Goal: Task Accomplishment & Management: Manage account settings

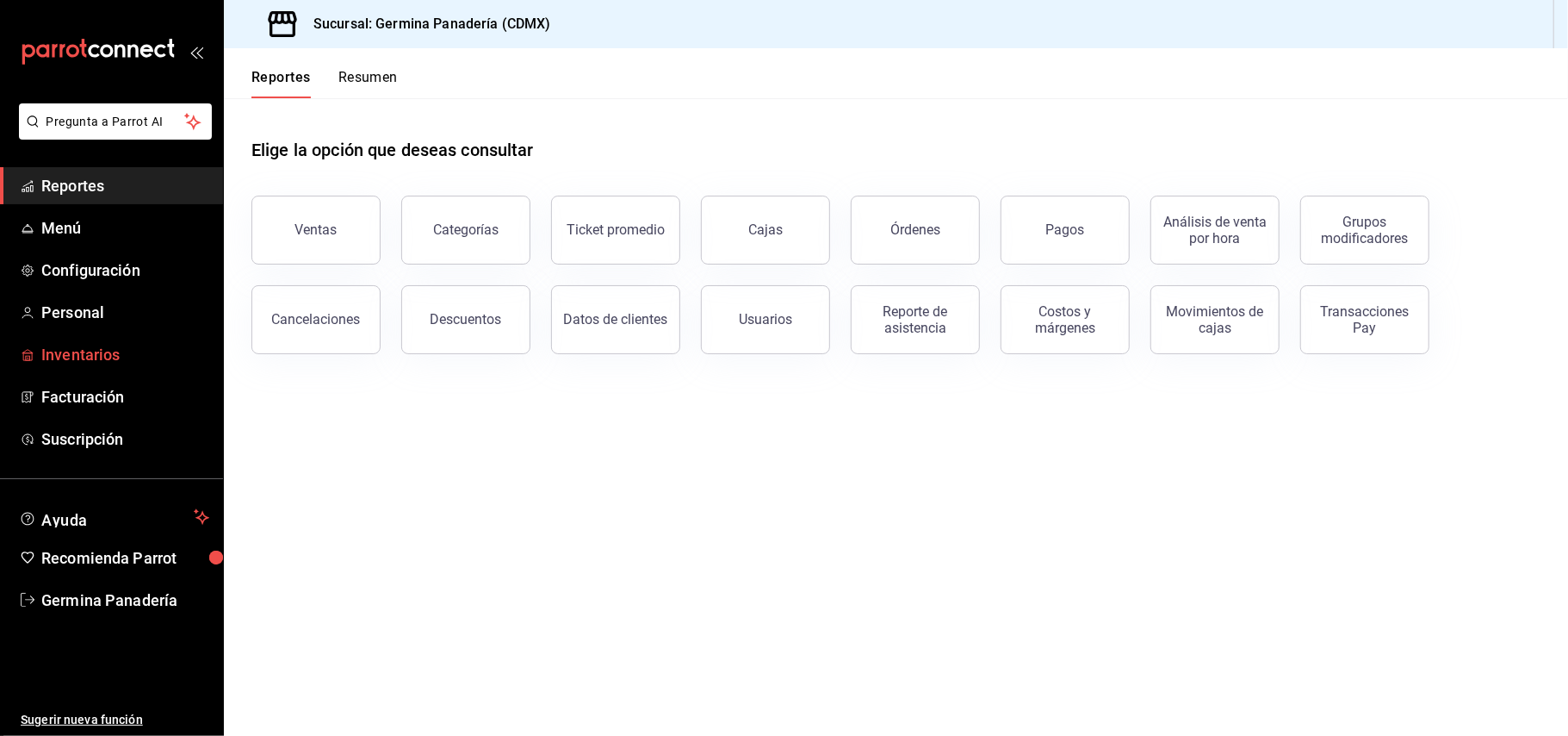
click at [69, 345] on span "Inventarios" at bounding box center [125, 354] width 168 height 23
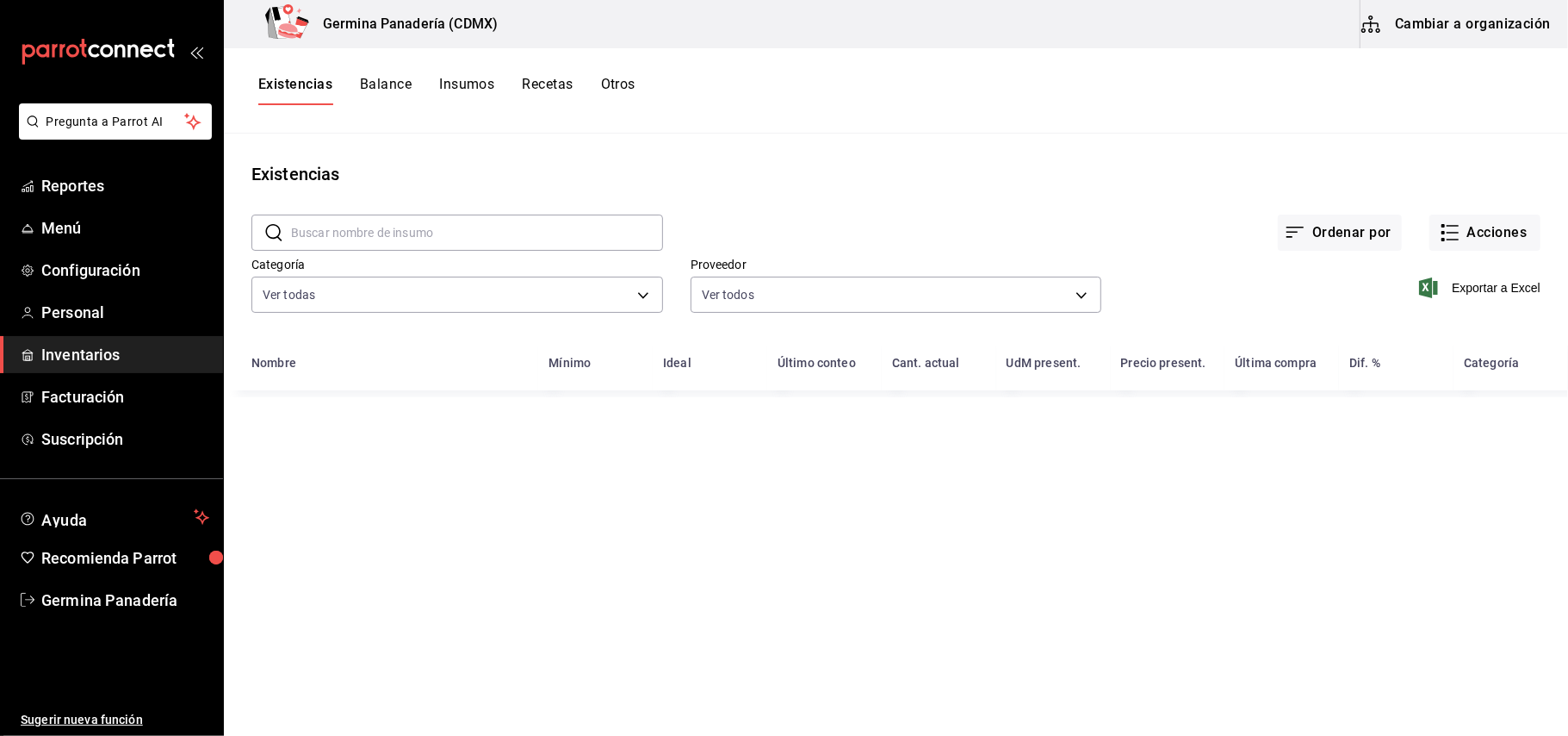
click at [1481, 38] on button "Cambiar a organización" at bounding box center [1457, 24] width 193 height 48
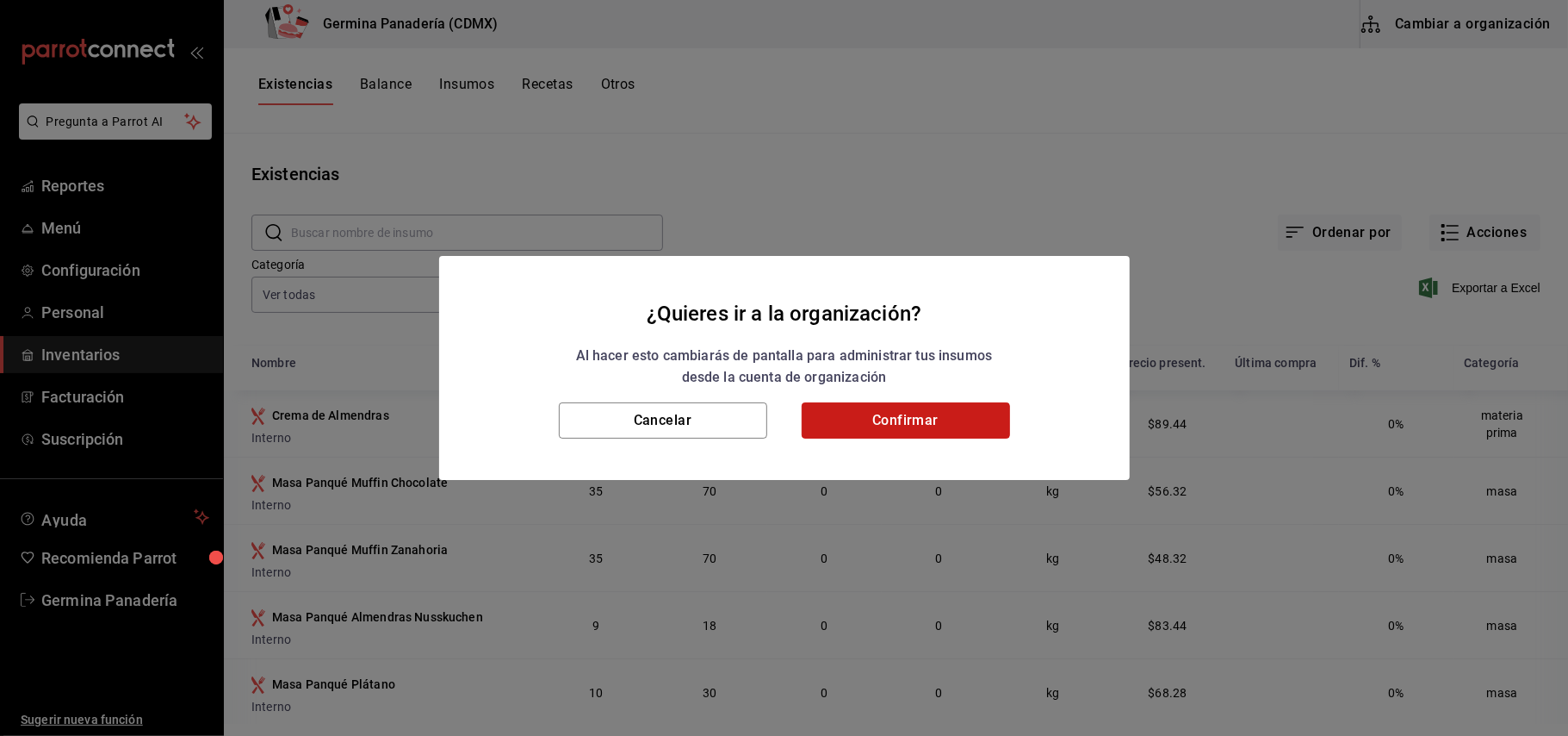
click at [952, 438] on button "Confirmar" at bounding box center [906, 420] width 208 height 36
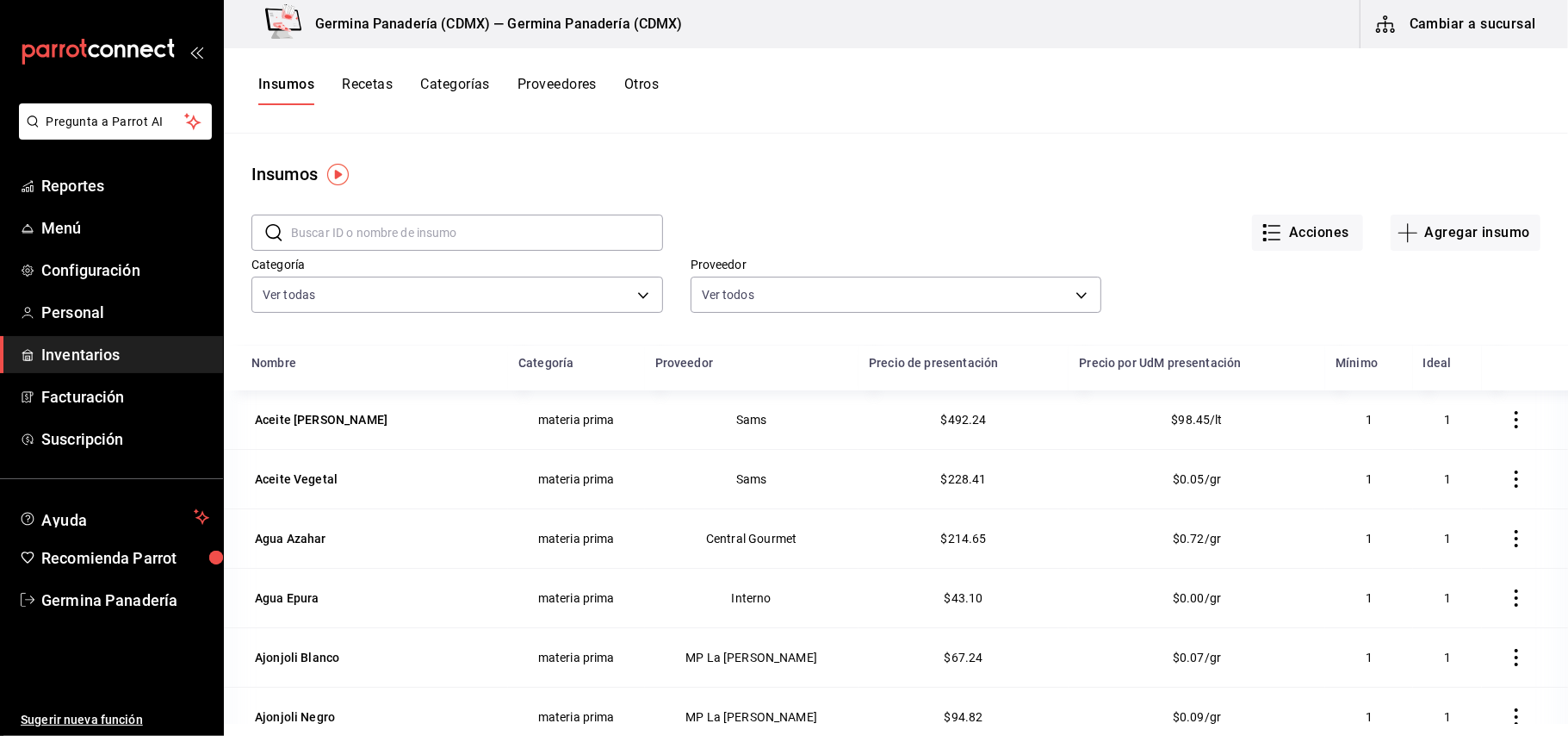
click at [365, 81] on button "Recetas" at bounding box center [366, 90] width 51 height 29
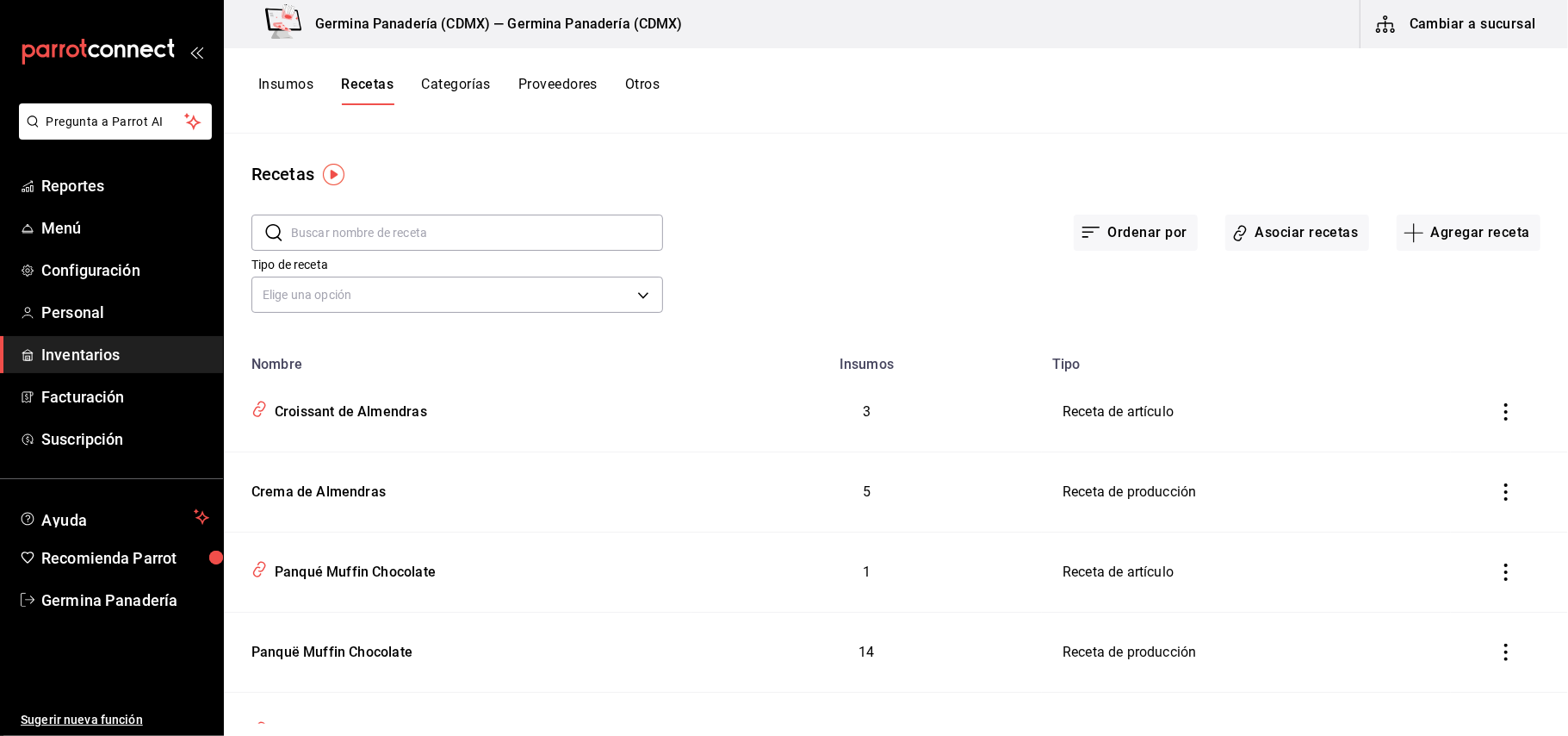
click at [490, 228] on input "text" at bounding box center [477, 232] width 372 height 34
type input "CHOC"
click at [384, 560] on div "Chocolatin" at bounding box center [458, 568] width 426 height 33
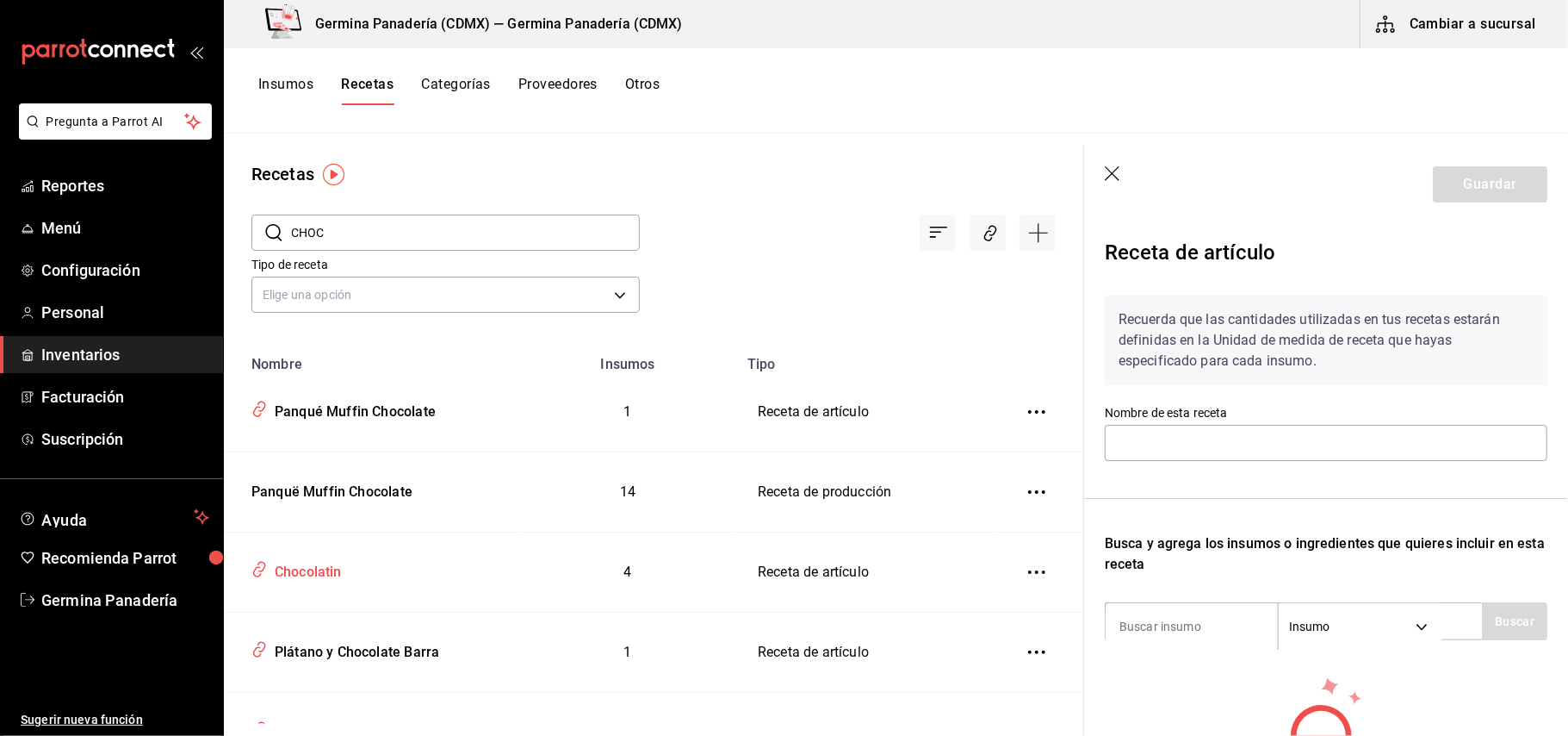
type input "Chocolatin"
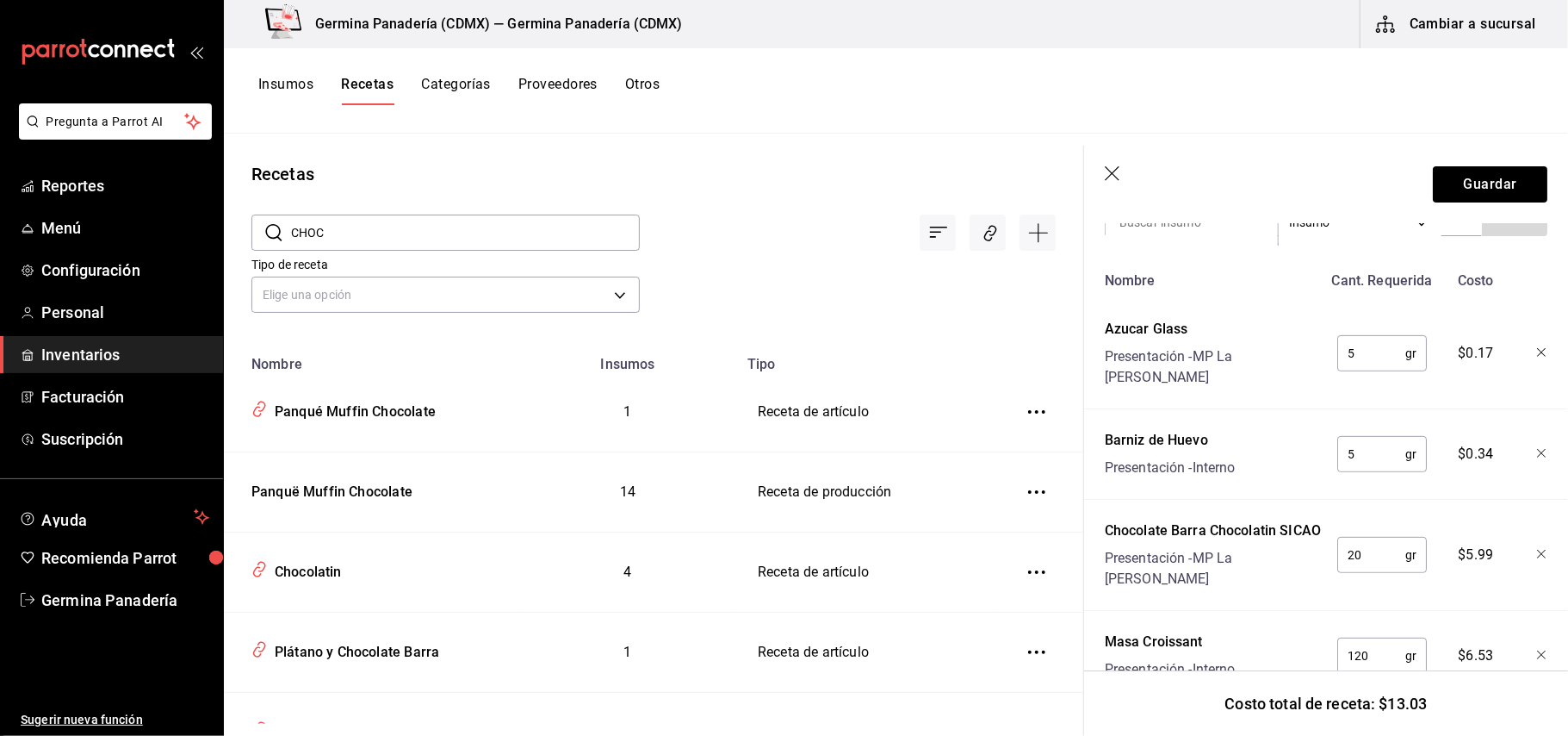
scroll to position [455, 0]
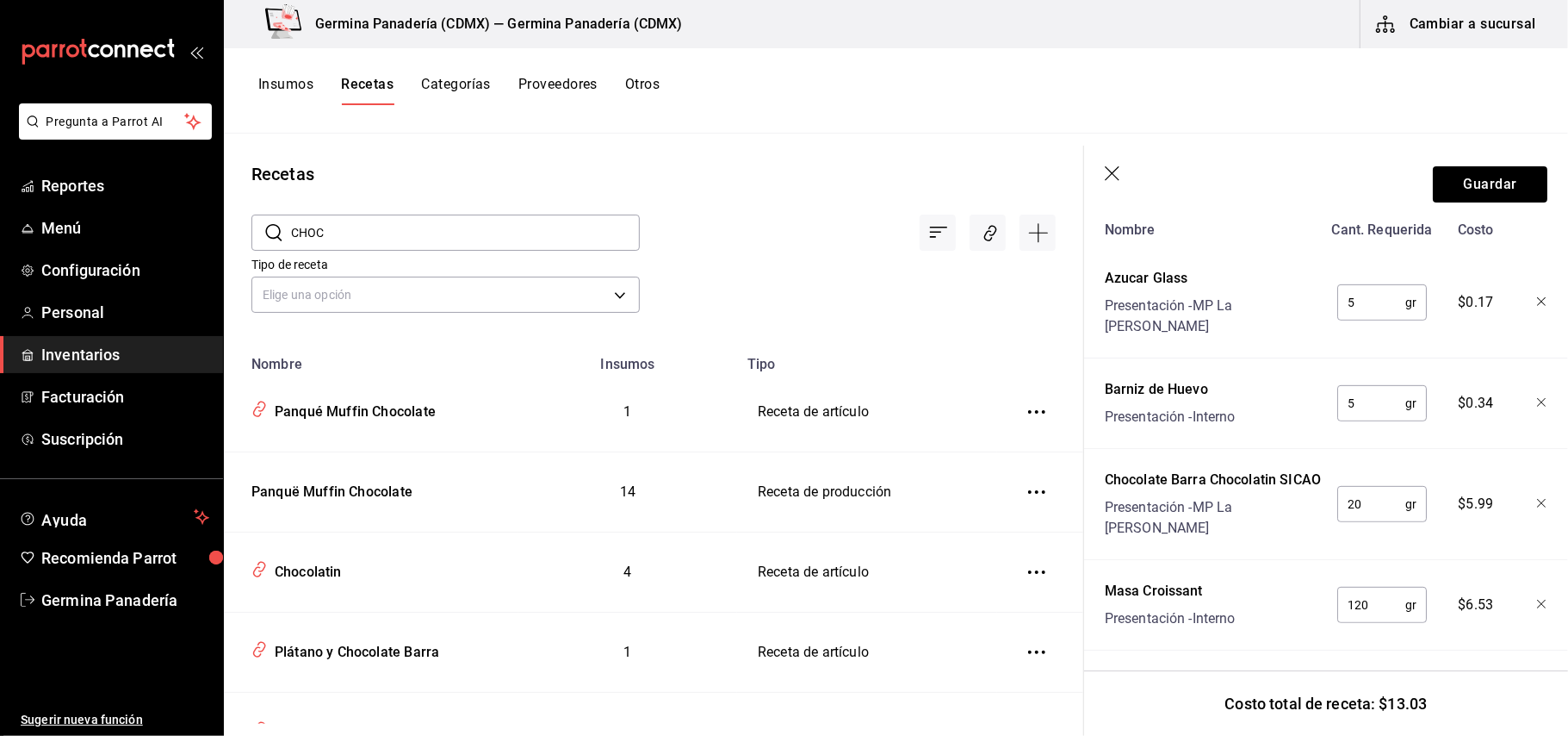
click at [1365, 592] on input "120" at bounding box center [1371, 604] width 68 height 34
type input "150"
click at [1490, 197] on button "Guardar" at bounding box center [1490, 183] width 114 height 36
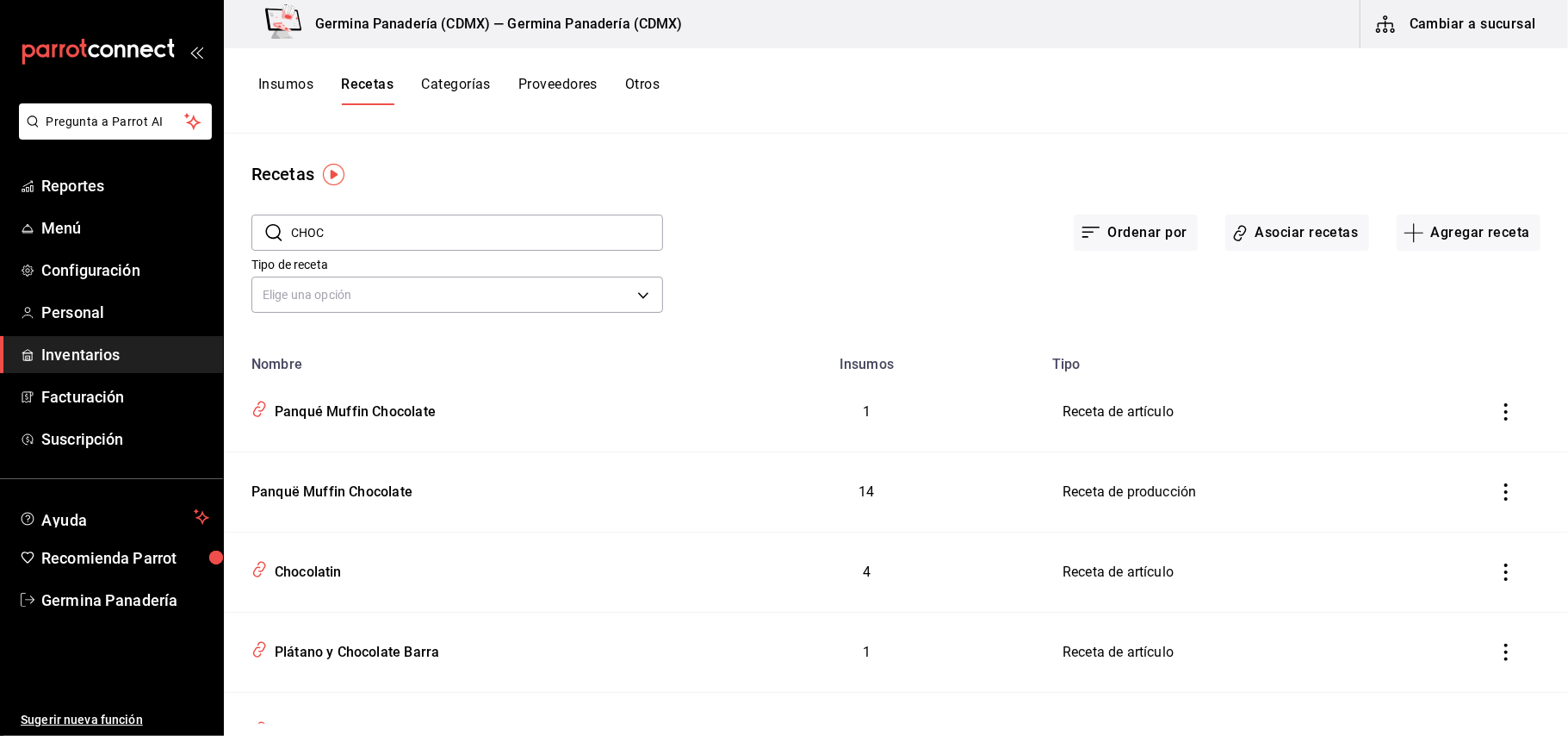
click at [382, 232] on input "CHOC" at bounding box center [477, 232] width 372 height 34
type input "C"
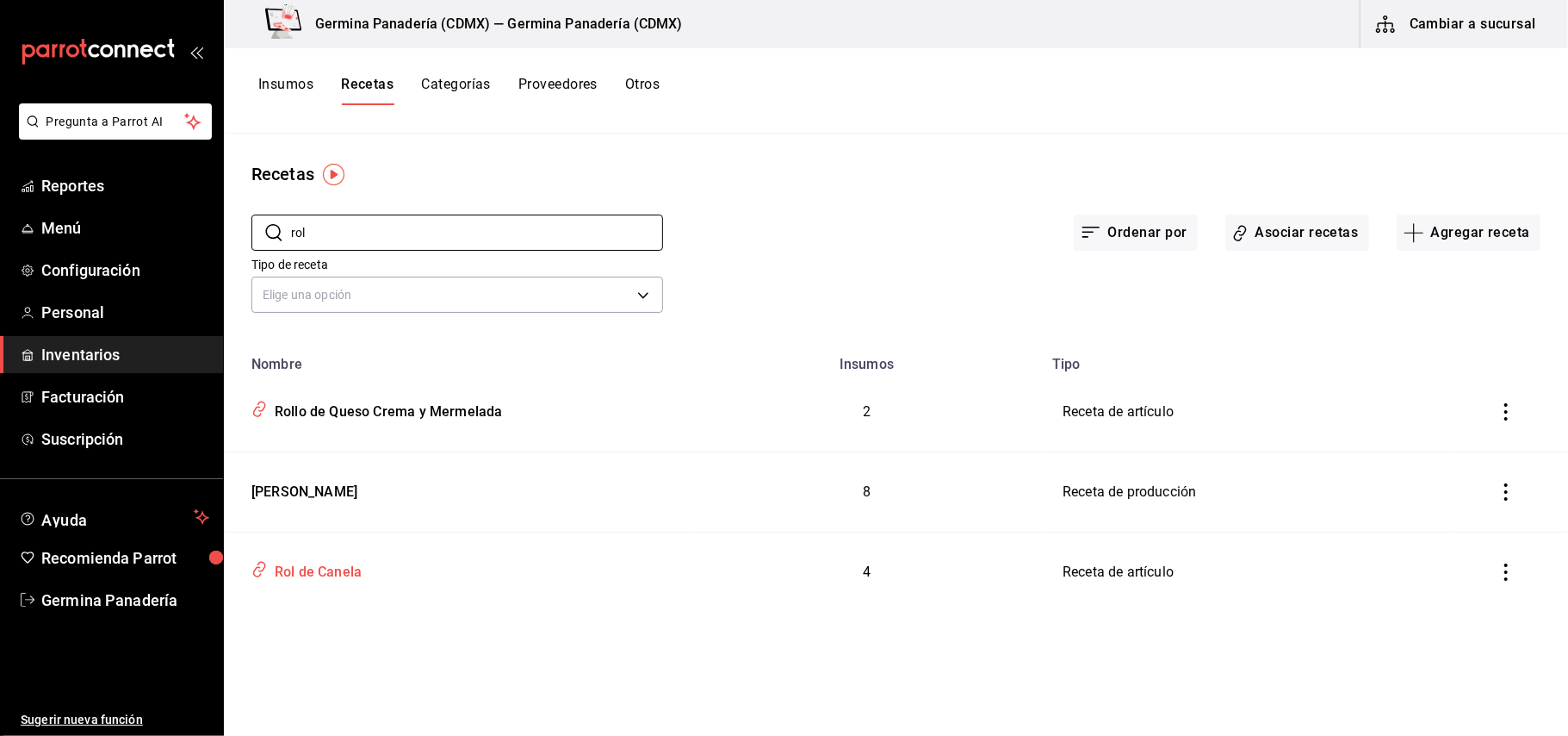
type input "rol"
click at [344, 567] on div "Rol de Canela" at bounding box center [315, 568] width 94 height 27
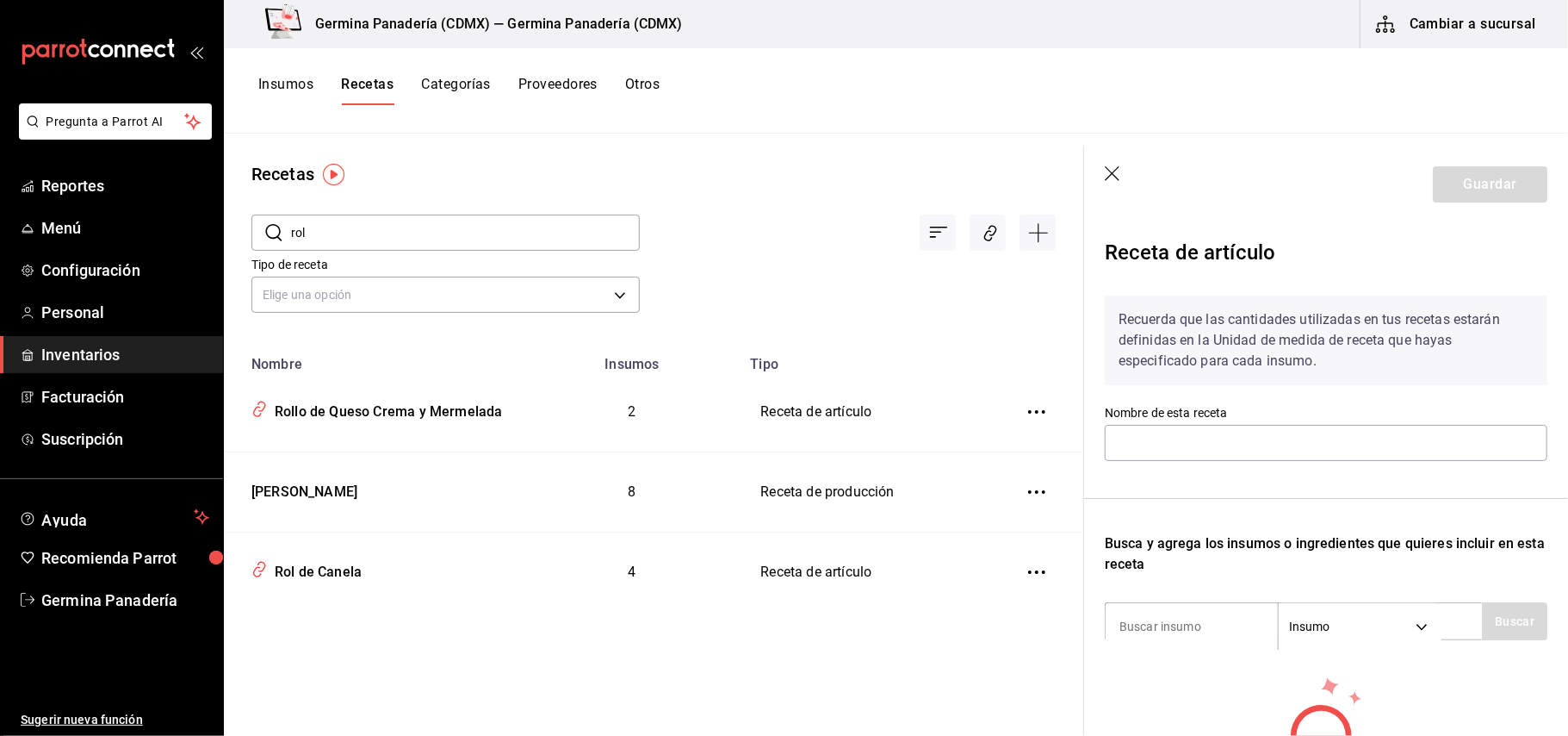
type input "Rol de Canela"
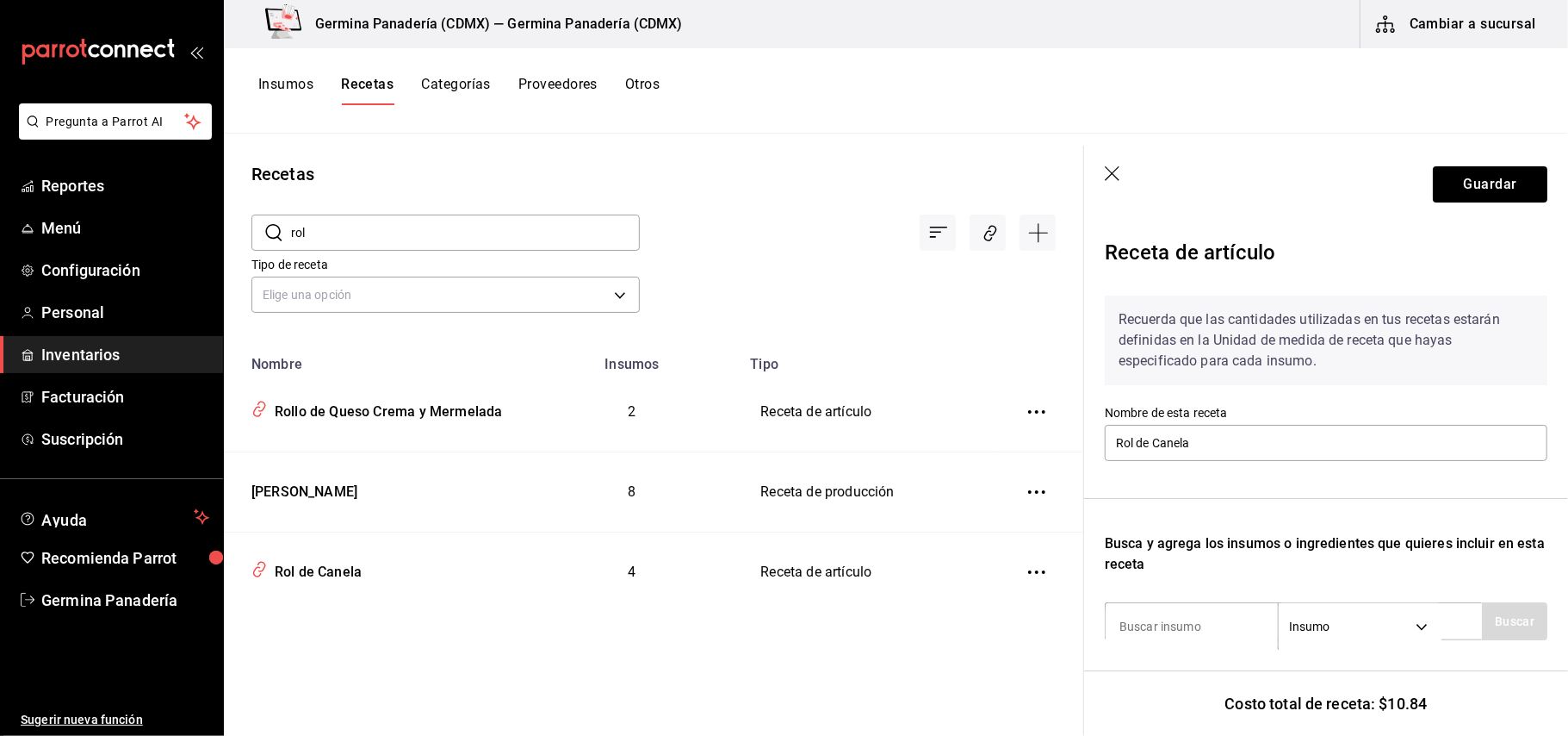
scroll to position [434, 0]
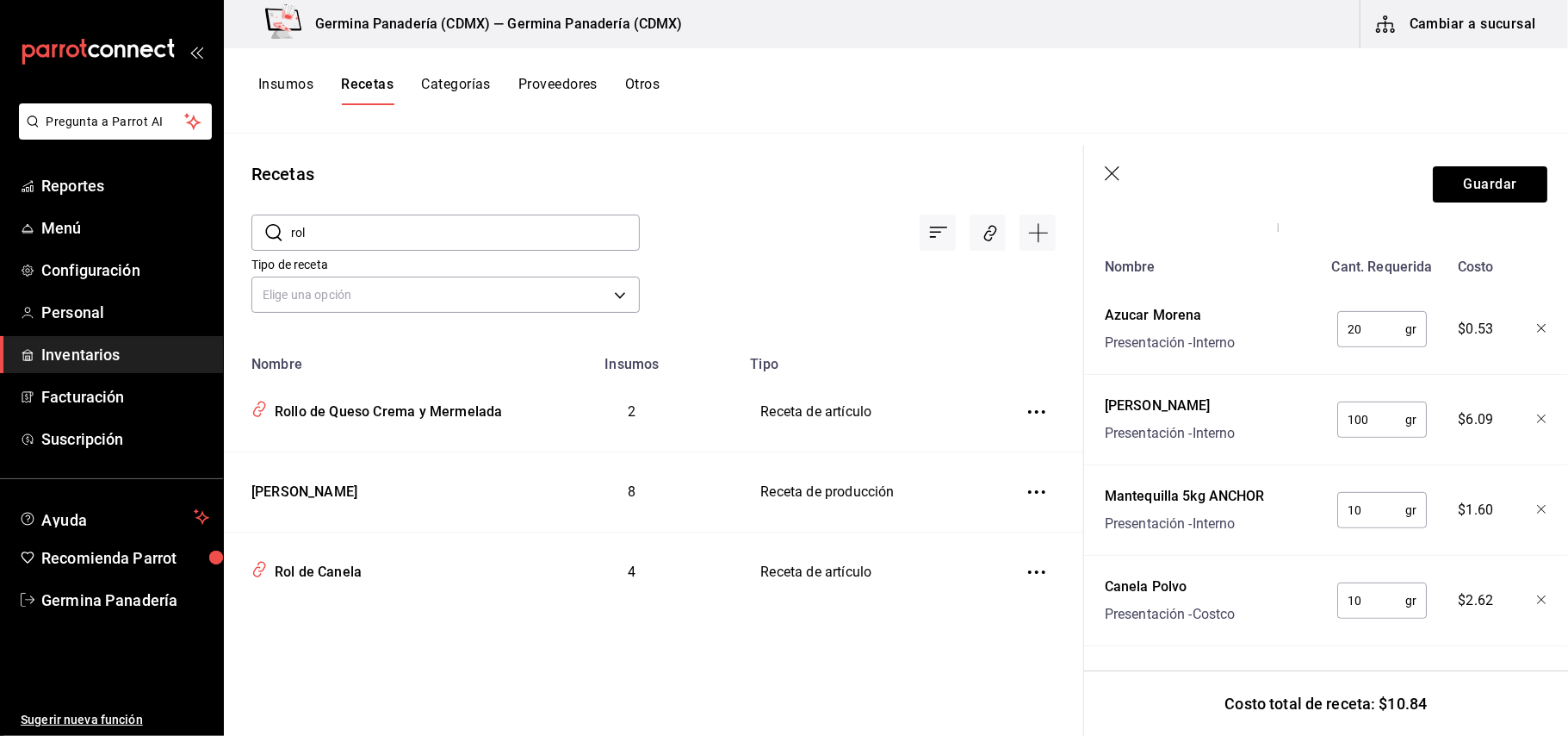
click at [1365, 414] on input "100" at bounding box center [1371, 419] width 68 height 34
type input "120"
click at [1464, 179] on button "Guardar" at bounding box center [1490, 183] width 114 height 36
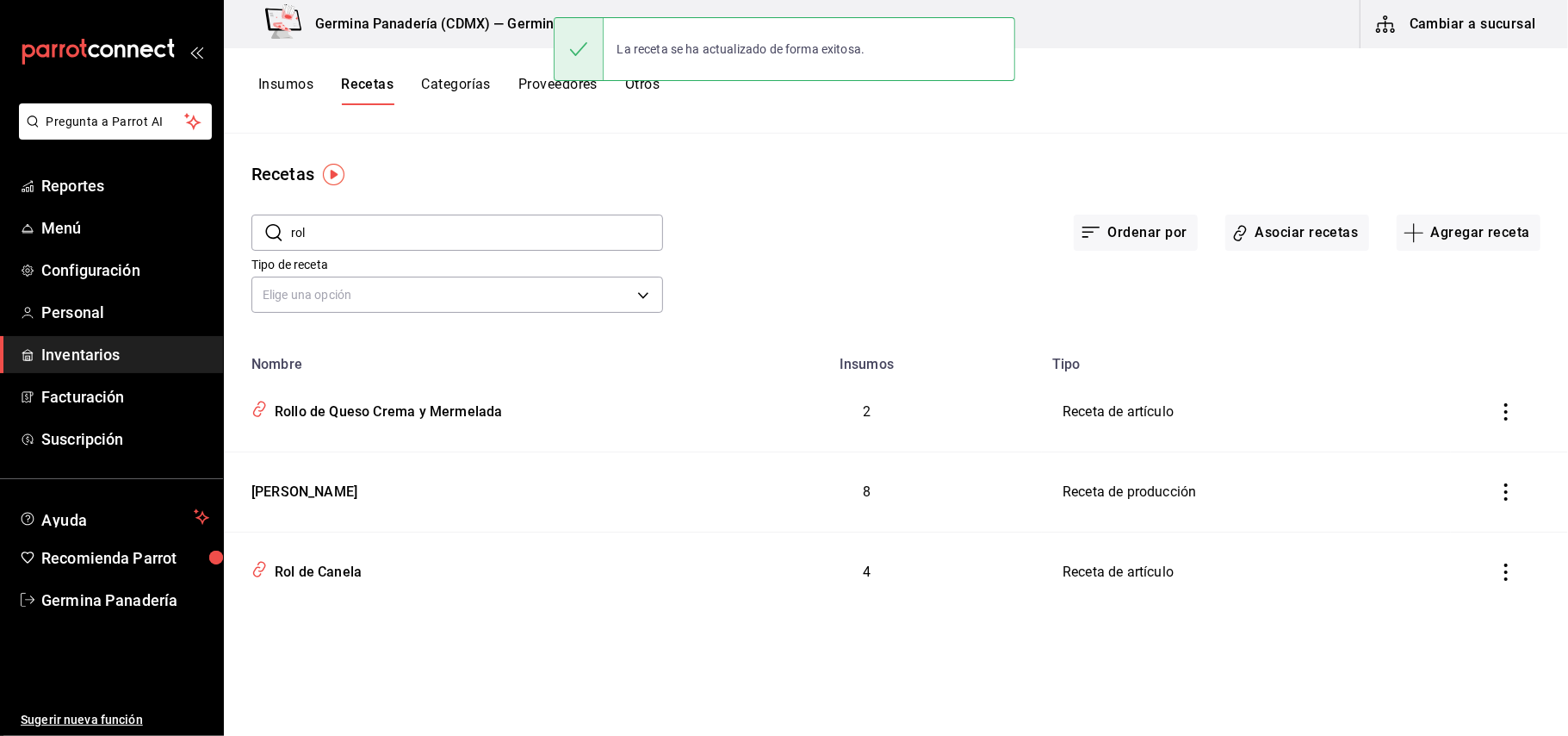
click at [353, 229] on input "rol" at bounding box center [477, 232] width 372 height 34
drag, startPoint x: 342, startPoint y: 570, endPoint x: 706, endPoint y: 611, distance: 366.3
click at [342, 570] on div "Rol de Canela" at bounding box center [315, 568] width 94 height 27
type input "Rol de Canela"
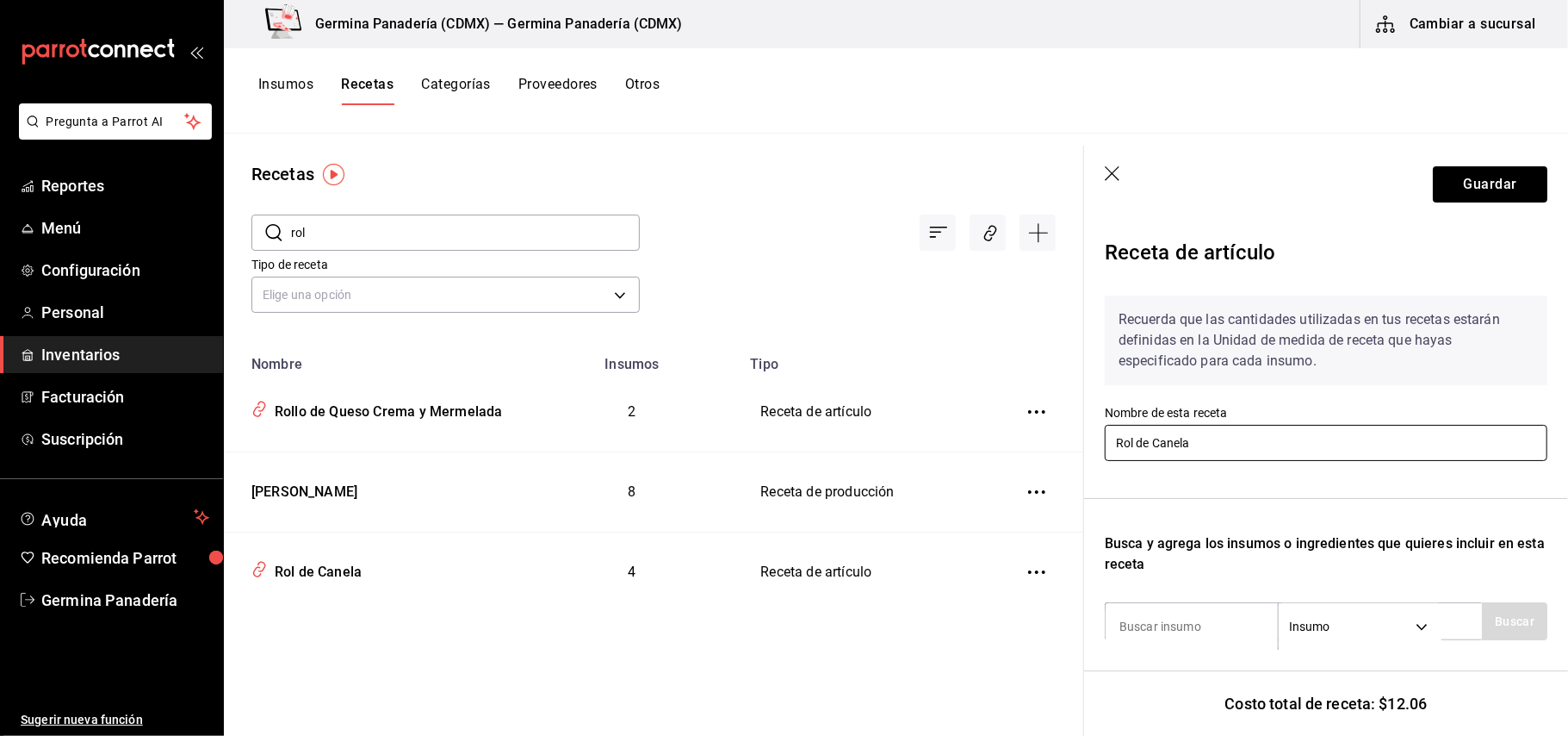
scroll to position [434, 0]
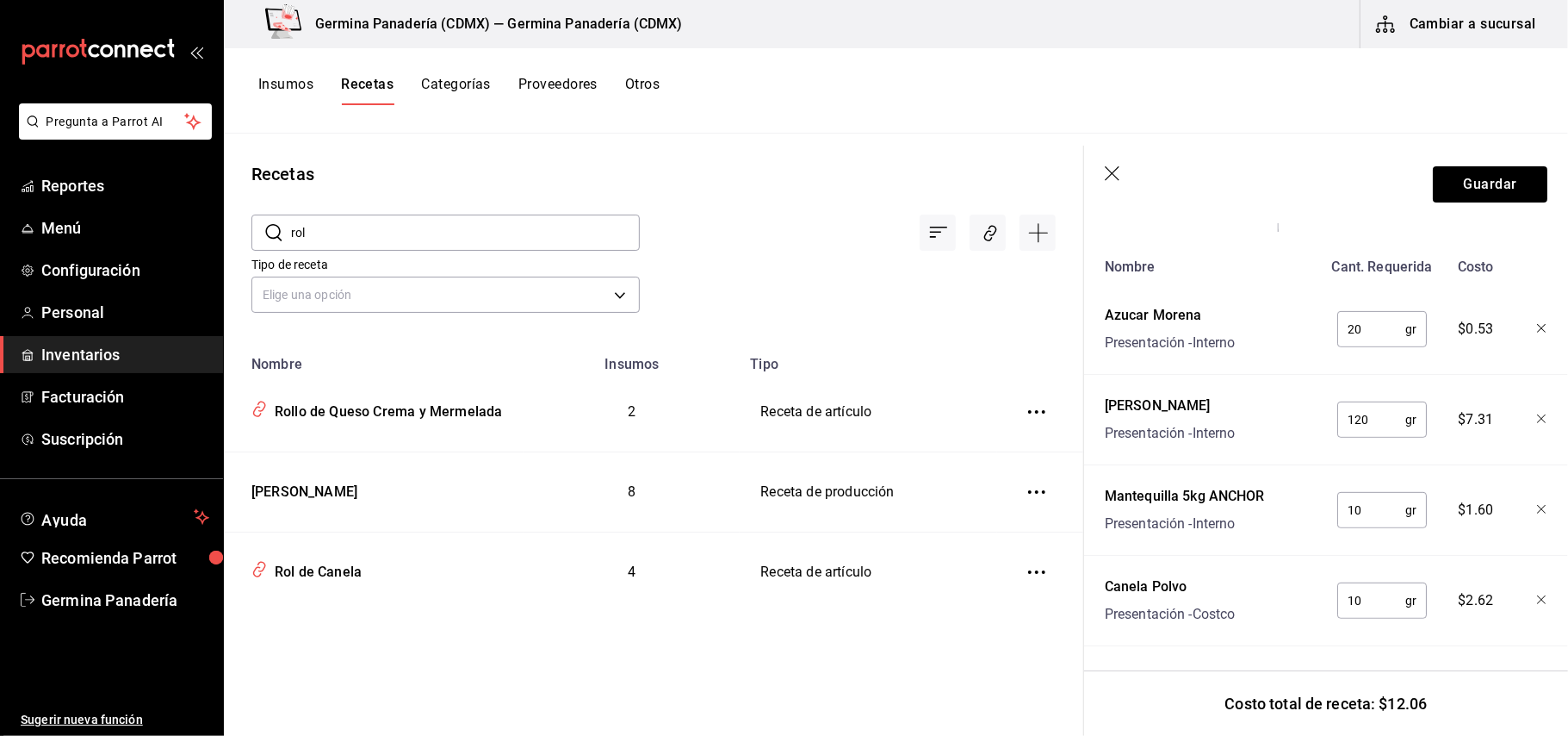
click at [1283, 321] on div "Azucar Morena Presentación - Interno" at bounding box center [1210, 326] width 225 height 55
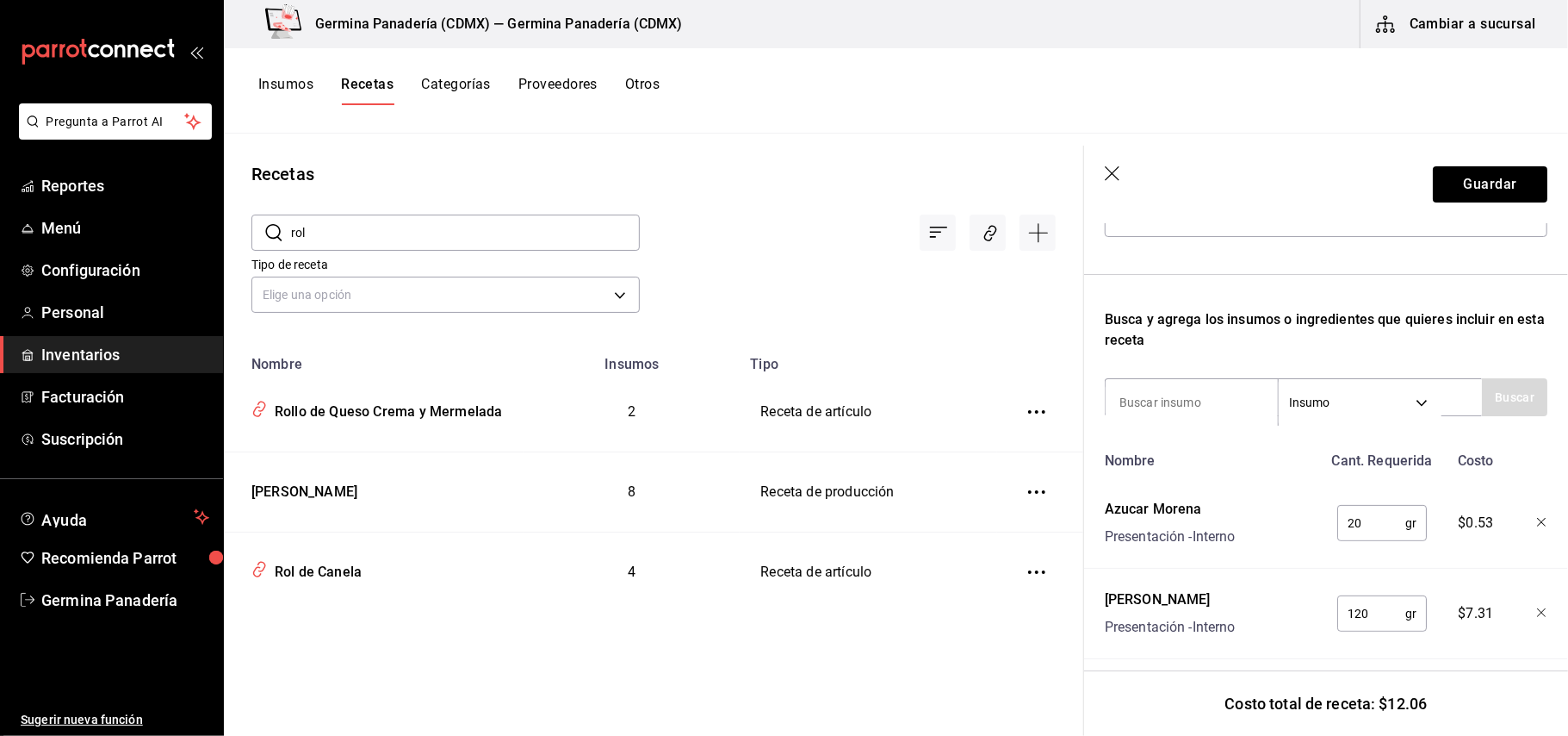
scroll to position [262, 0]
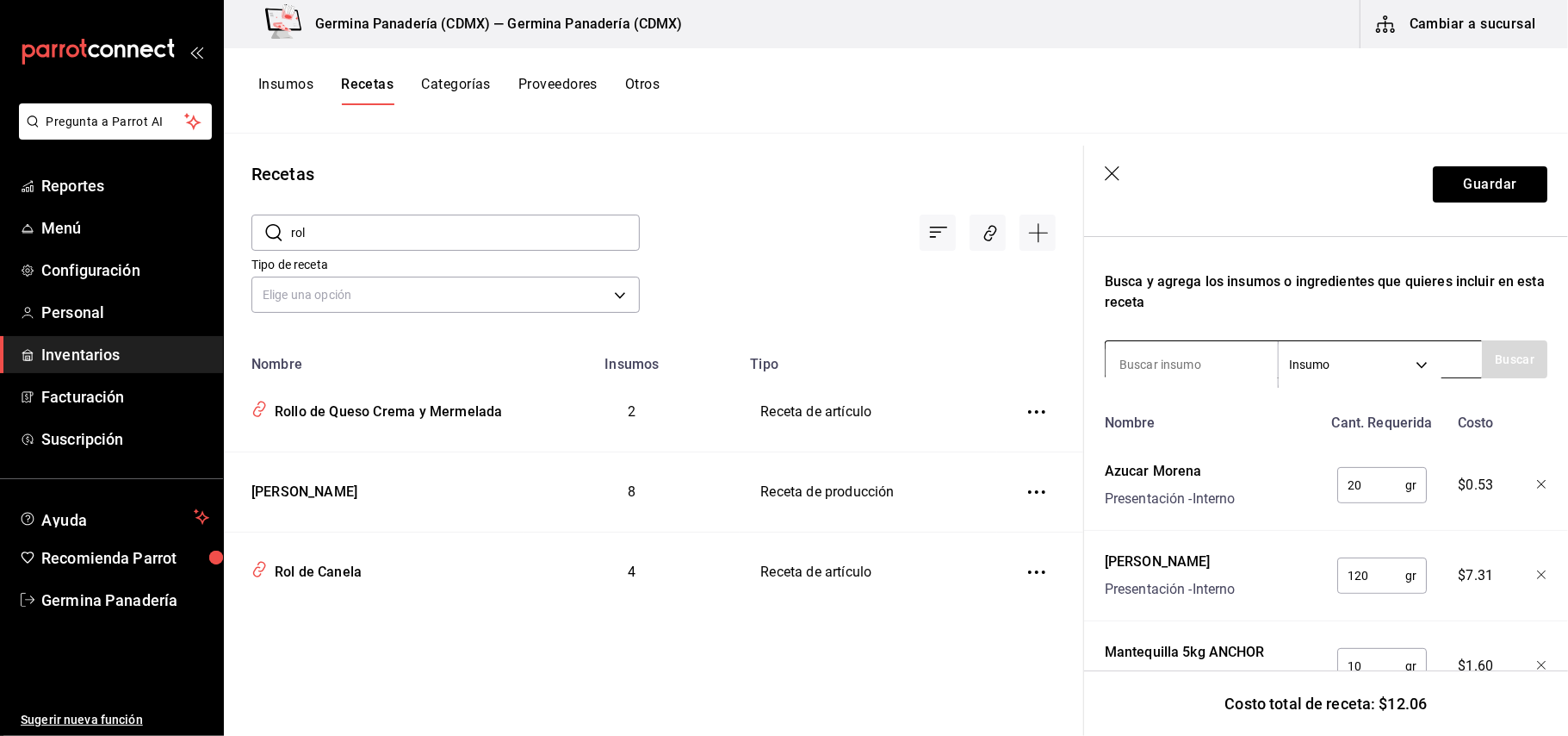
click at [1183, 360] on input at bounding box center [1191, 364] width 172 height 36
type input "barn"
click at [1481, 351] on button "Buscar" at bounding box center [1514, 358] width 65 height 38
click at [1224, 431] on div "Presentación - Interno" at bounding box center [1179, 428] width 121 height 18
click at [1340, 483] on input "text" at bounding box center [1371, 485] width 68 height 34
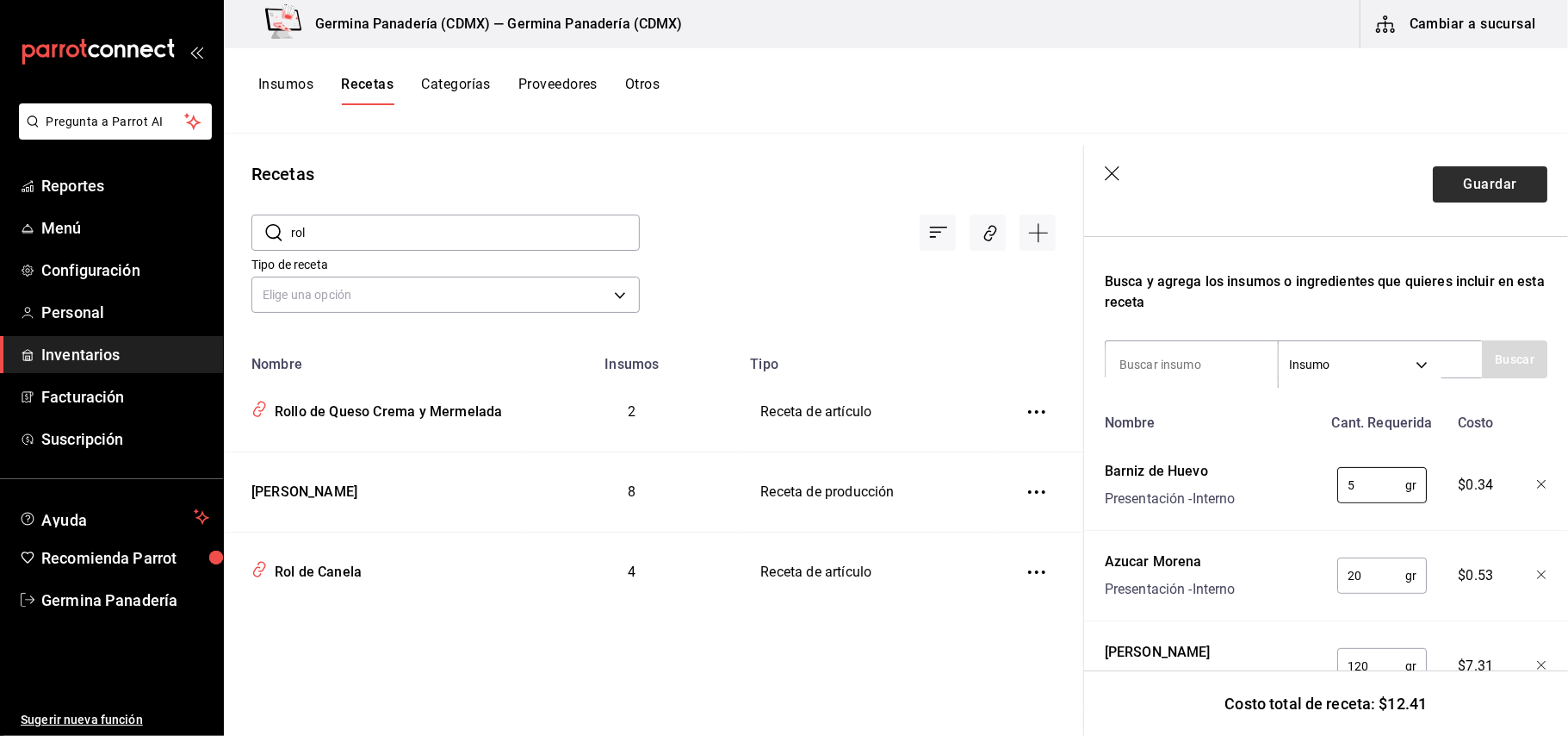
type input "5"
click at [1467, 188] on button "Guardar" at bounding box center [1490, 183] width 114 height 36
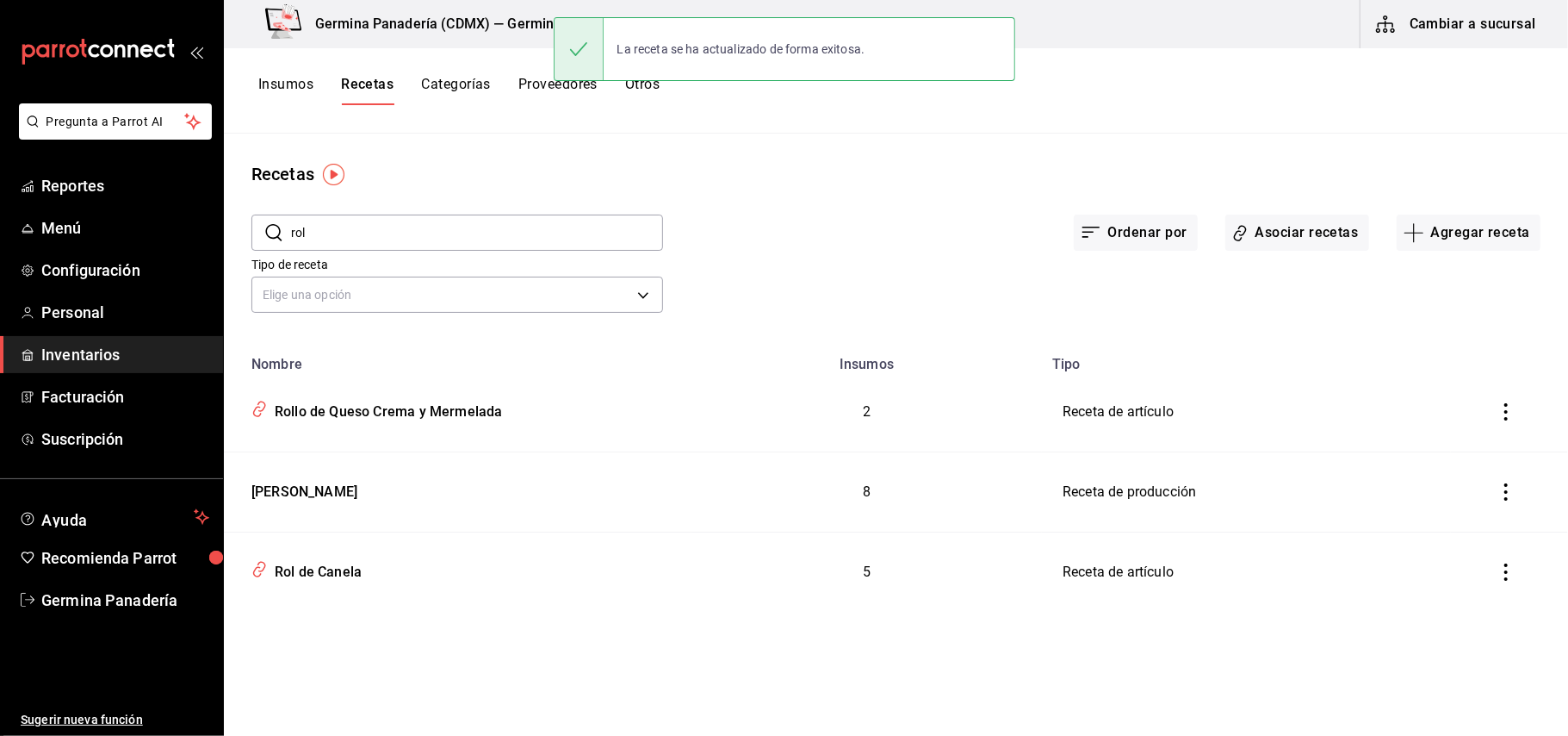
click at [493, 234] on input "rol" at bounding box center [477, 232] width 372 height 34
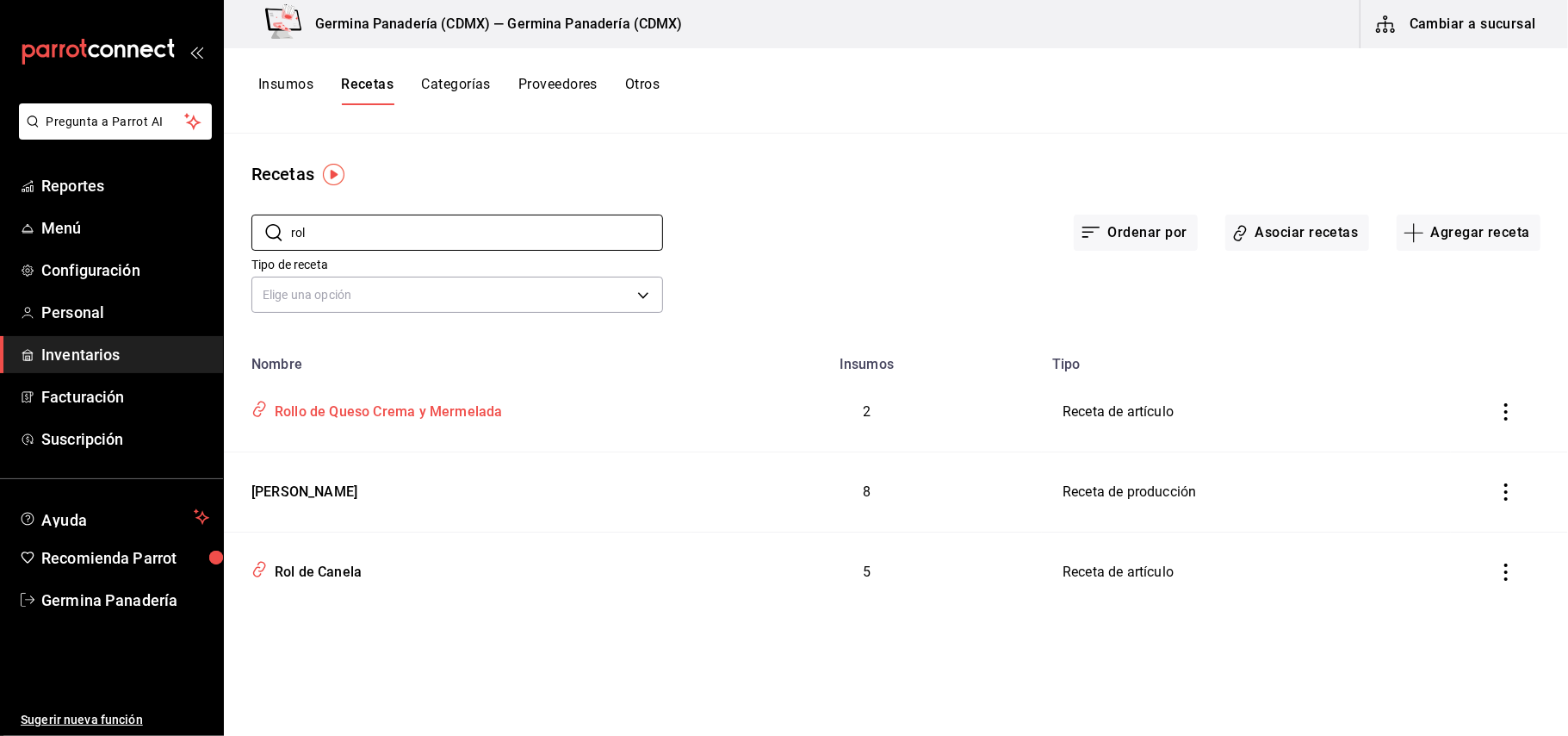
click at [501, 420] on div "Rollo de Queso Crema y Mermelada" at bounding box center [458, 408] width 426 height 33
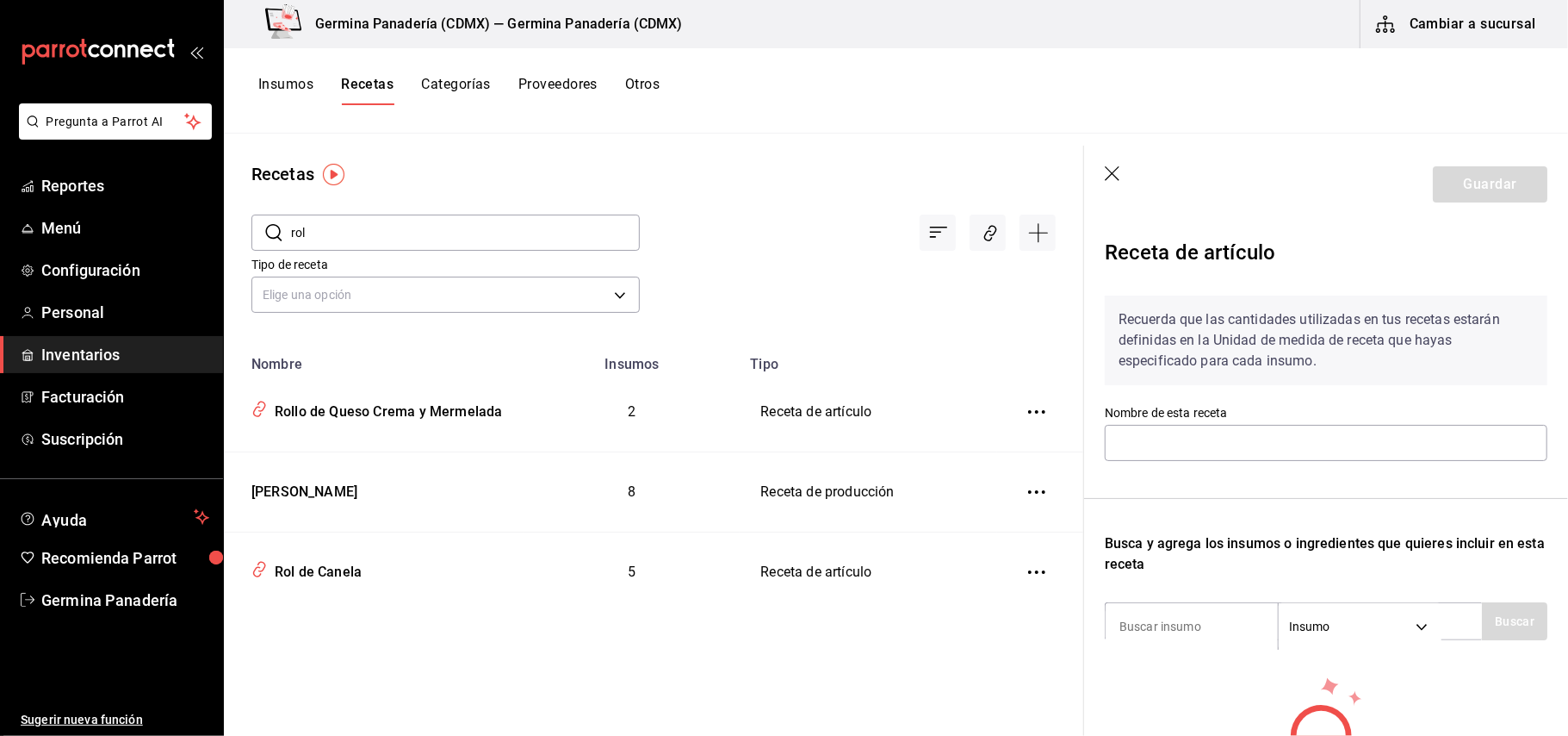
type input "Rollo de Queso Crema y Mermelada"
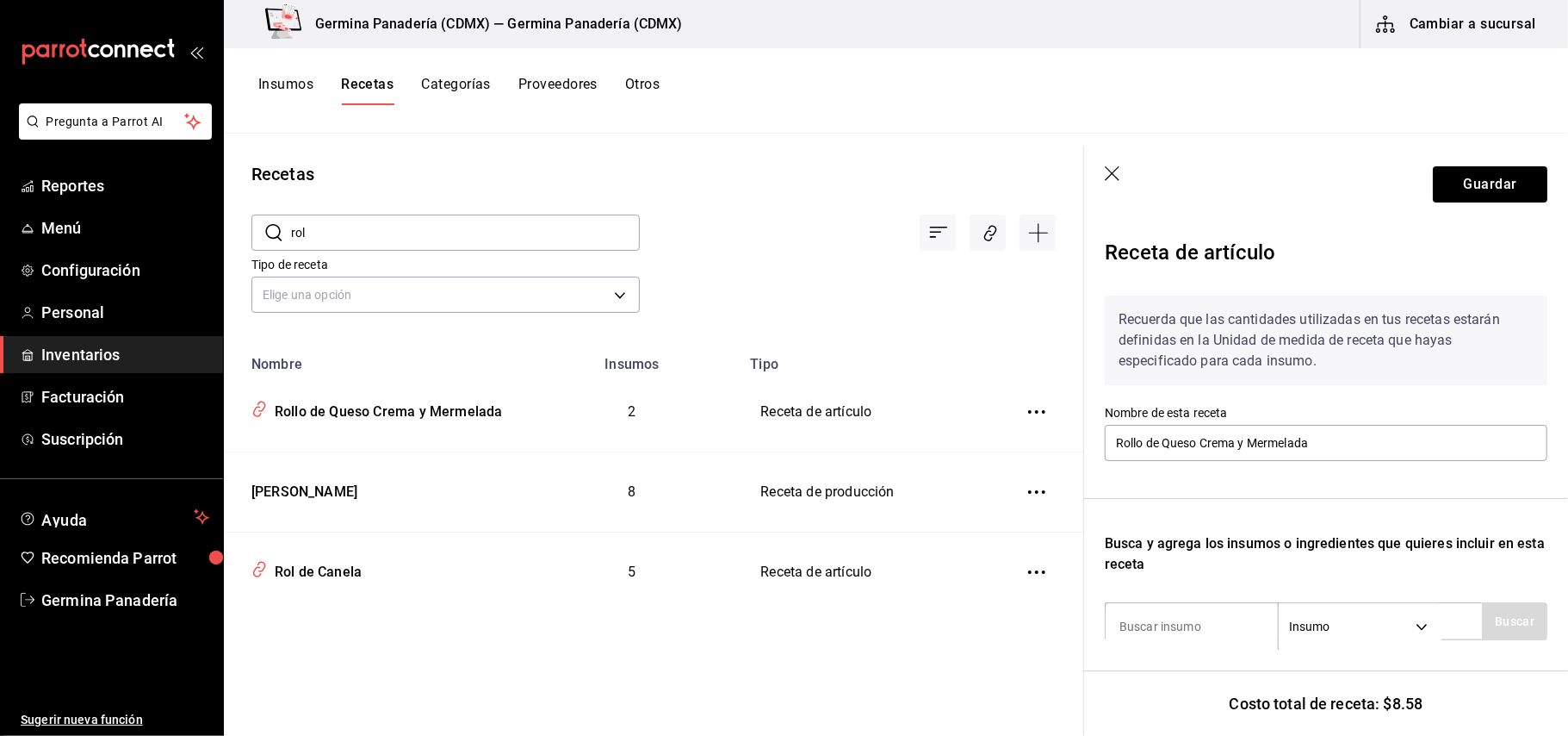
scroll to position [253, 0]
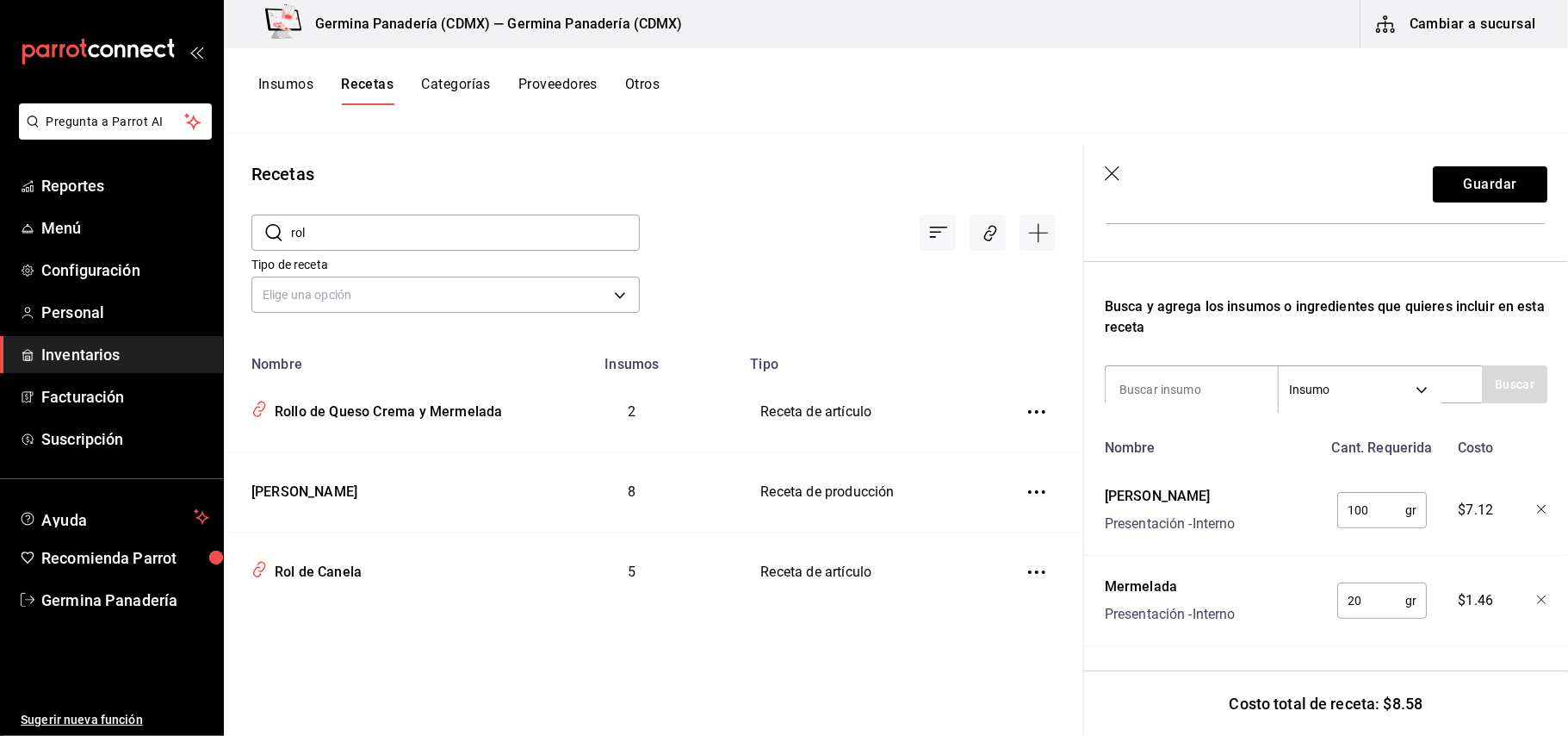
click at [1388, 497] on input "100" at bounding box center [1371, 509] width 68 height 34
type input "120"
click at [1251, 371] on input at bounding box center [1191, 389] width 172 height 36
type input "bar"
click at [1486, 368] on button "Buscar" at bounding box center [1514, 383] width 65 height 38
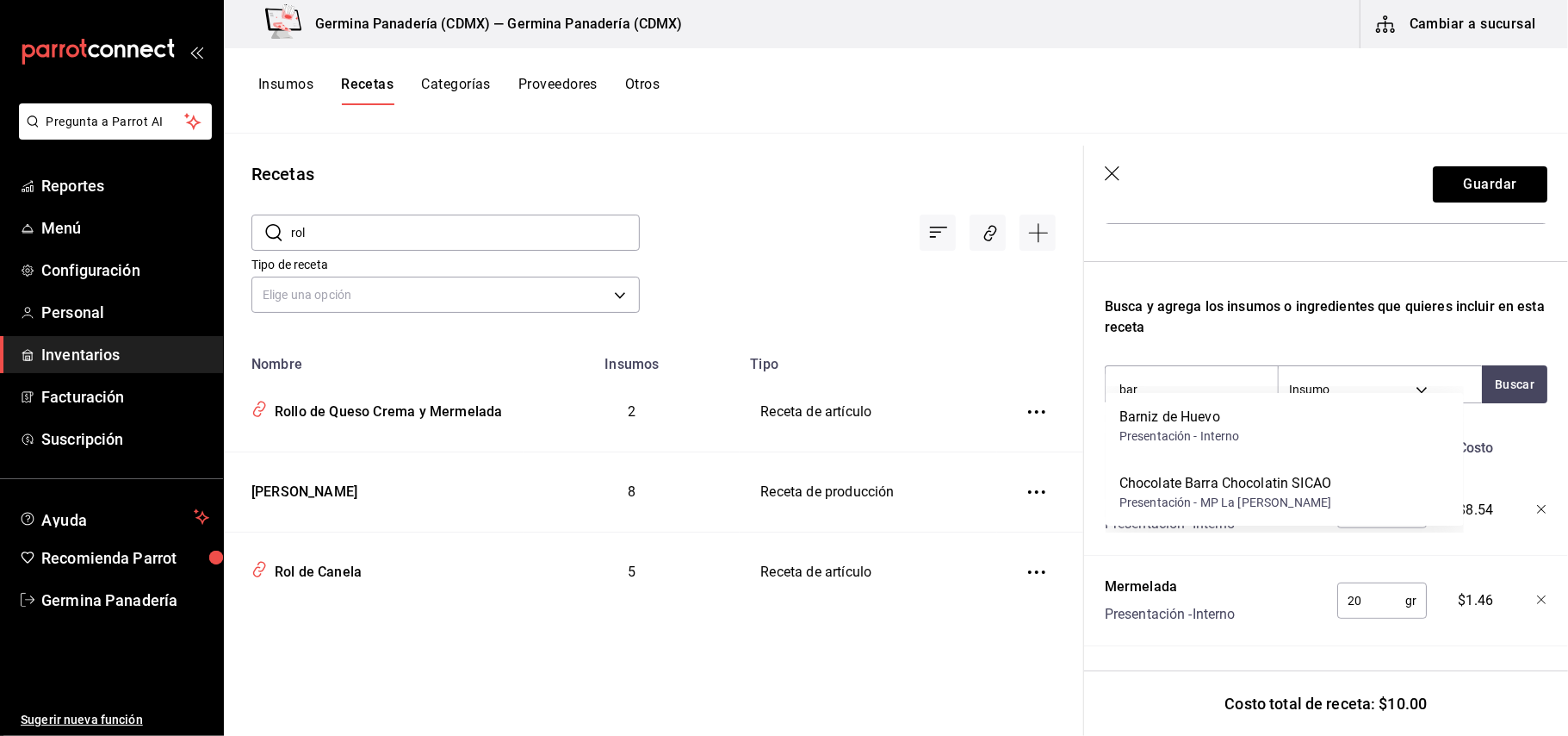
click at [1367, 427] on div "Barniz de Huevo Presentación - Interno" at bounding box center [1284, 426] width 358 height 66
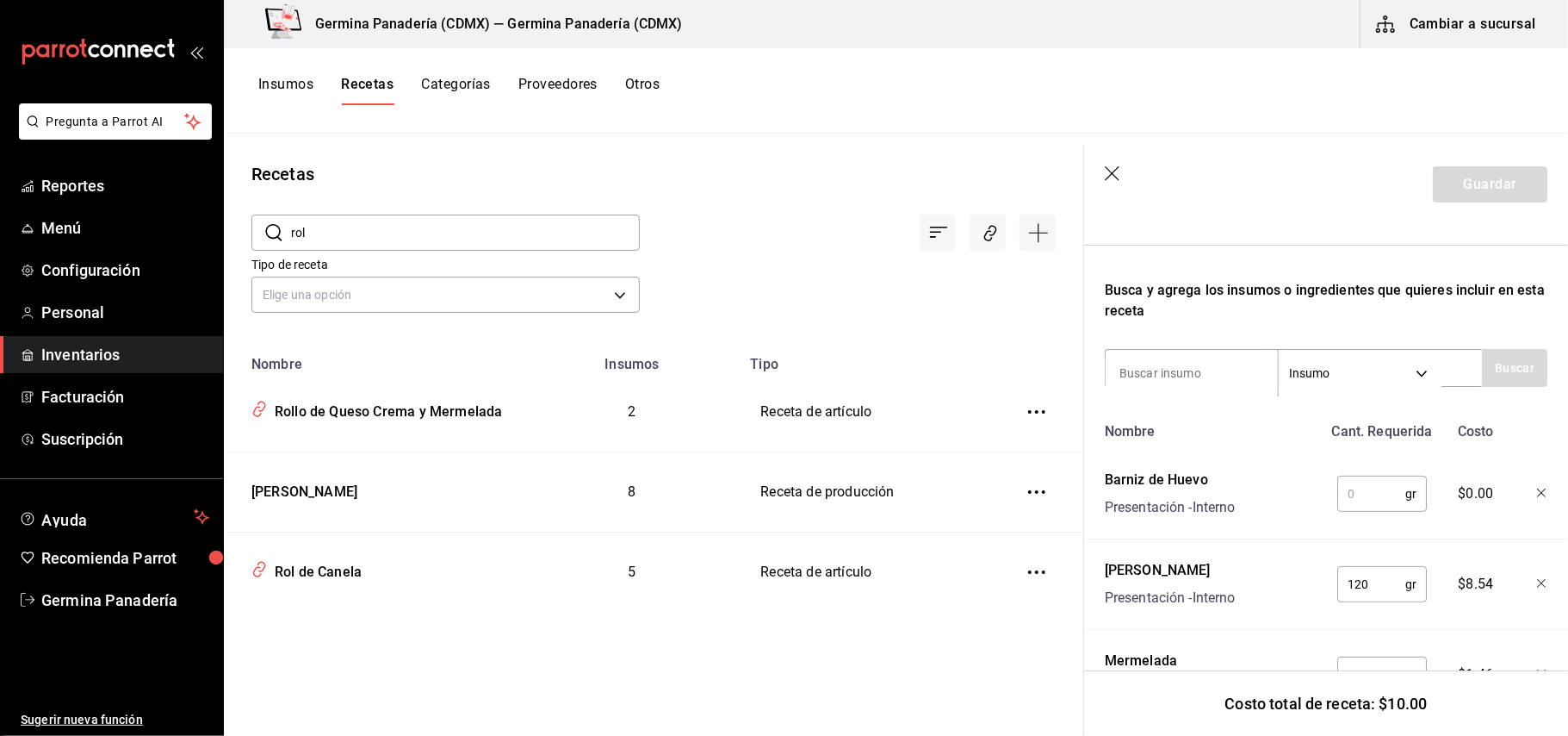
click at [1376, 499] on input "text" at bounding box center [1371, 493] width 68 height 34
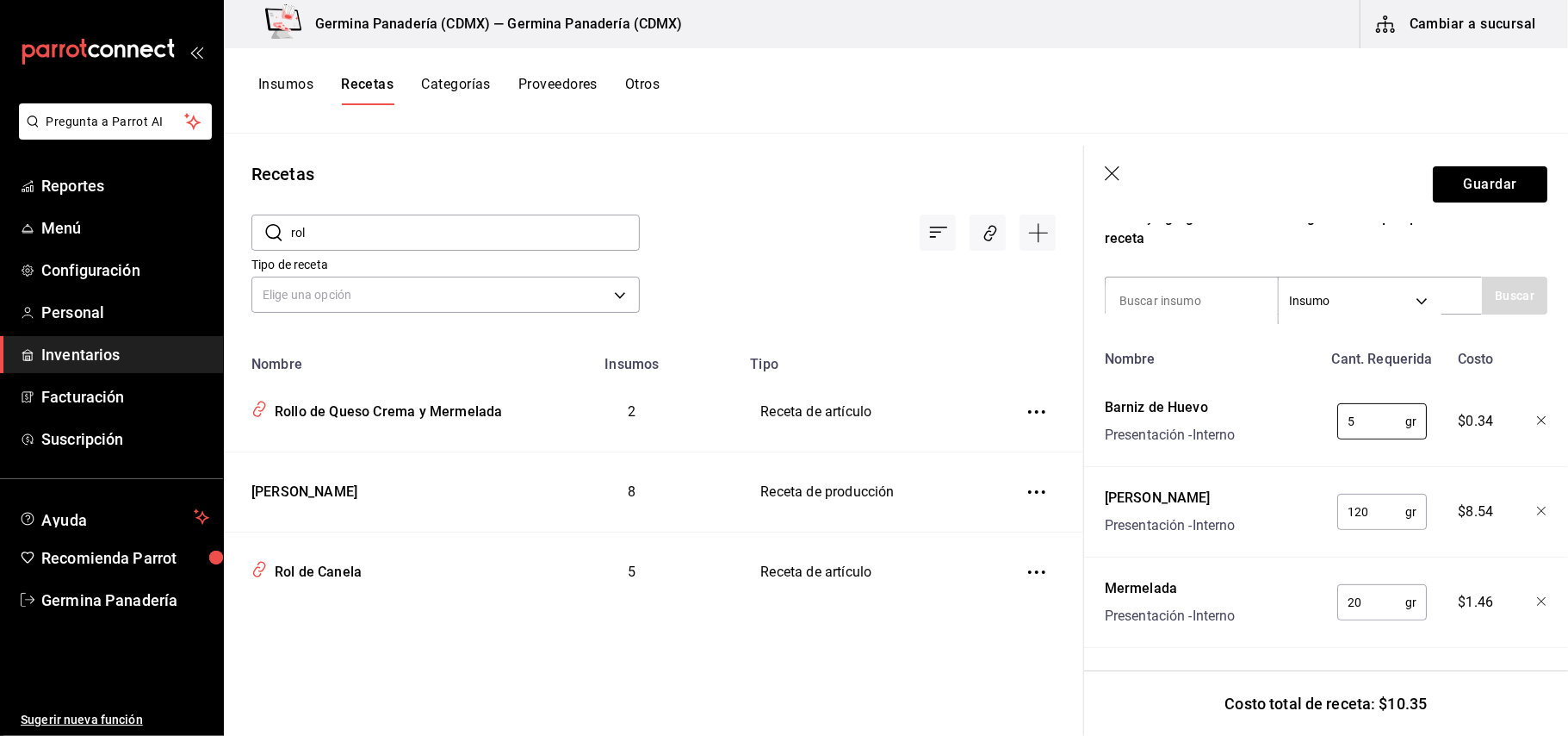
scroll to position [345, 0]
type input "5"
click at [1464, 184] on button "Guardar" at bounding box center [1490, 183] width 114 height 36
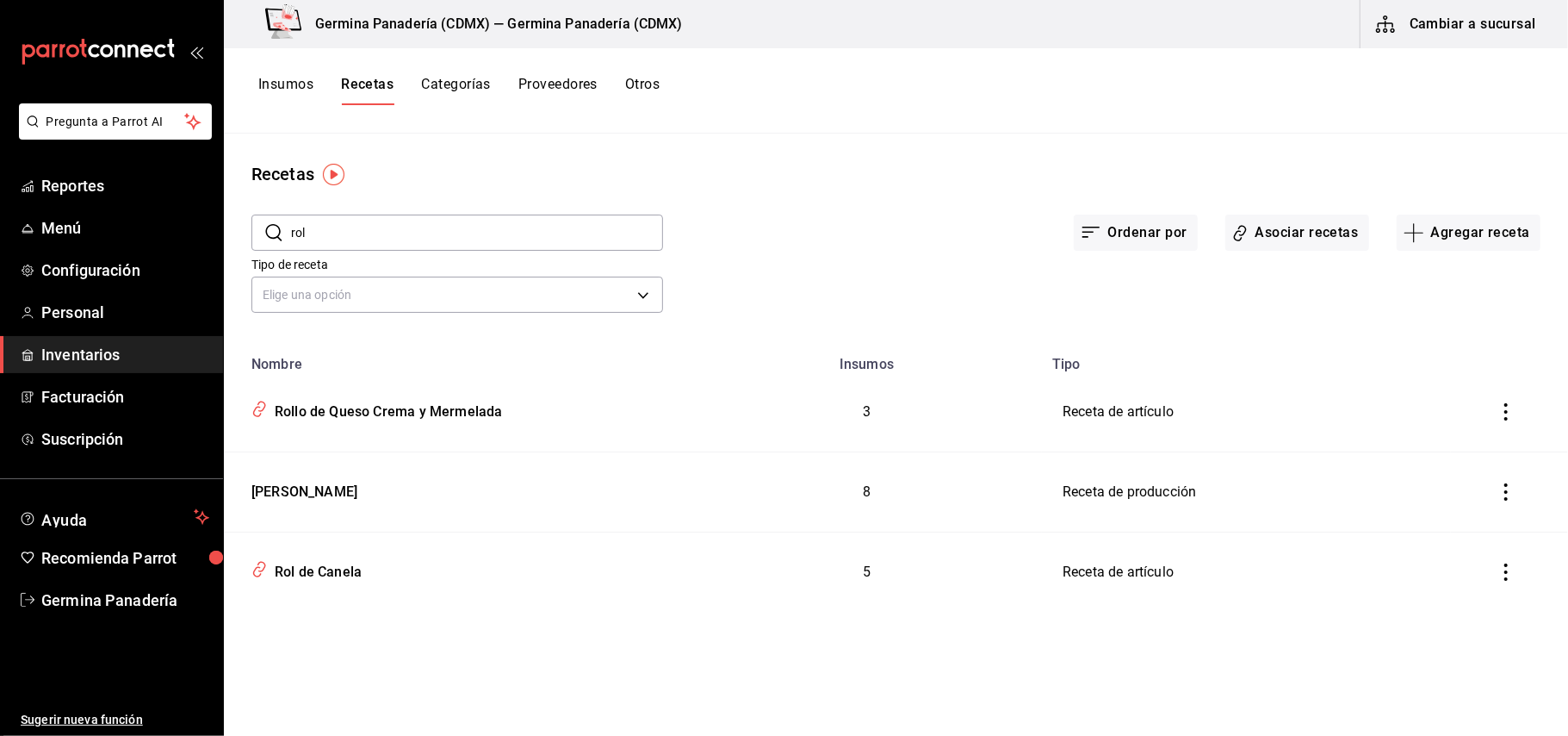
click at [439, 235] on input "rol" at bounding box center [477, 232] width 372 height 34
type input "r"
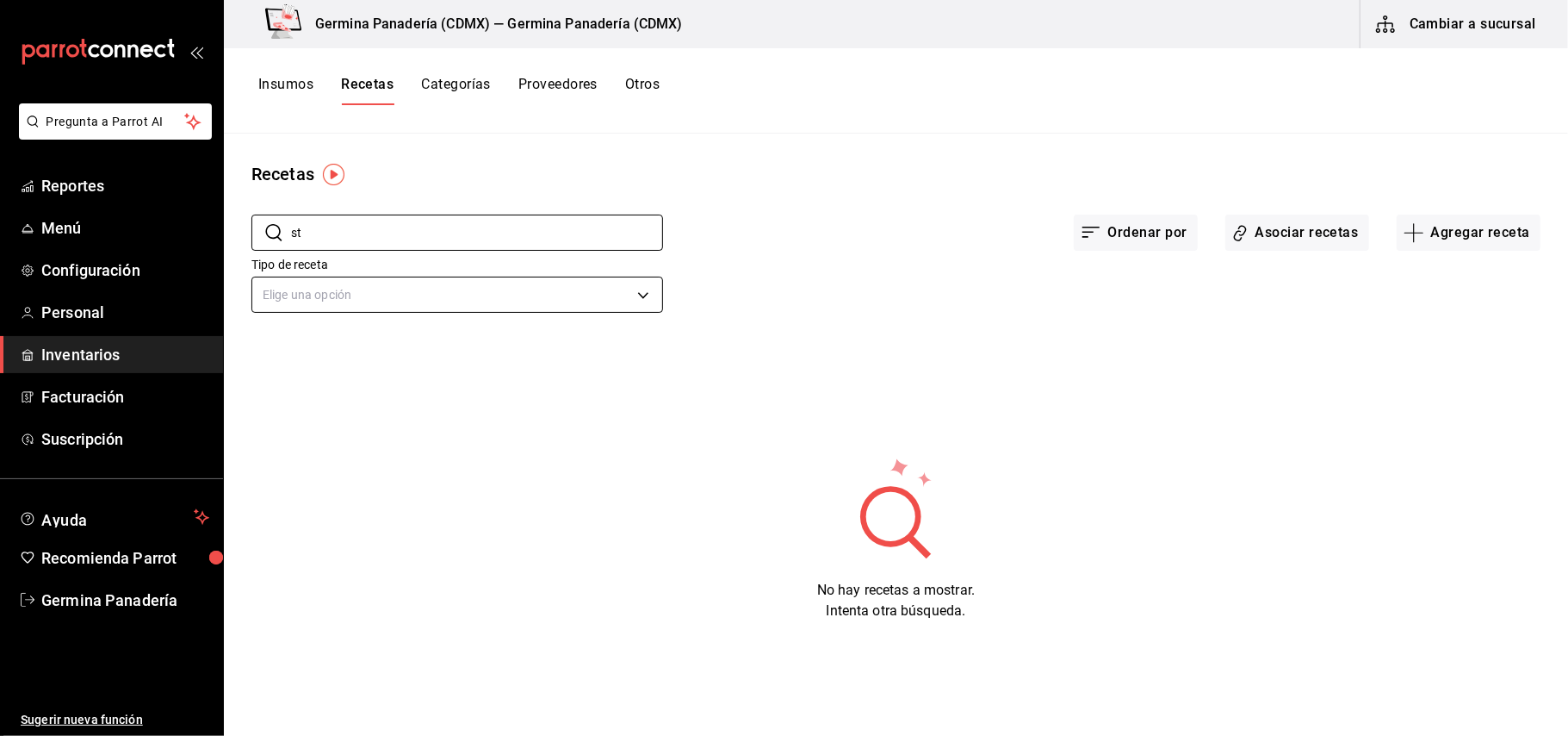
type input "s"
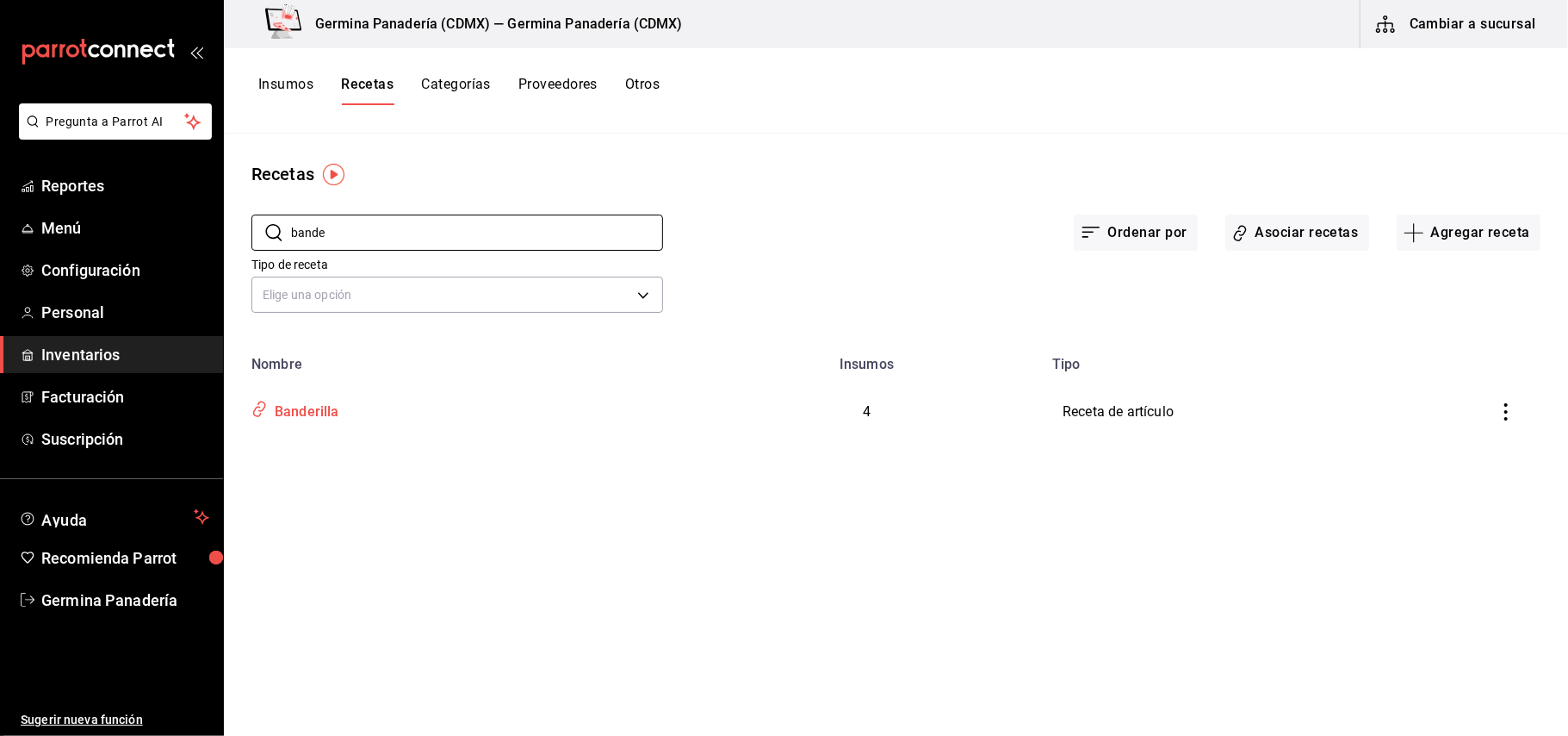
type input "bande"
click at [414, 407] on div "Banderilla" at bounding box center [458, 408] width 426 height 33
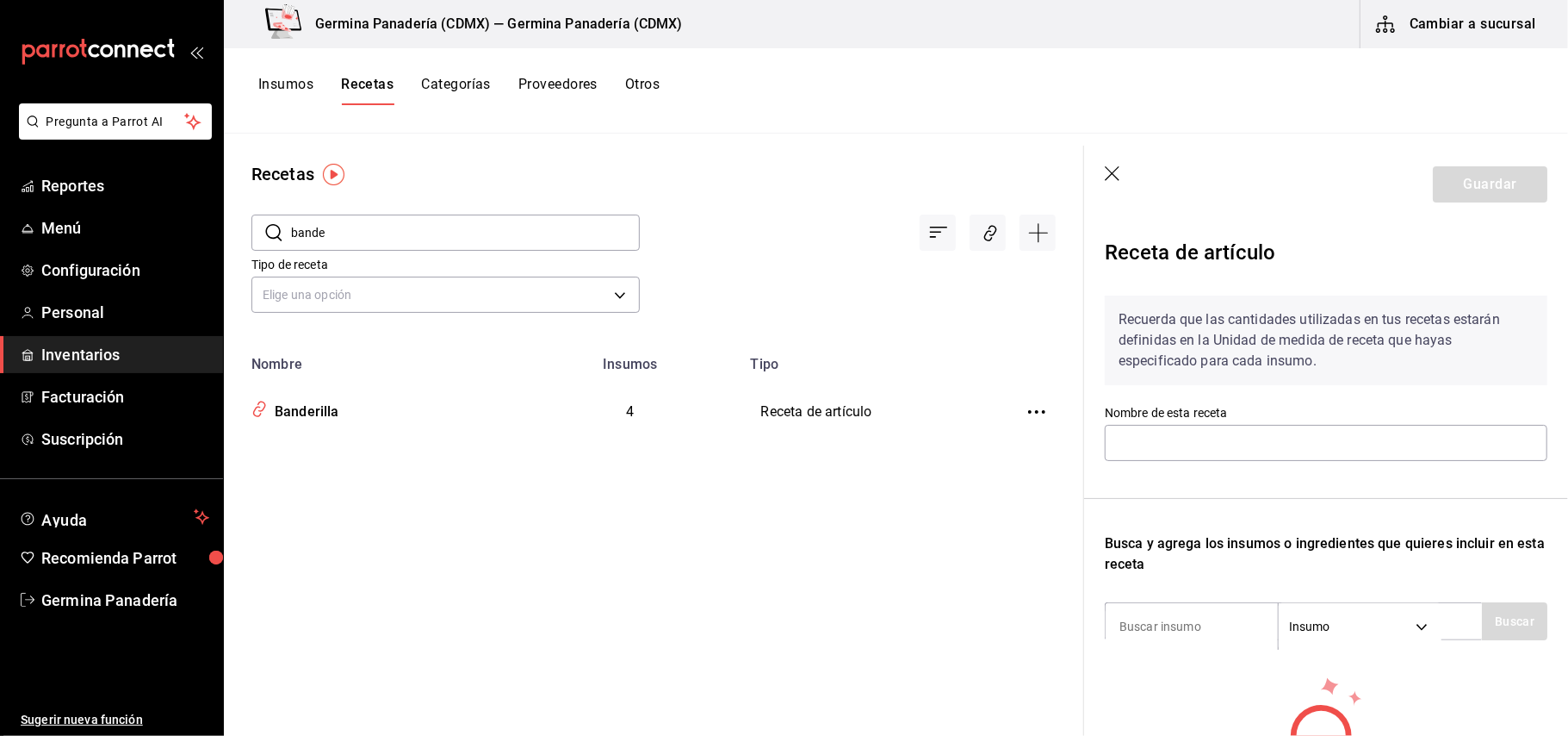
type input "Banderilla"
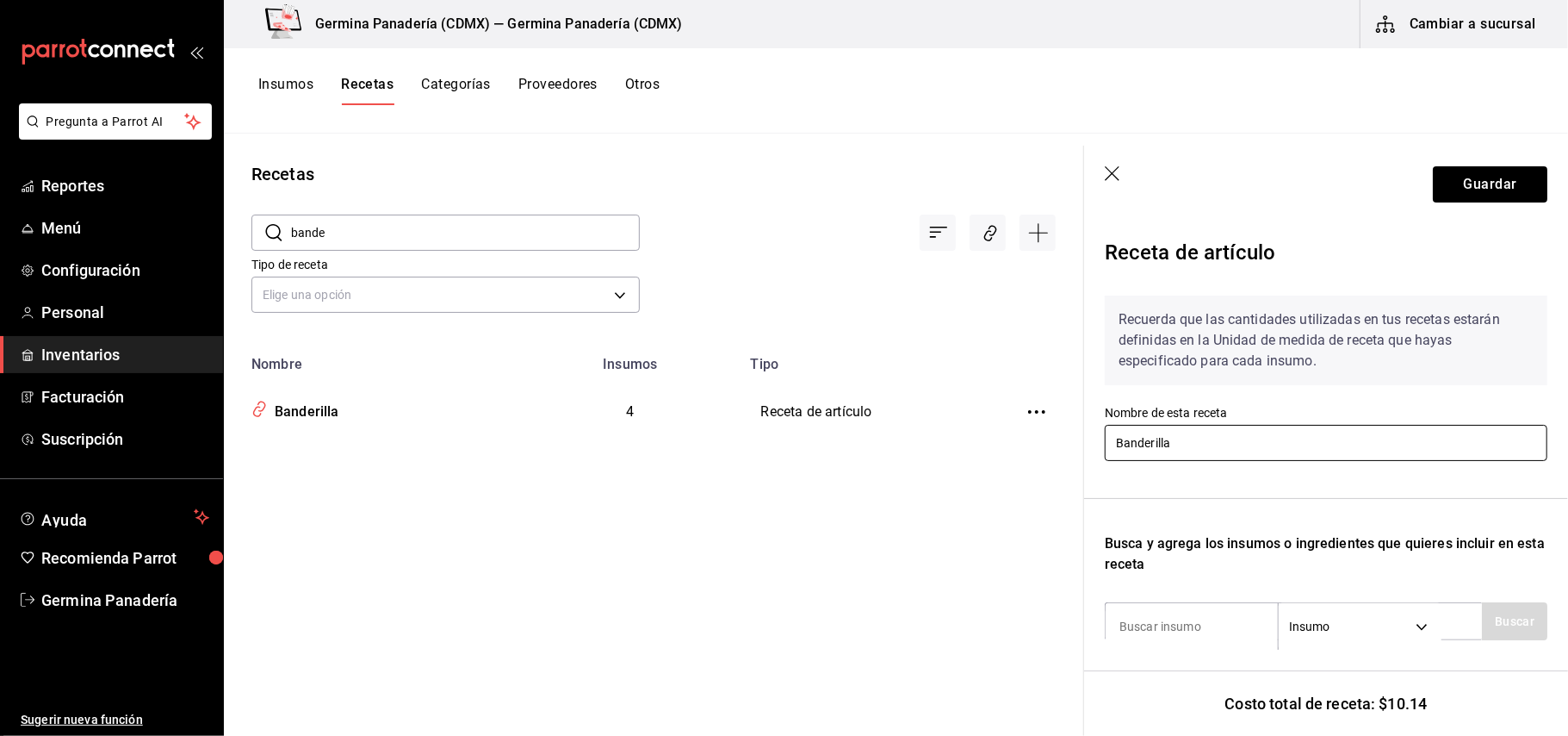
scroll to position [370, 0]
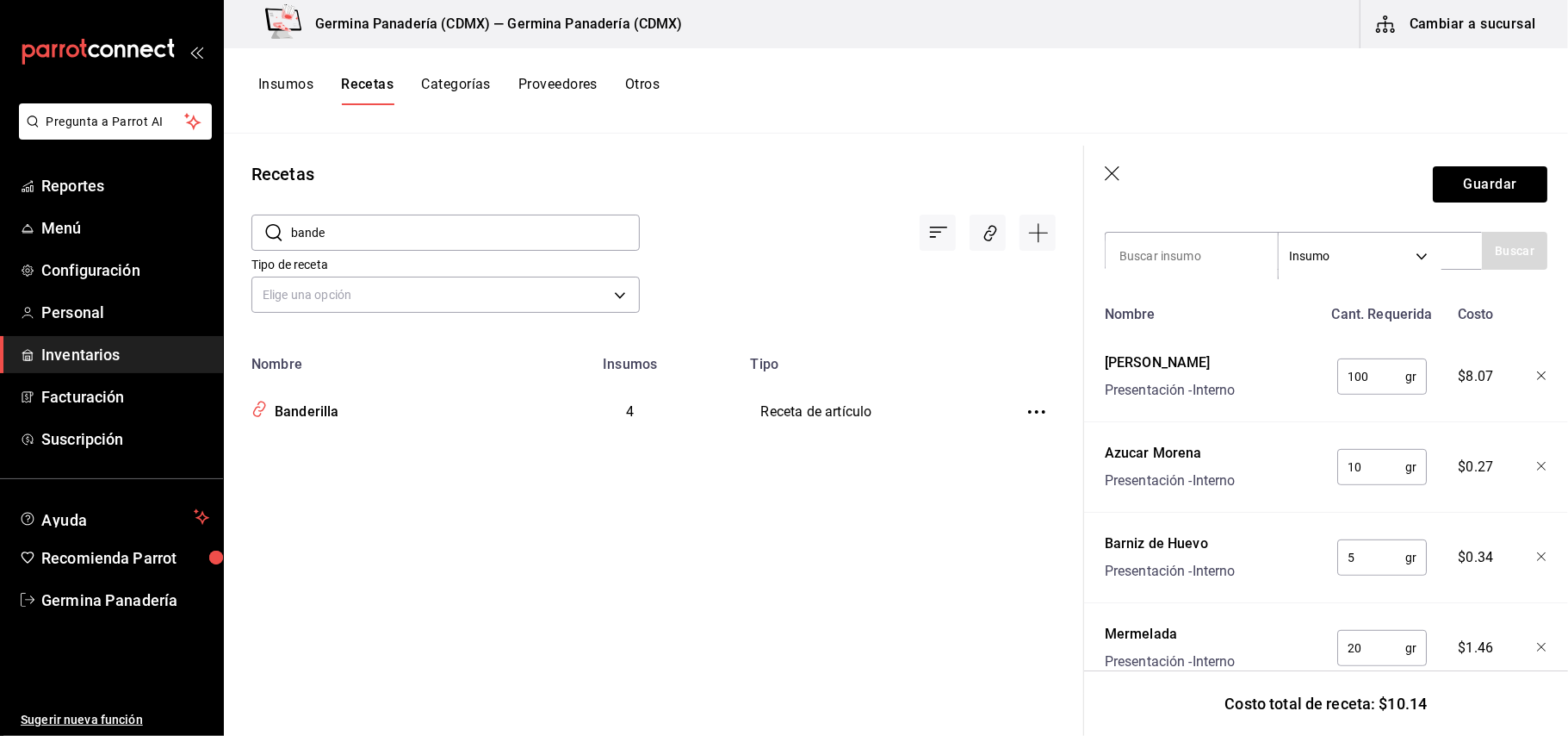
click at [1103, 177] on header "Guardar" at bounding box center [1325, 184] width 483 height 77
click at [1112, 174] on icon "button" at bounding box center [1113, 174] width 17 height 18
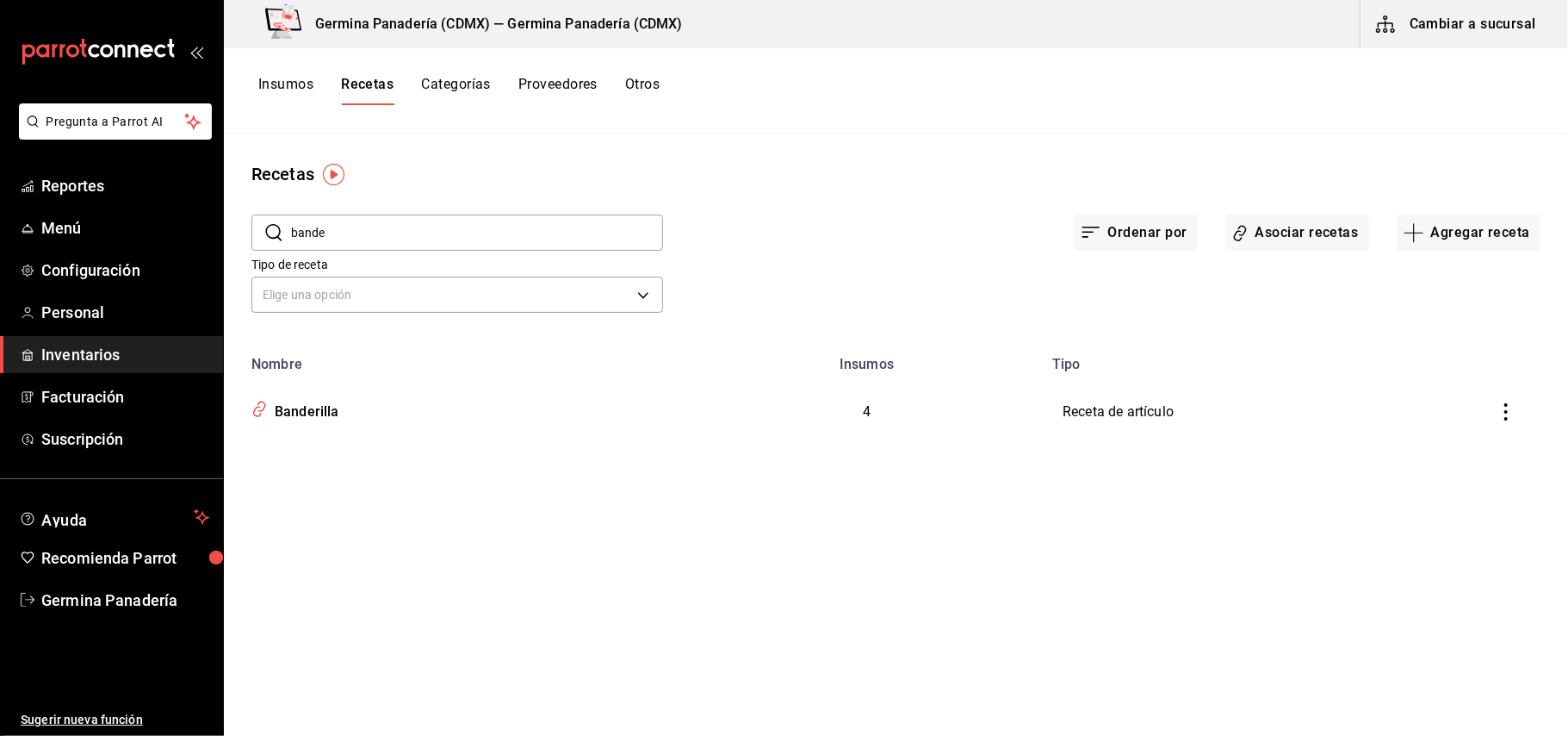
click at [645, 234] on input "bande" at bounding box center [477, 232] width 372 height 34
type input "b"
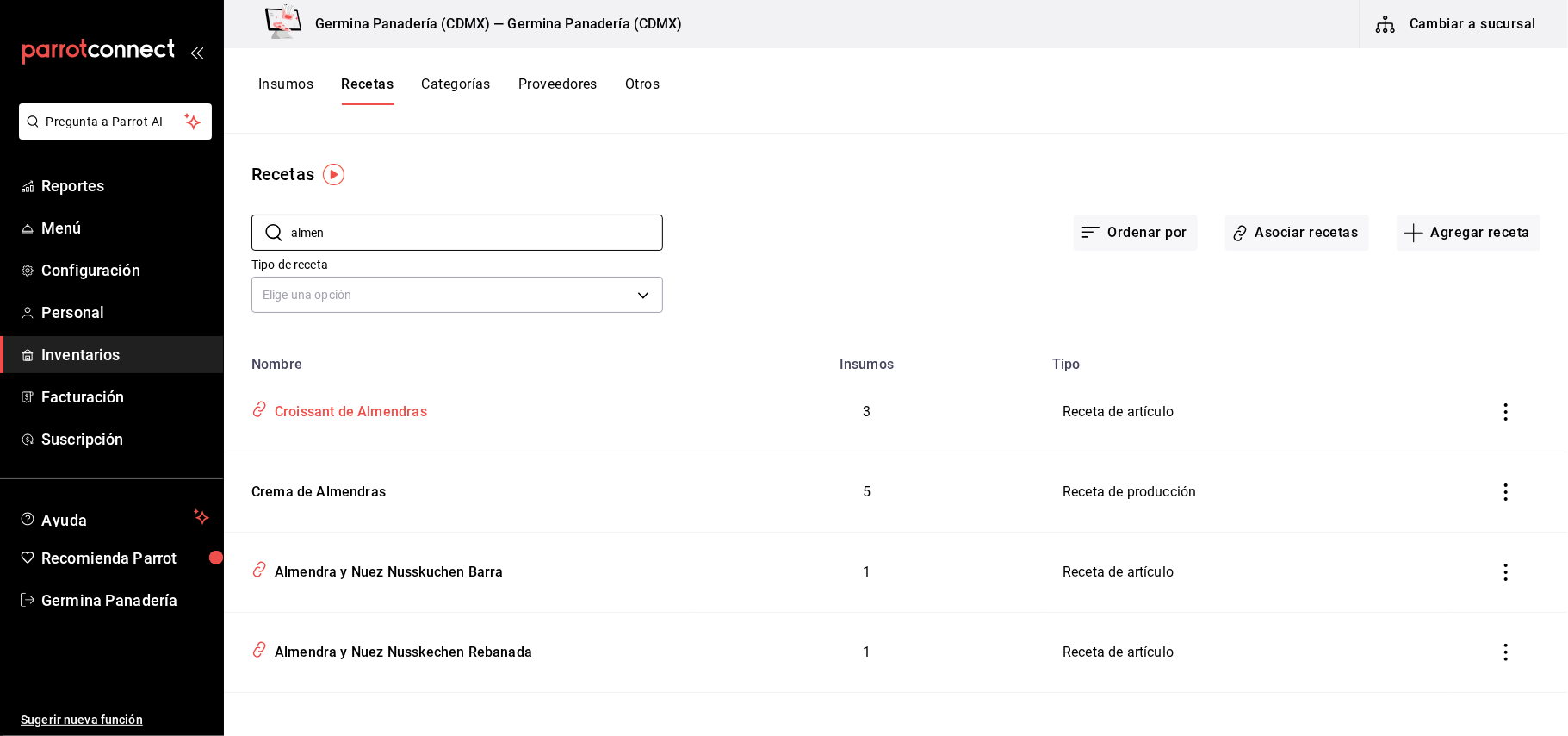
type input "almen"
click at [437, 410] on div "Croissant de Almendras" at bounding box center [458, 408] width 426 height 33
type input "Croissant de Almendras"
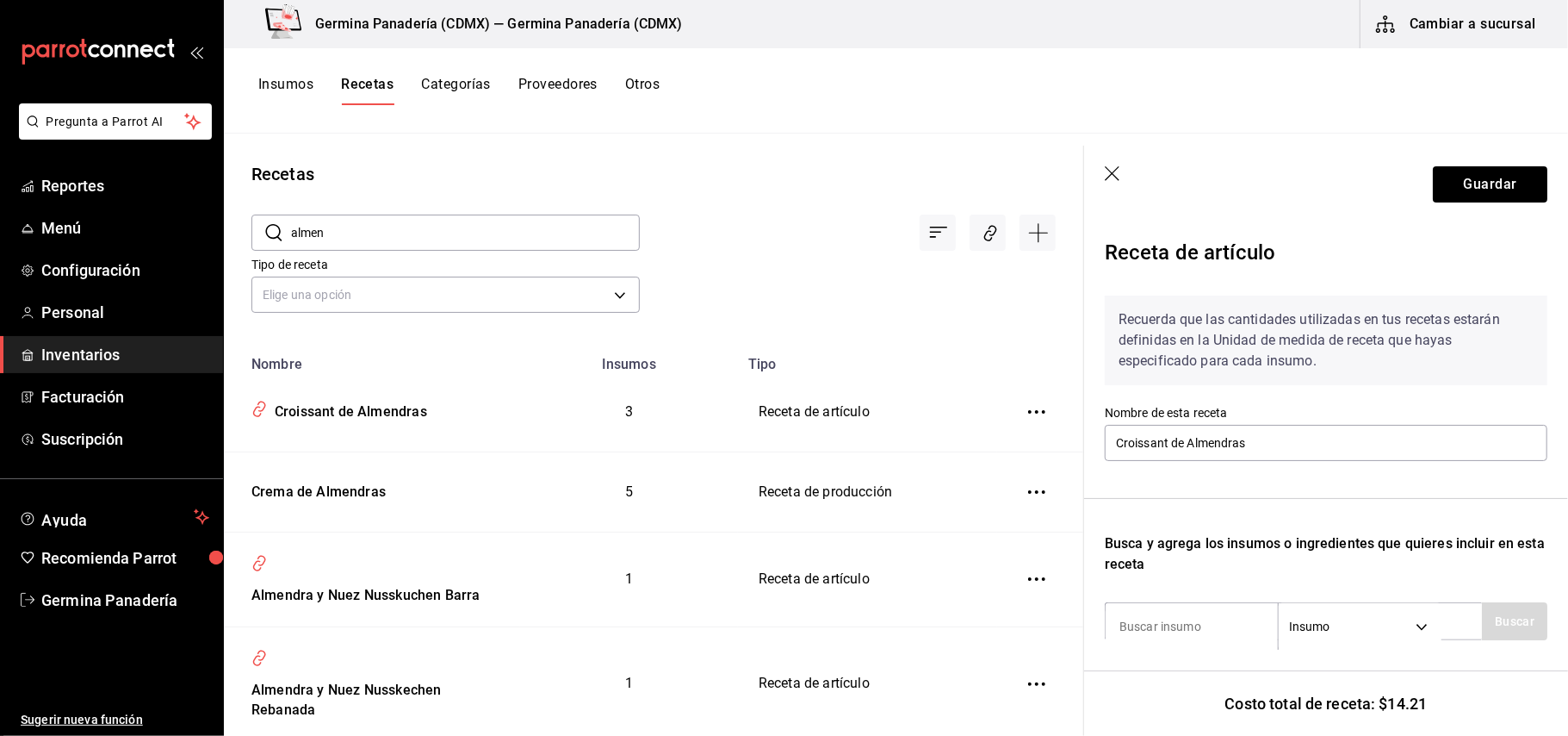
scroll to position [345, 0]
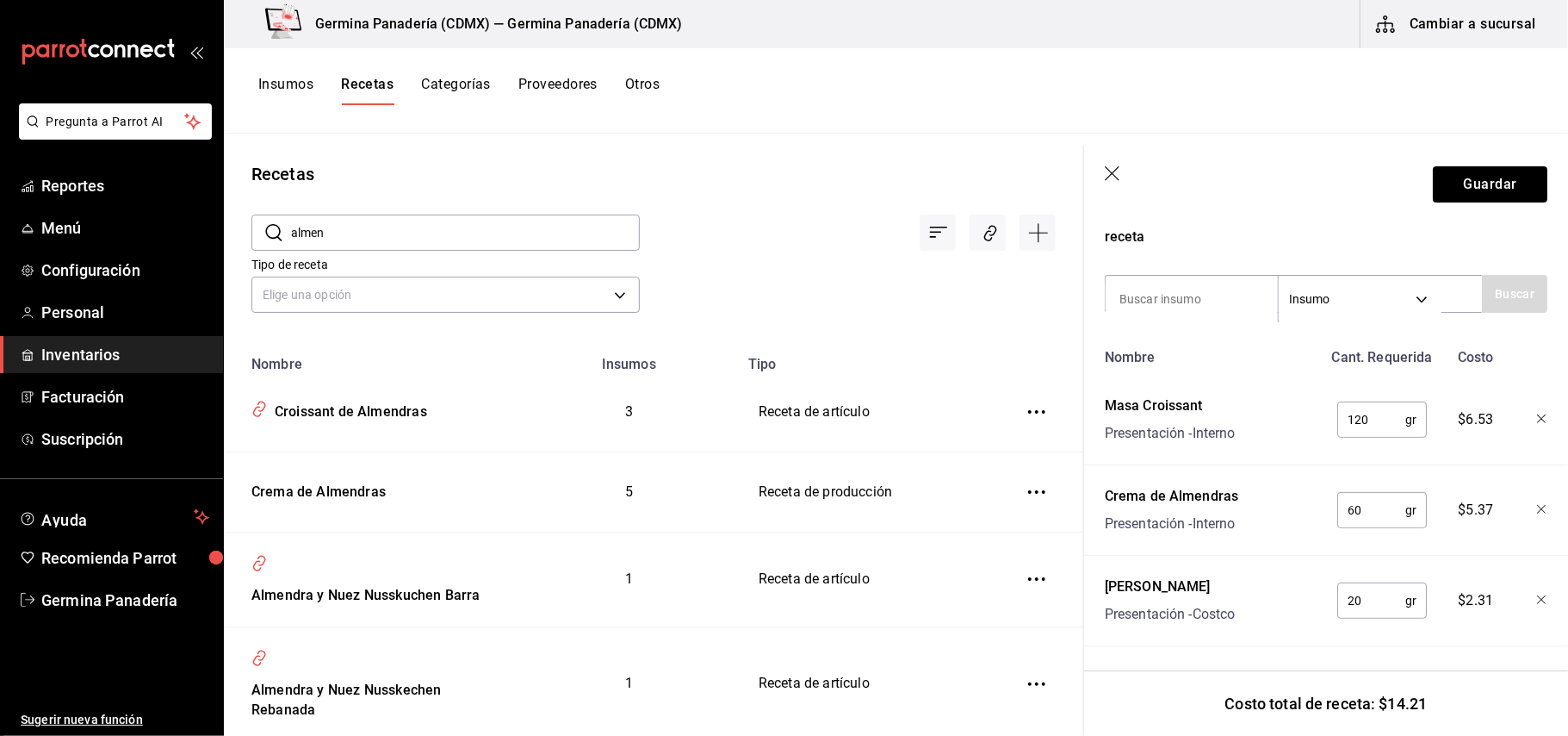
click at [1374, 583] on input "20" at bounding box center [1371, 600] width 68 height 34
type input "2"
type input "10"
click at [1495, 191] on button "Guardar" at bounding box center [1490, 183] width 114 height 36
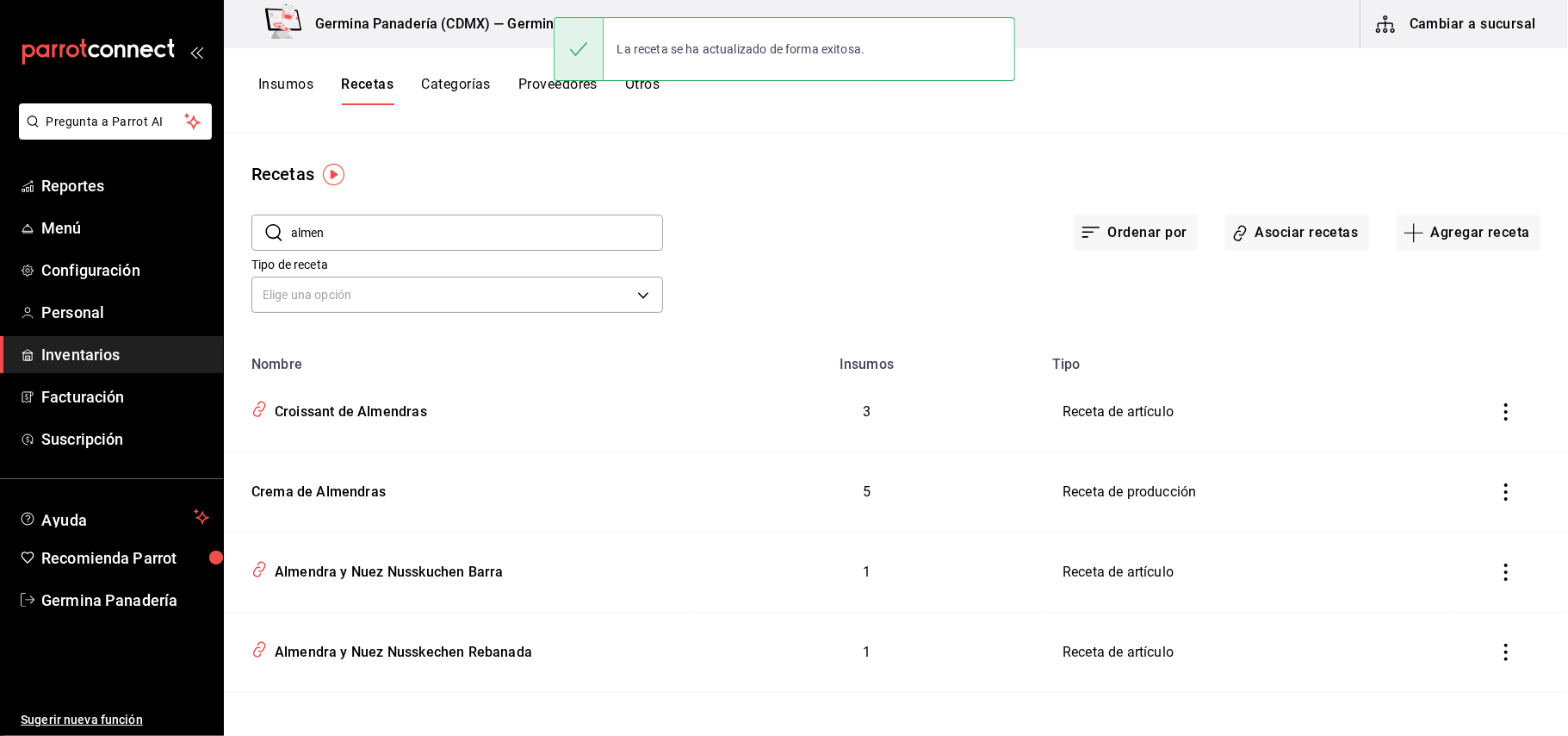
click at [273, 88] on button "Insumos" at bounding box center [286, 90] width 55 height 29
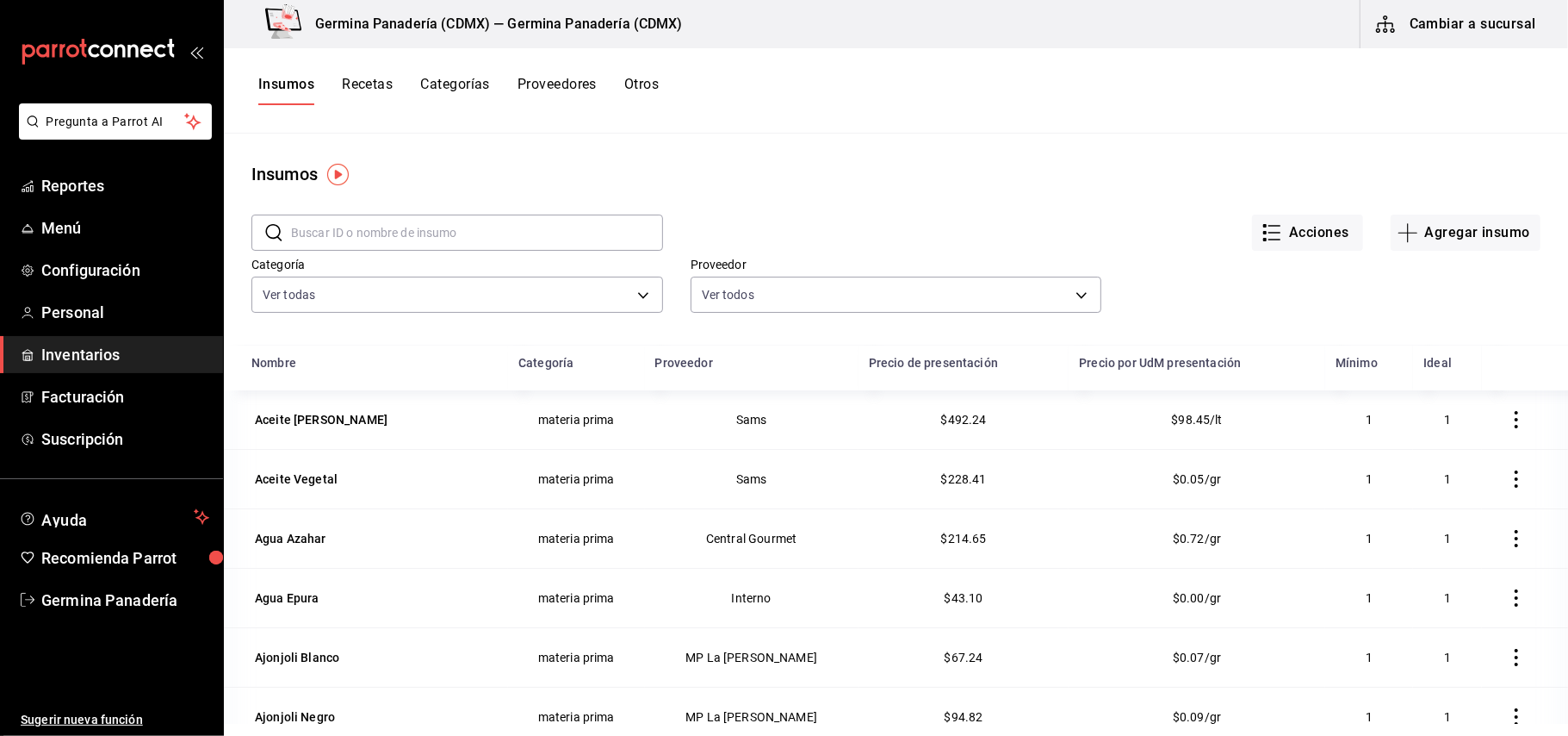
click at [1469, 239] on button "Agregar insumo" at bounding box center [1465, 232] width 150 height 36
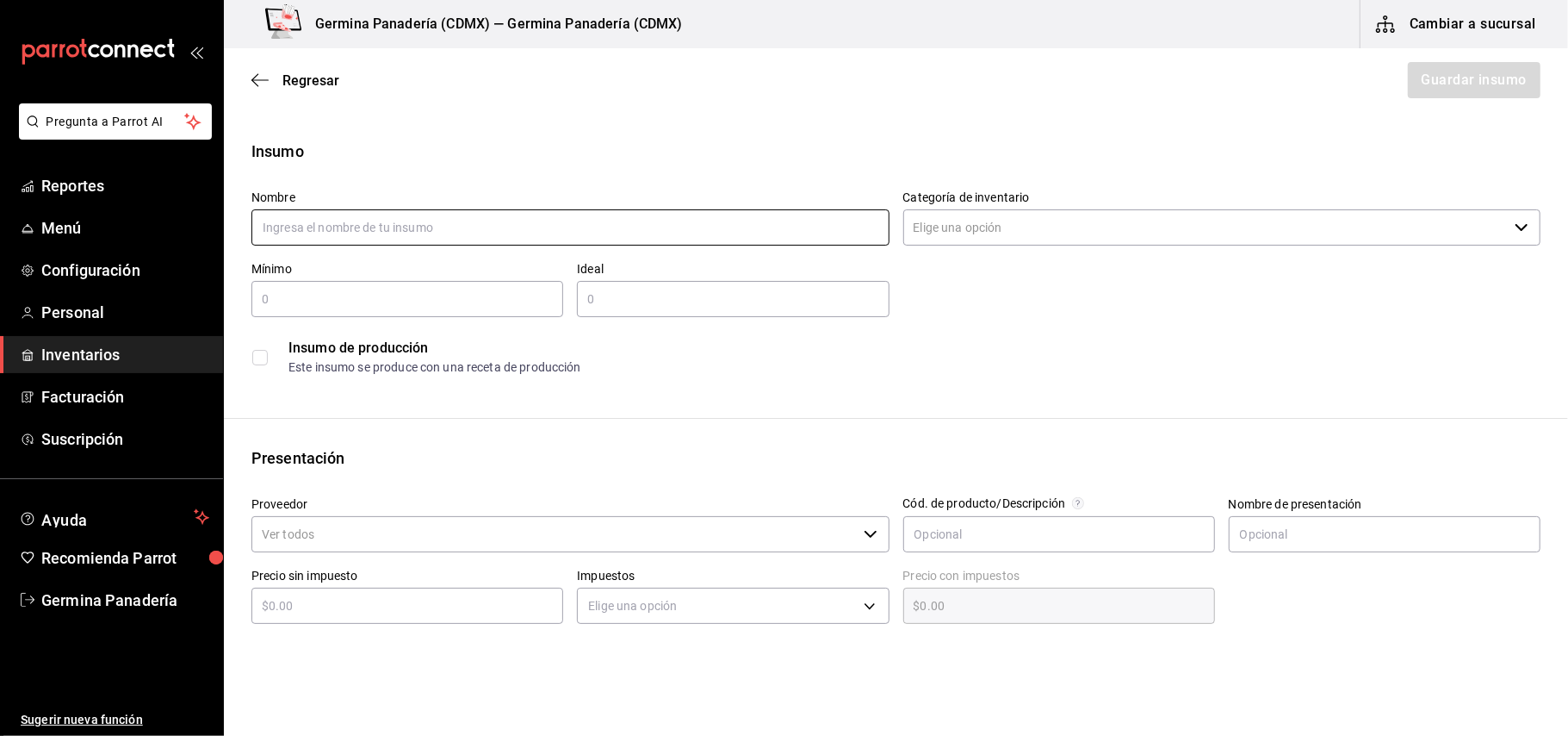
type input "E"
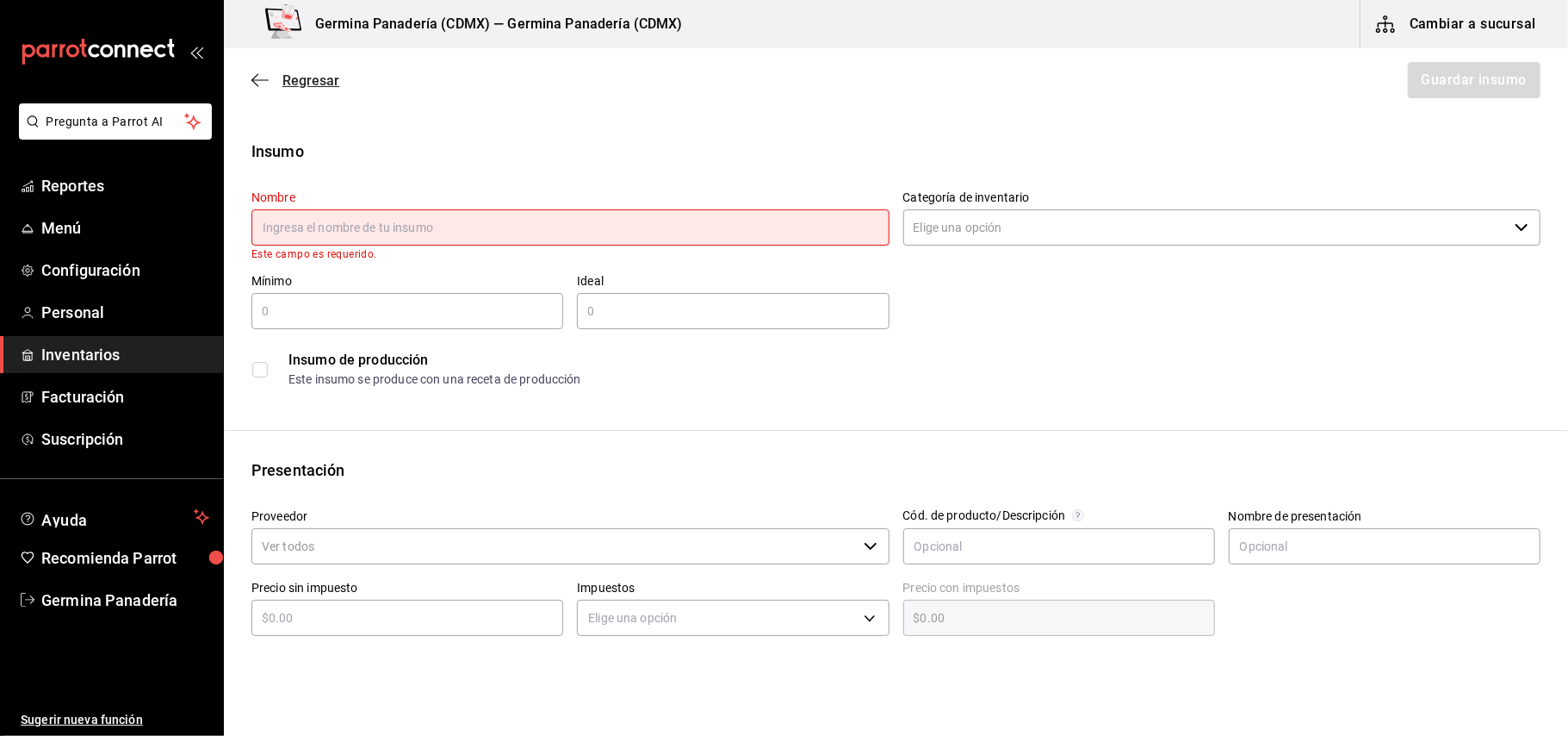
click at [261, 84] on icon "button" at bounding box center [260, 80] width 17 height 16
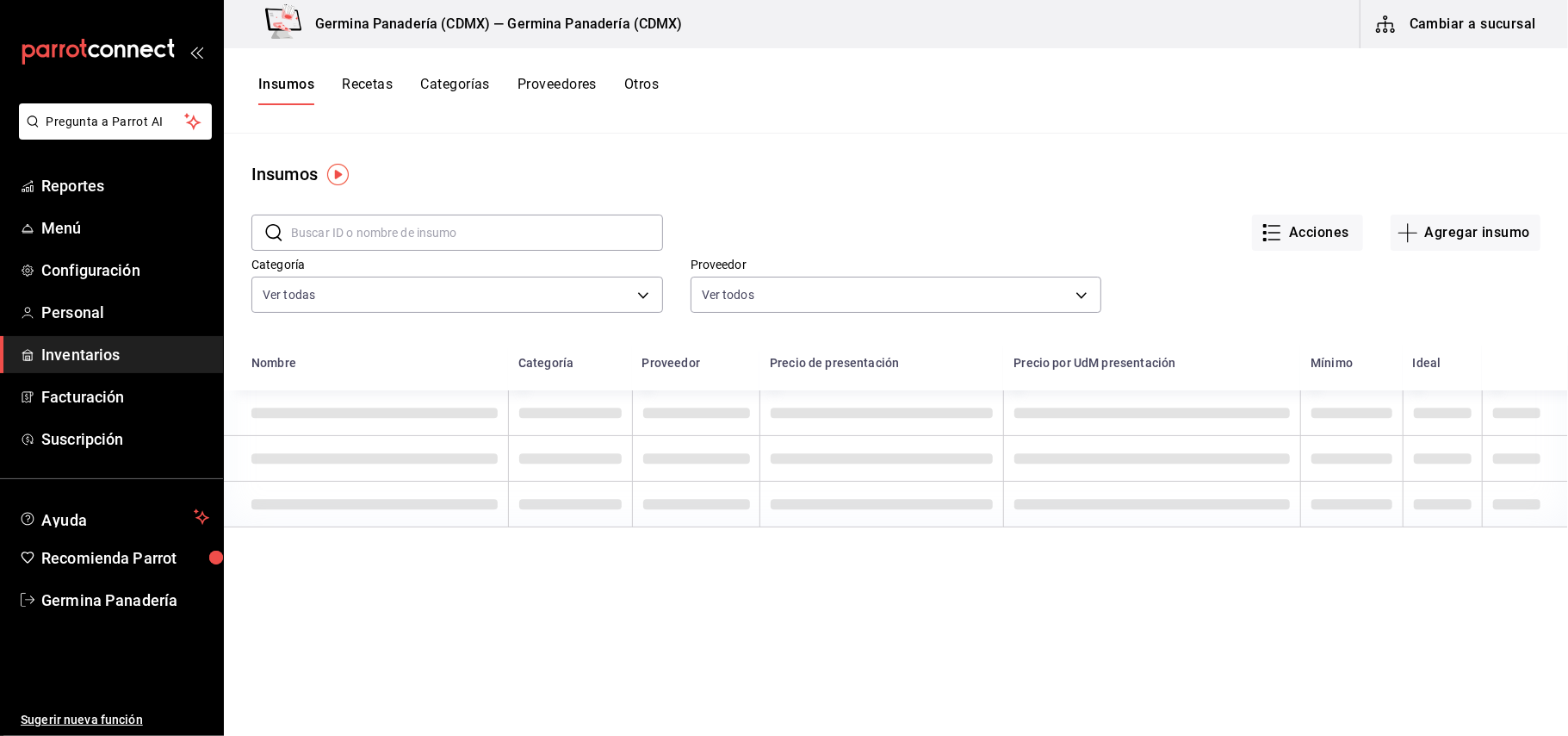
click at [356, 89] on button "Recetas" at bounding box center [366, 90] width 51 height 29
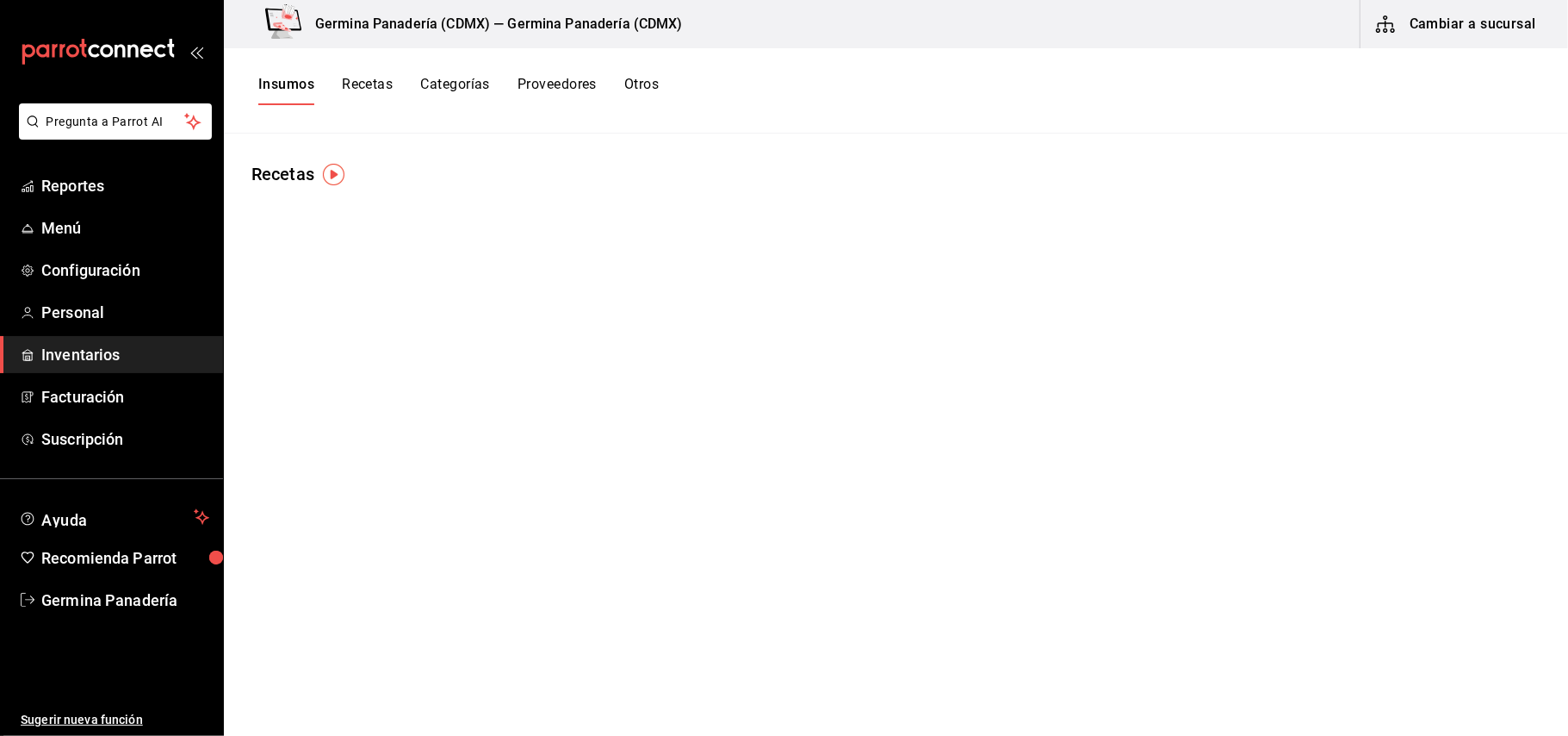
click at [360, 88] on button "Recetas" at bounding box center [366, 90] width 51 height 29
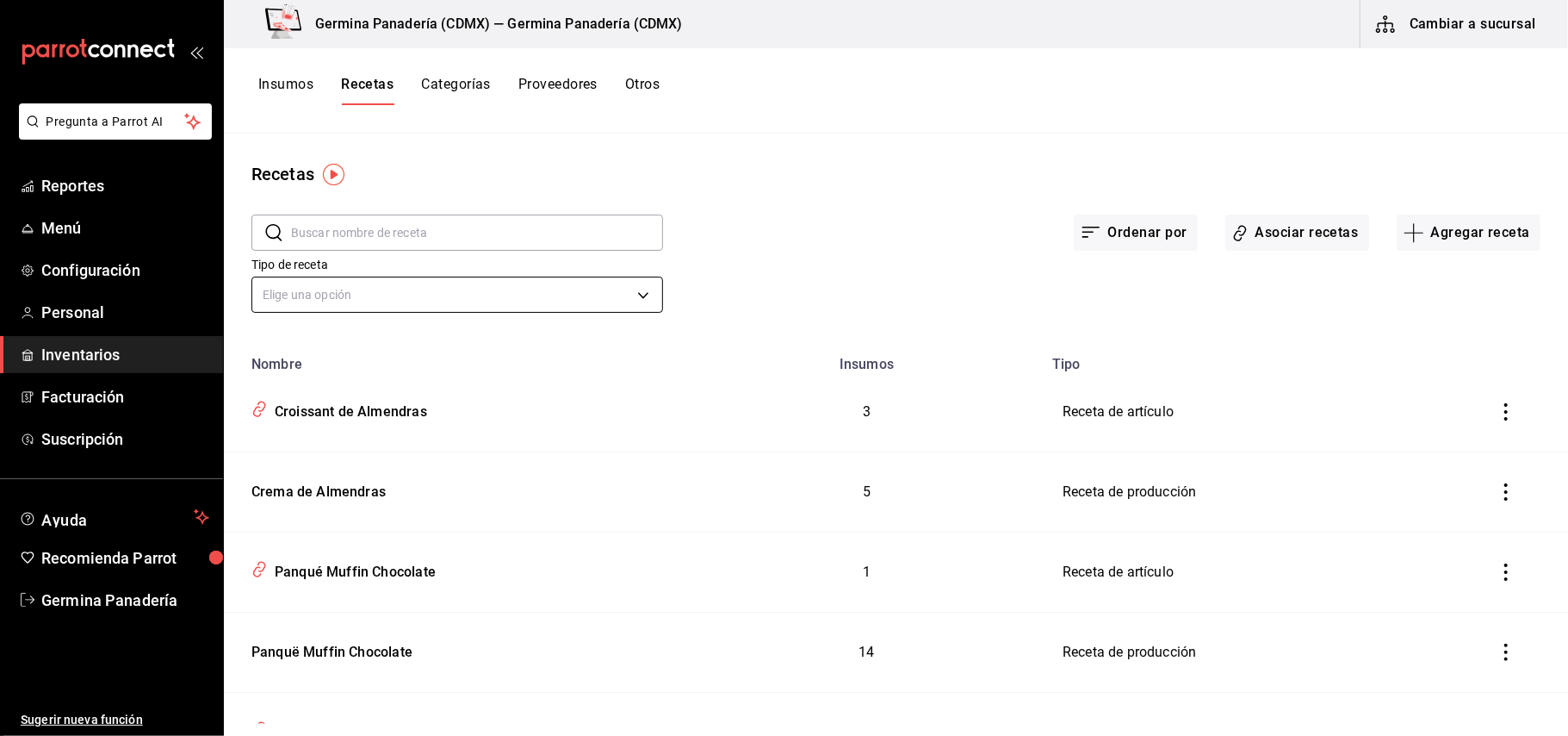
click at [624, 294] on body "Pregunta a Parrot AI Reportes Menú Configuración Personal Inventarios Facturaci…" at bounding box center [784, 361] width 1568 height 723
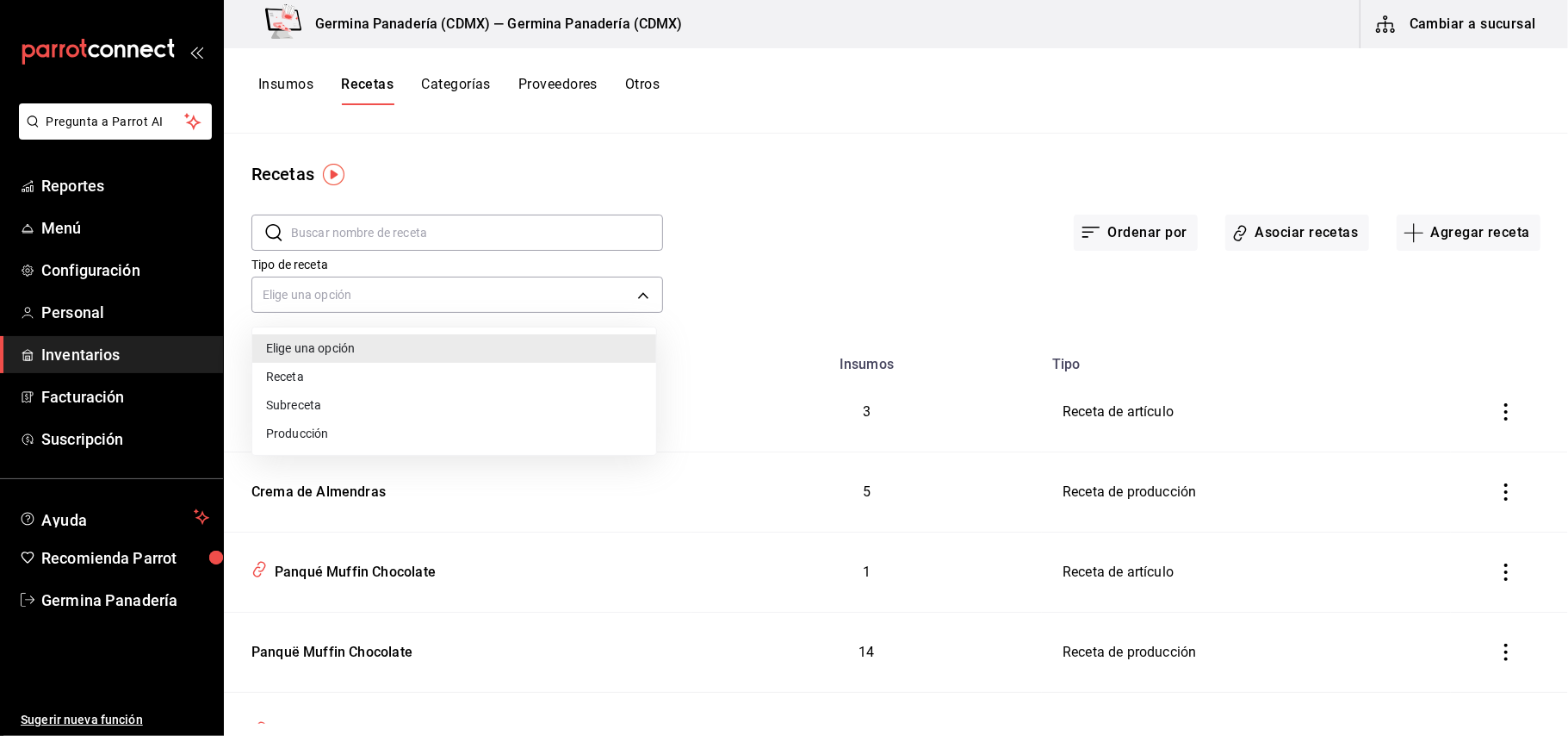
click at [351, 379] on li "Receta" at bounding box center [454, 377] width 404 height 29
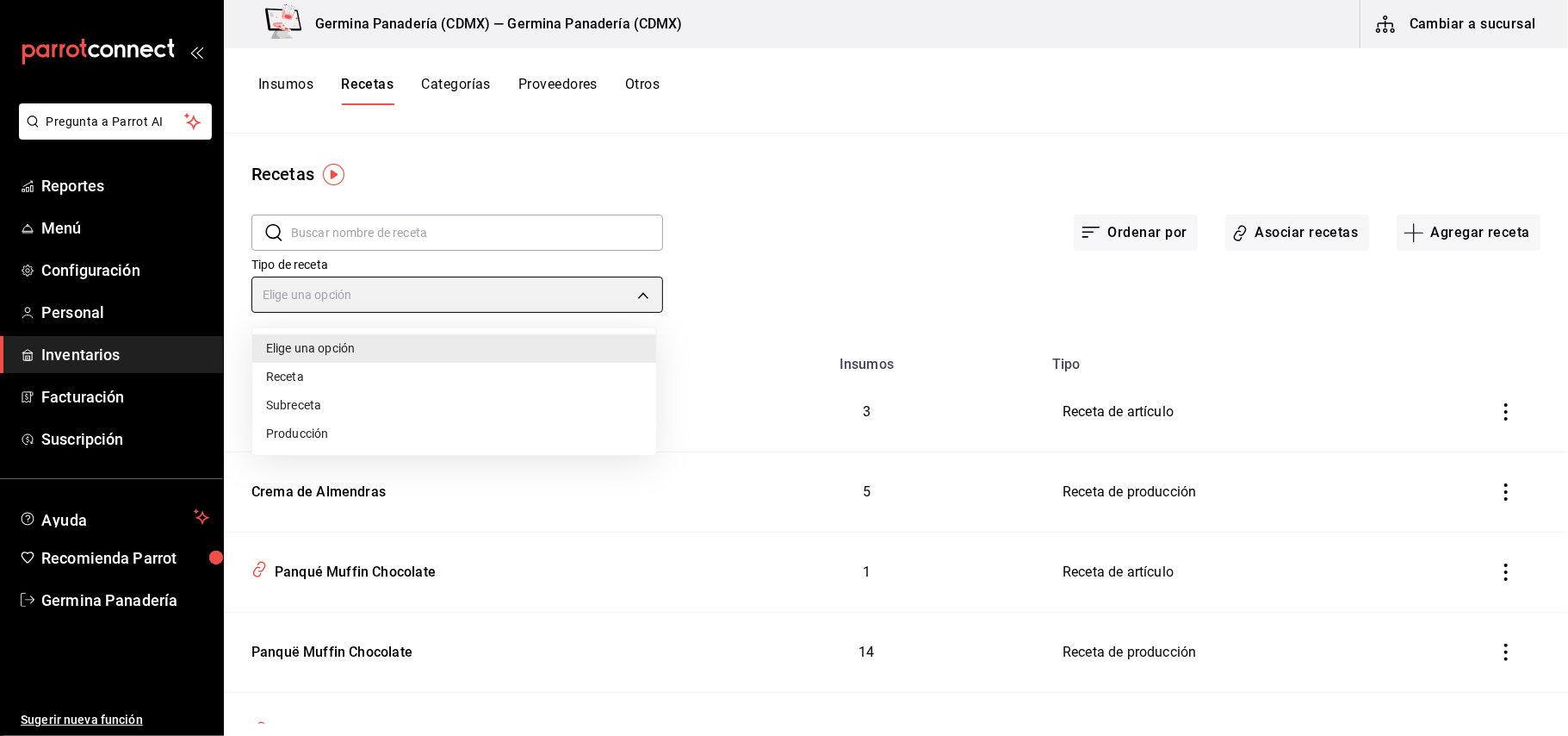
type input "PRODUCT"
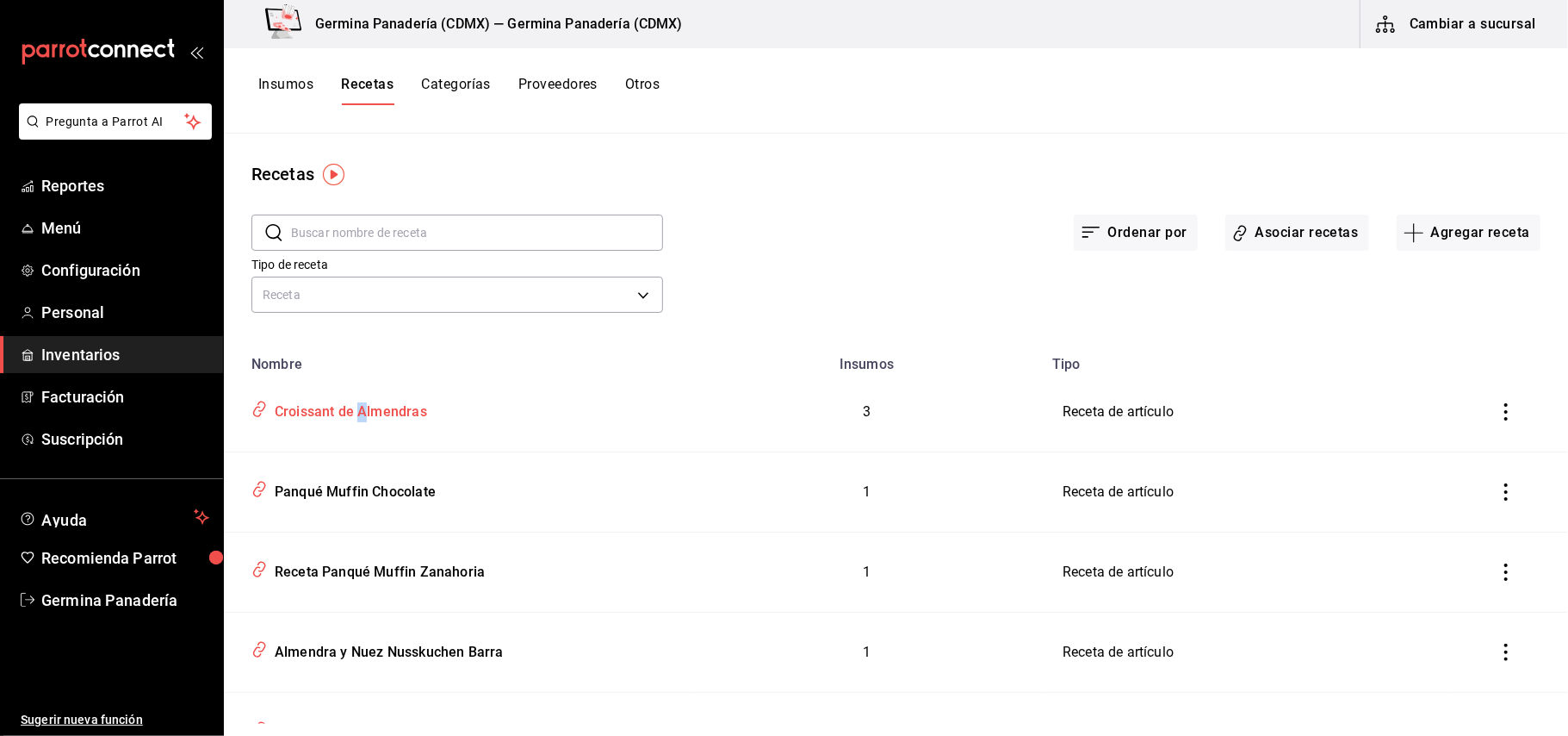
click at [363, 404] on div "Croissant de Almendras" at bounding box center [347, 408] width 159 height 27
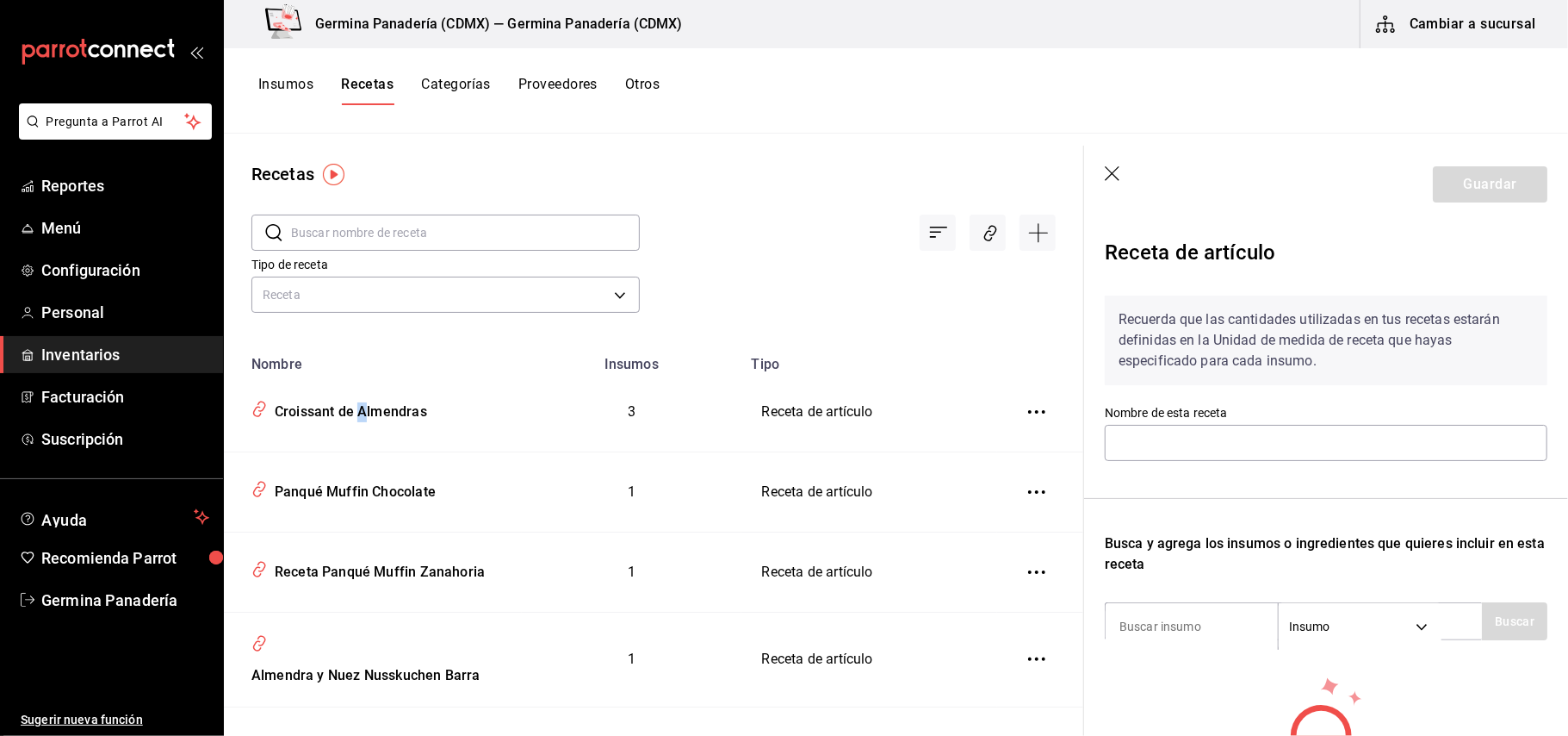
type input "Croissant de Almendras"
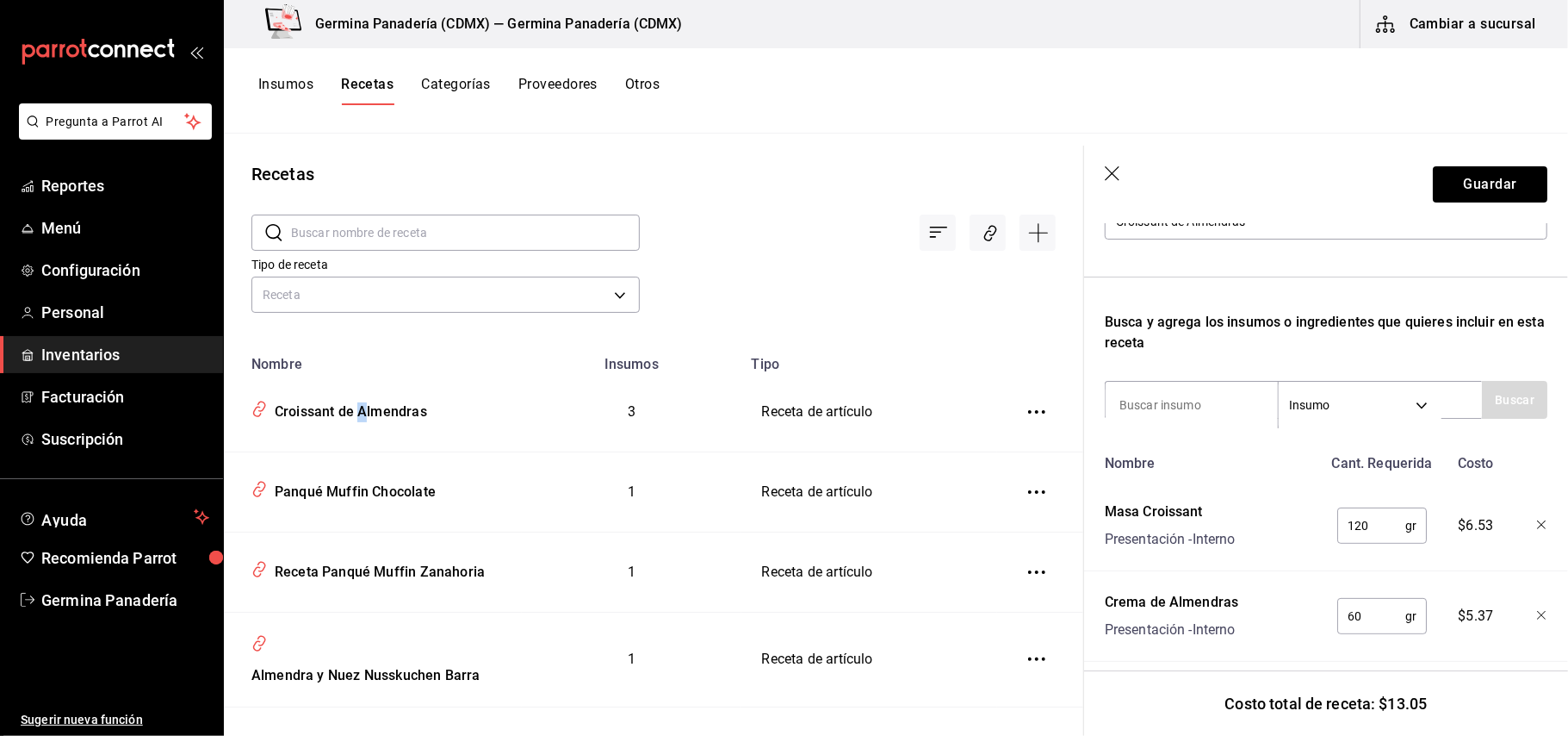
scroll to position [345, 0]
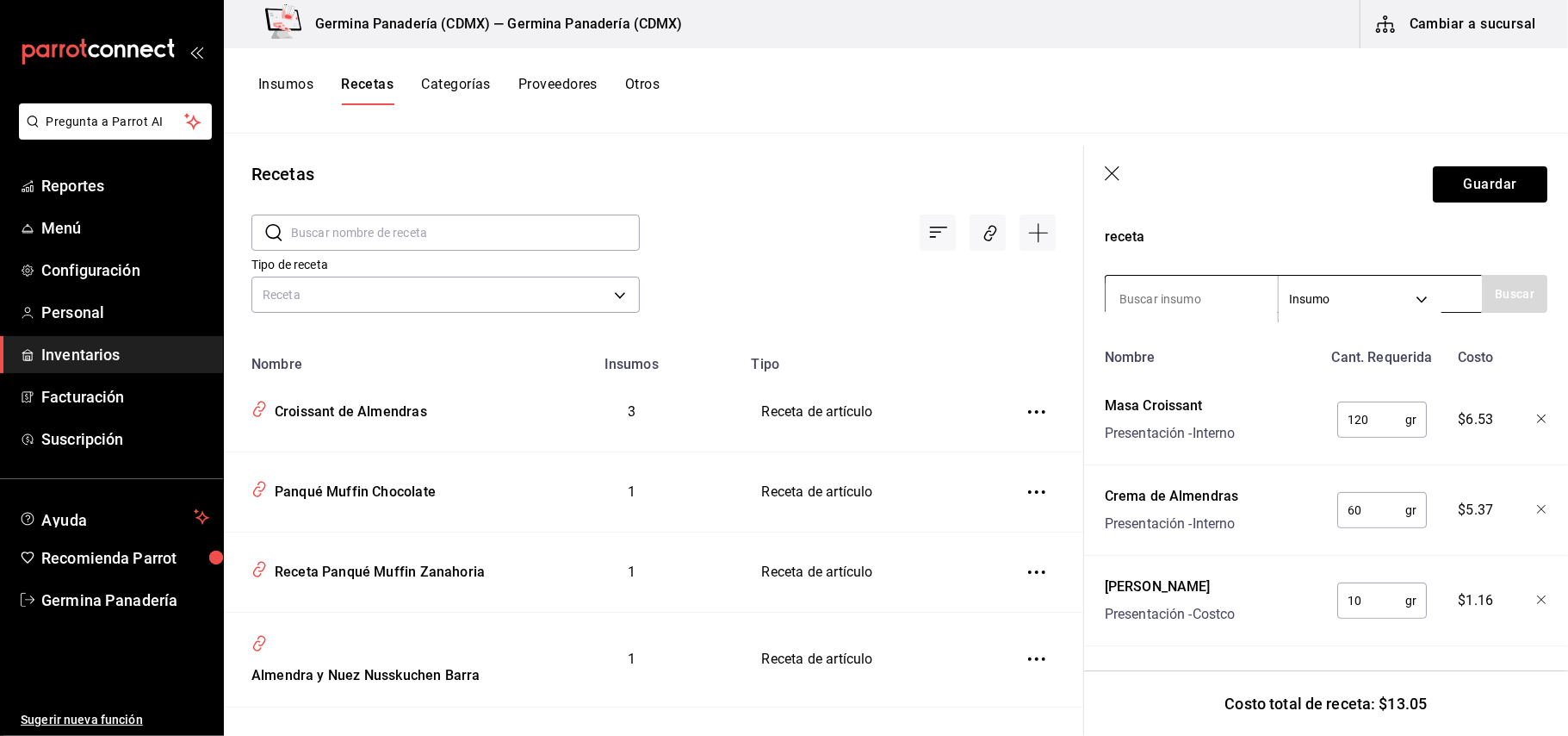
click at [1181, 281] on input at bounding box center [1191, 298] width 172 height 36
type input "azuc"
click at [1518, 276] on button "Buscar" at bounding box center [1514, 293] width 65 height 38
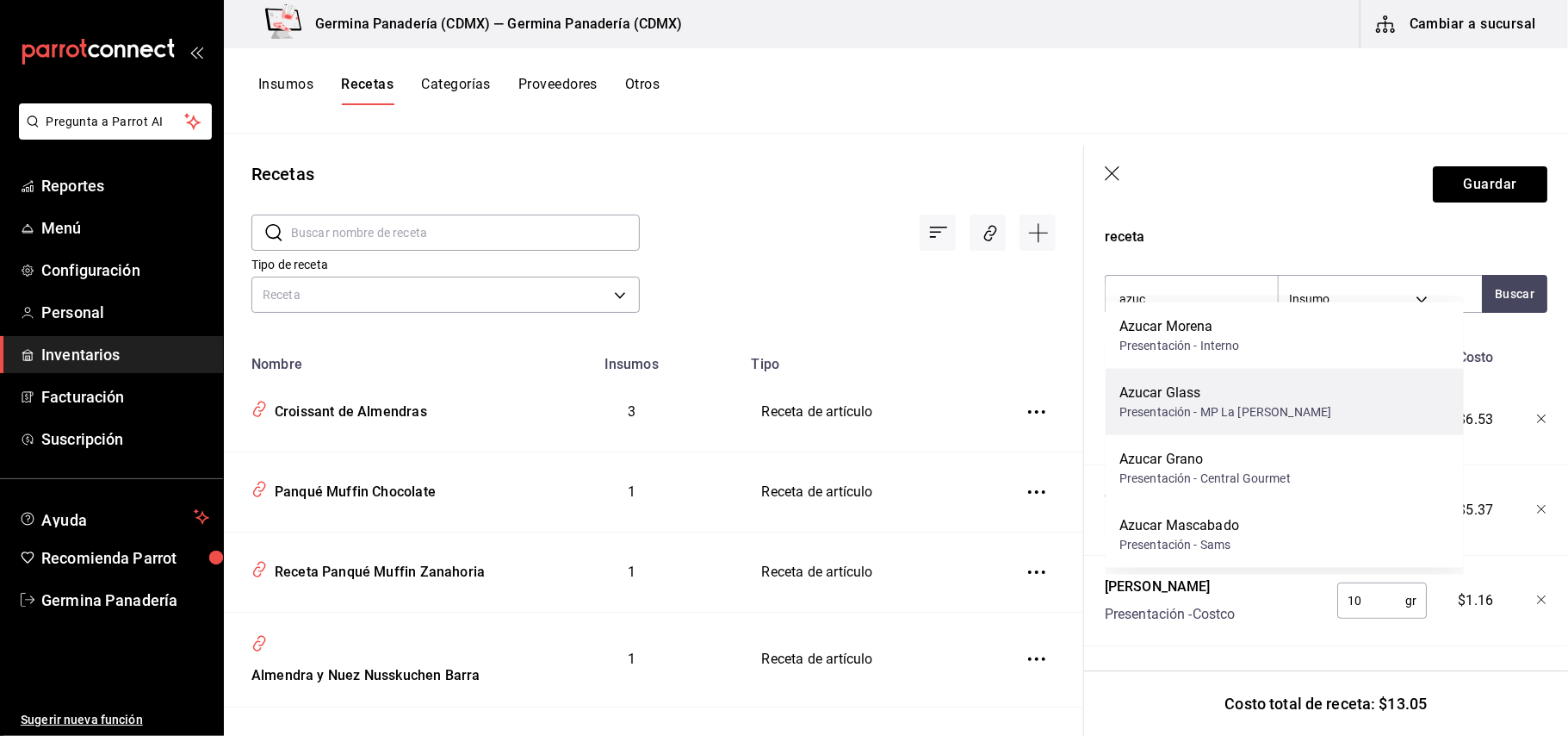
click at [1213, 420] on div "Azucar Glass Presentación - MP La [PERSON_NAME]" at bounding box center [1284, 402] width 358 height 66
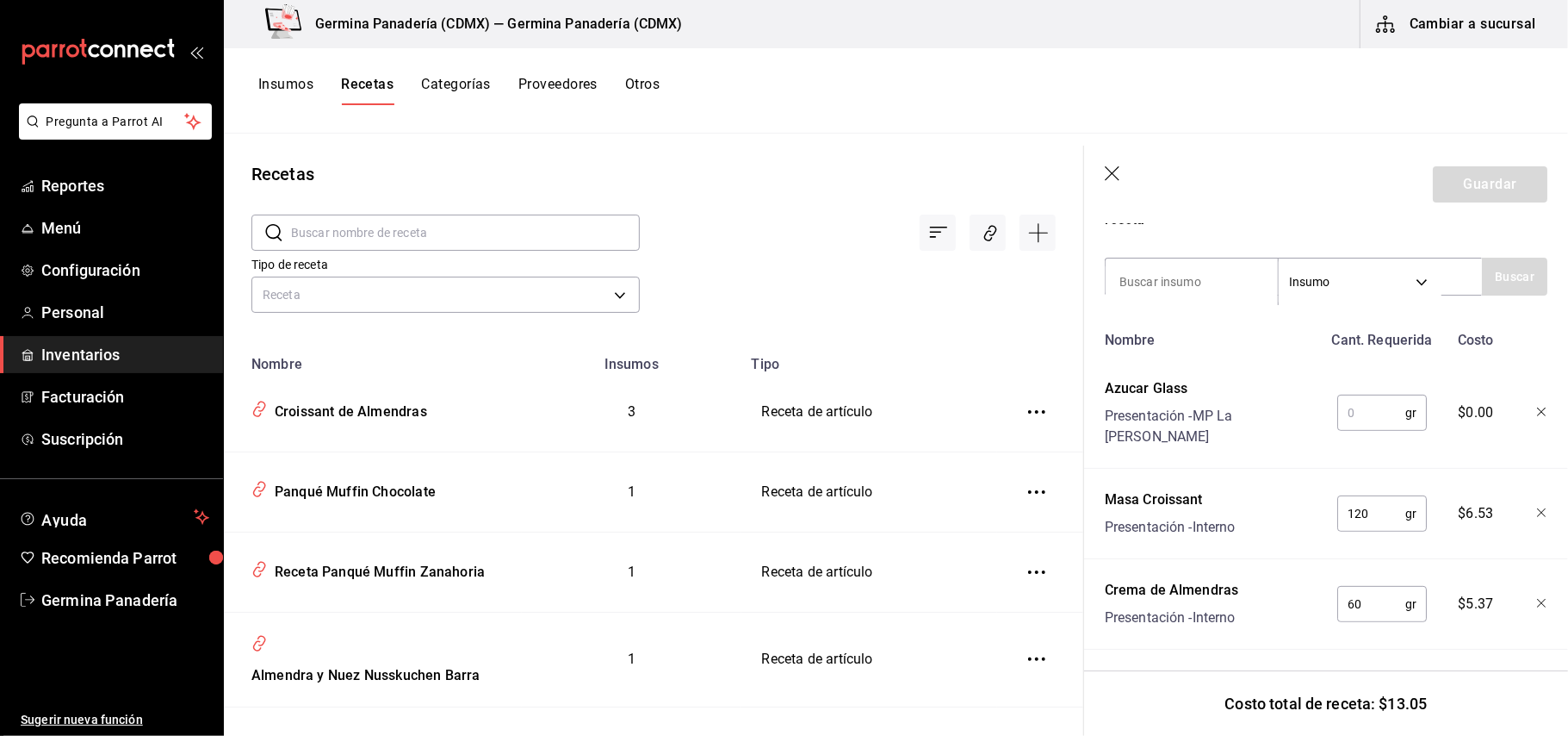
click at [1368, 404] on input "text" at bounding box center [1371, 412] width 68 height 34
type input "5"
click at [1475, 179] on button "Guardar" at bounding box center [1490, 183] width 114 height 36
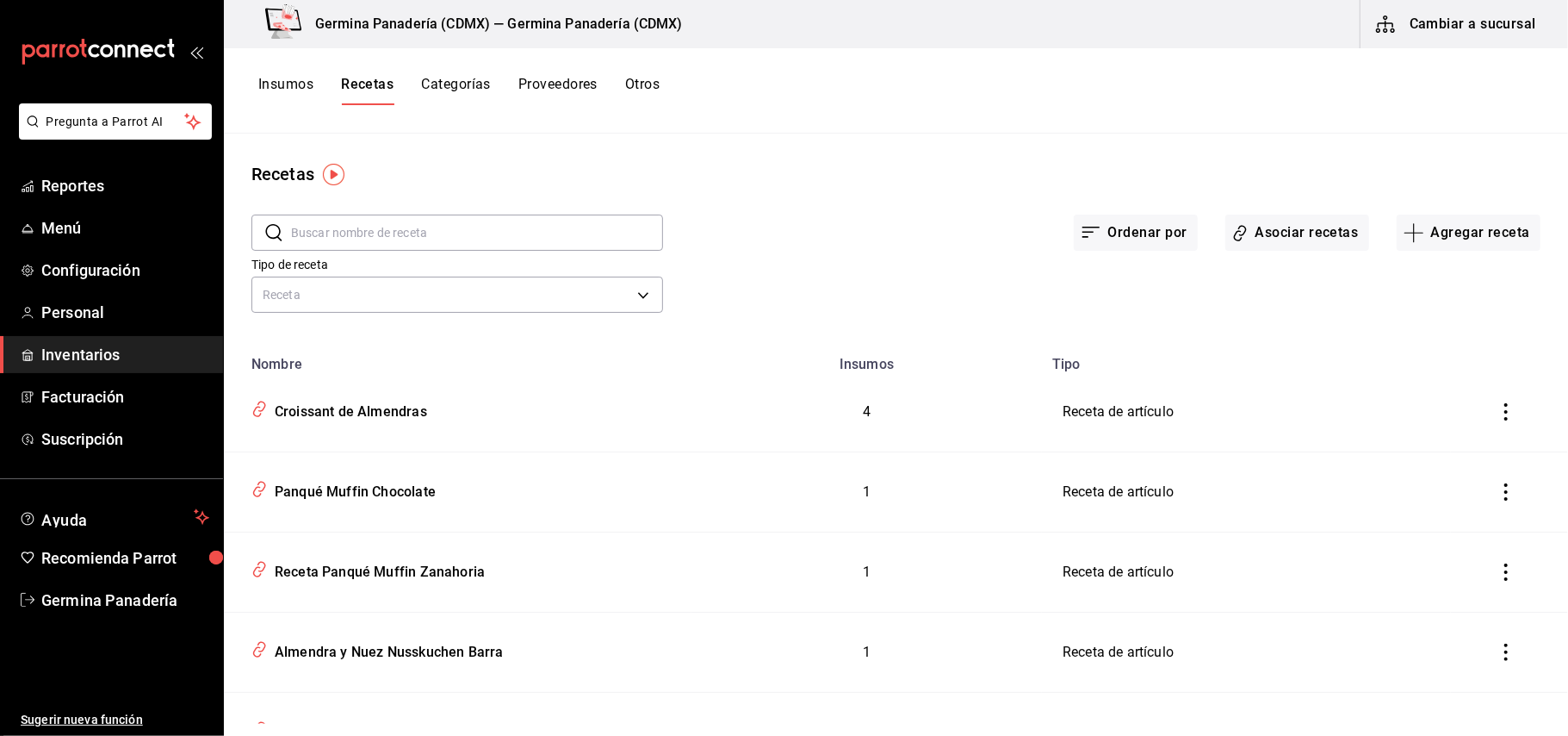
click at [649, 83] on button "Otros" at bounding box center [642, 90] width 34 height 29
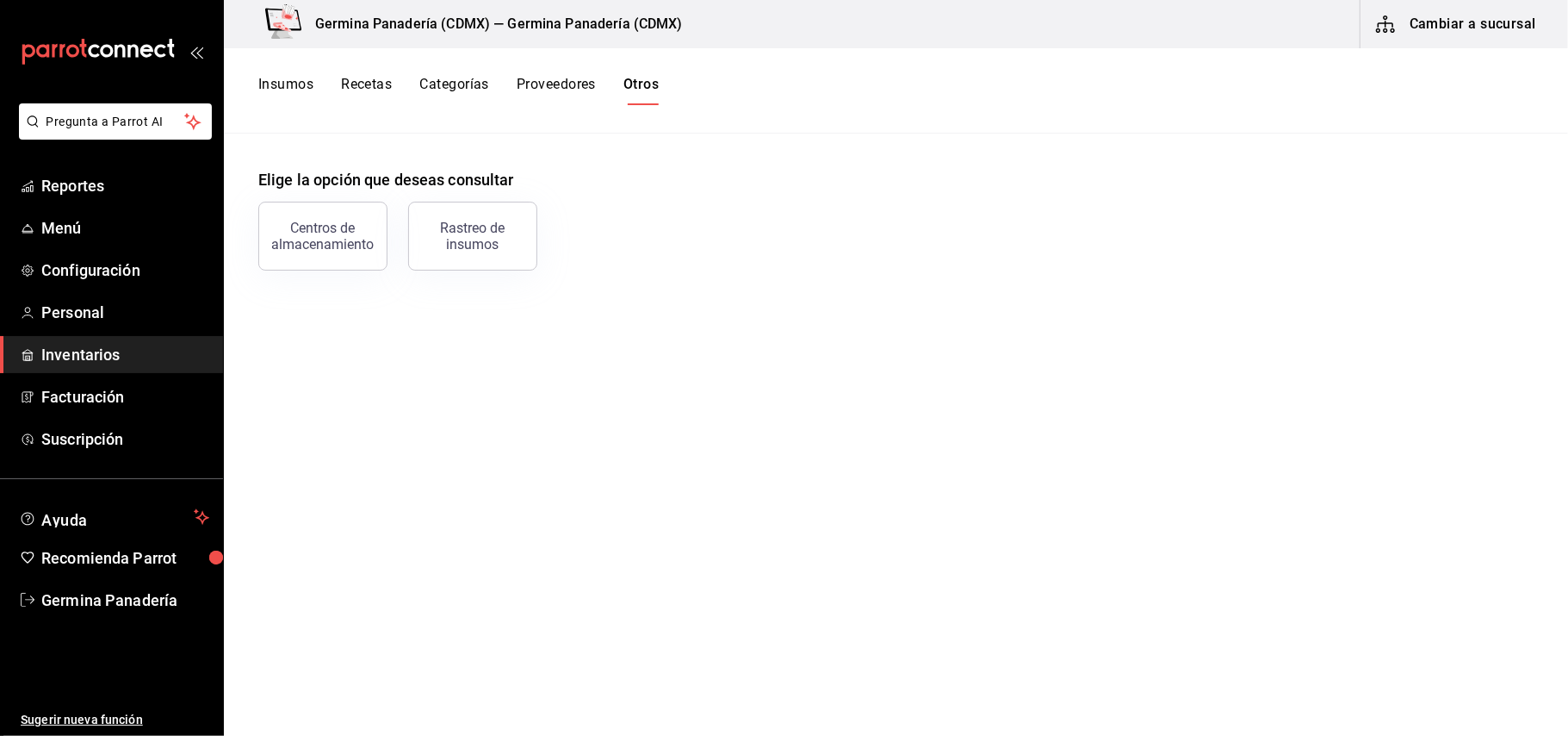
click at [358, 91] on button "Recetas" at bounding box center [366, 90] width 51 height 29
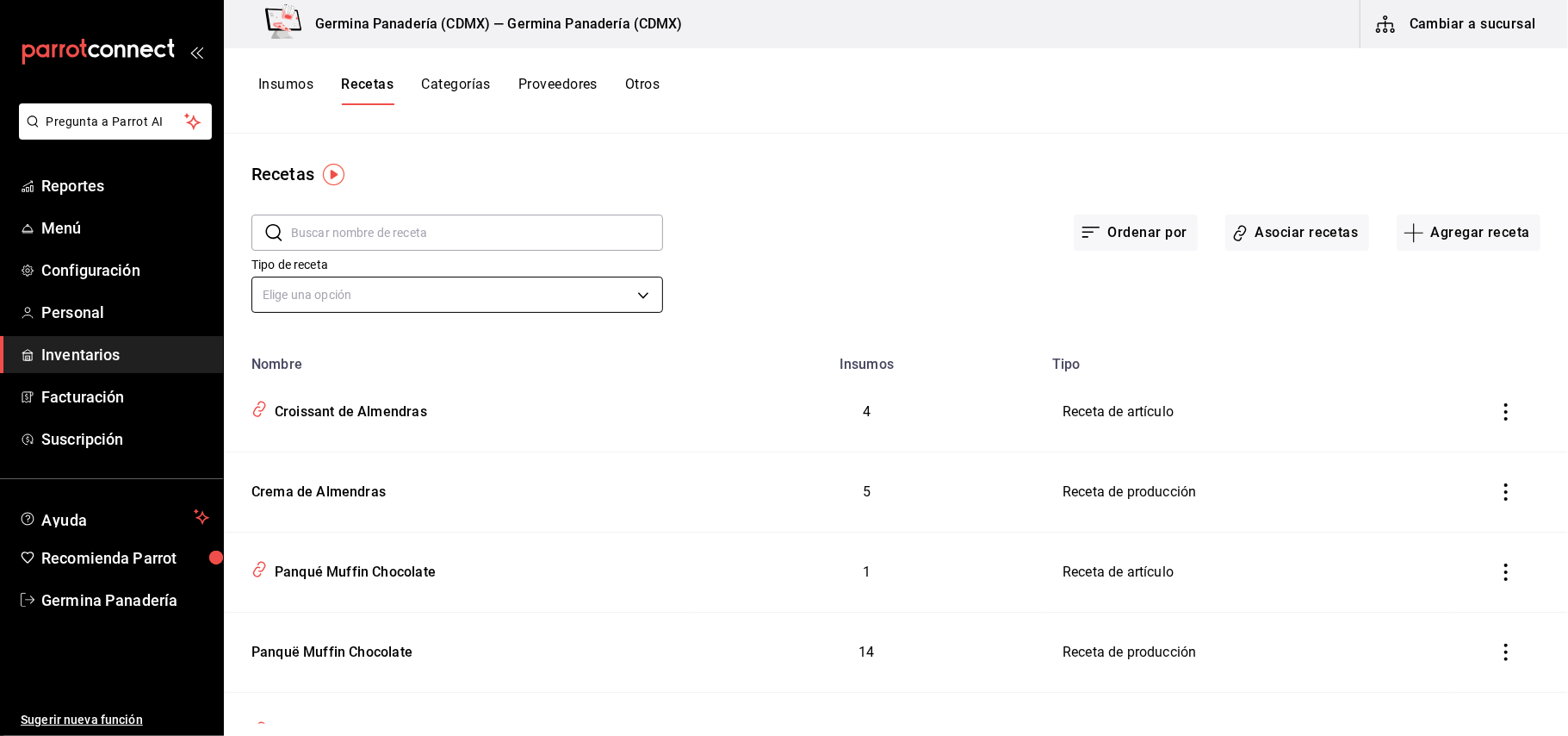
click at [452, 297] on body "Pregunta a Parrot AI Reportes Menú Configuración Personal Inventarios Facturaci…" at bounding box center [784, 361] width 1568 height 723
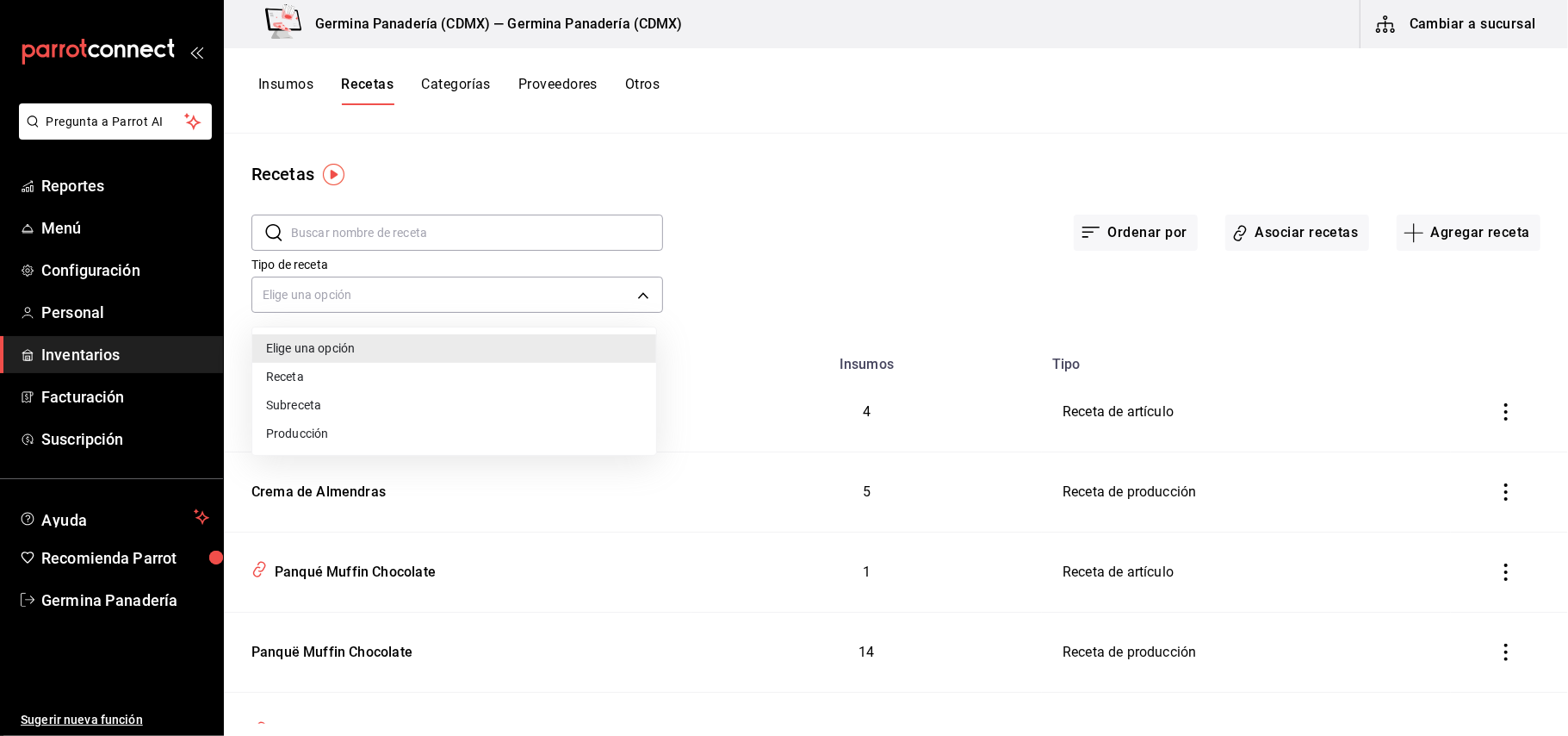
click at [400, 378] on li "Receta" at bounding box center [454, 377] width 404 height 29
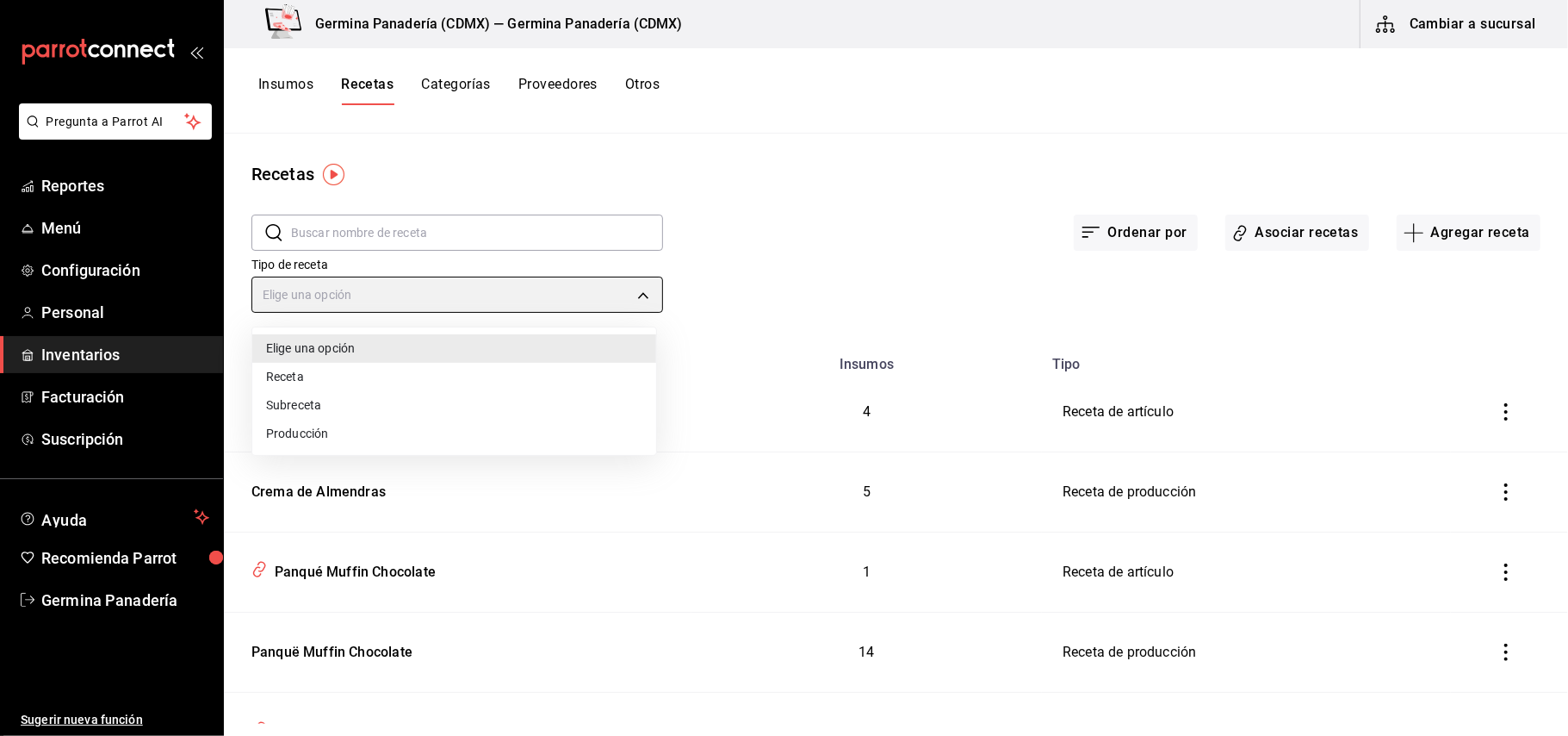
type input "PRODUCT"
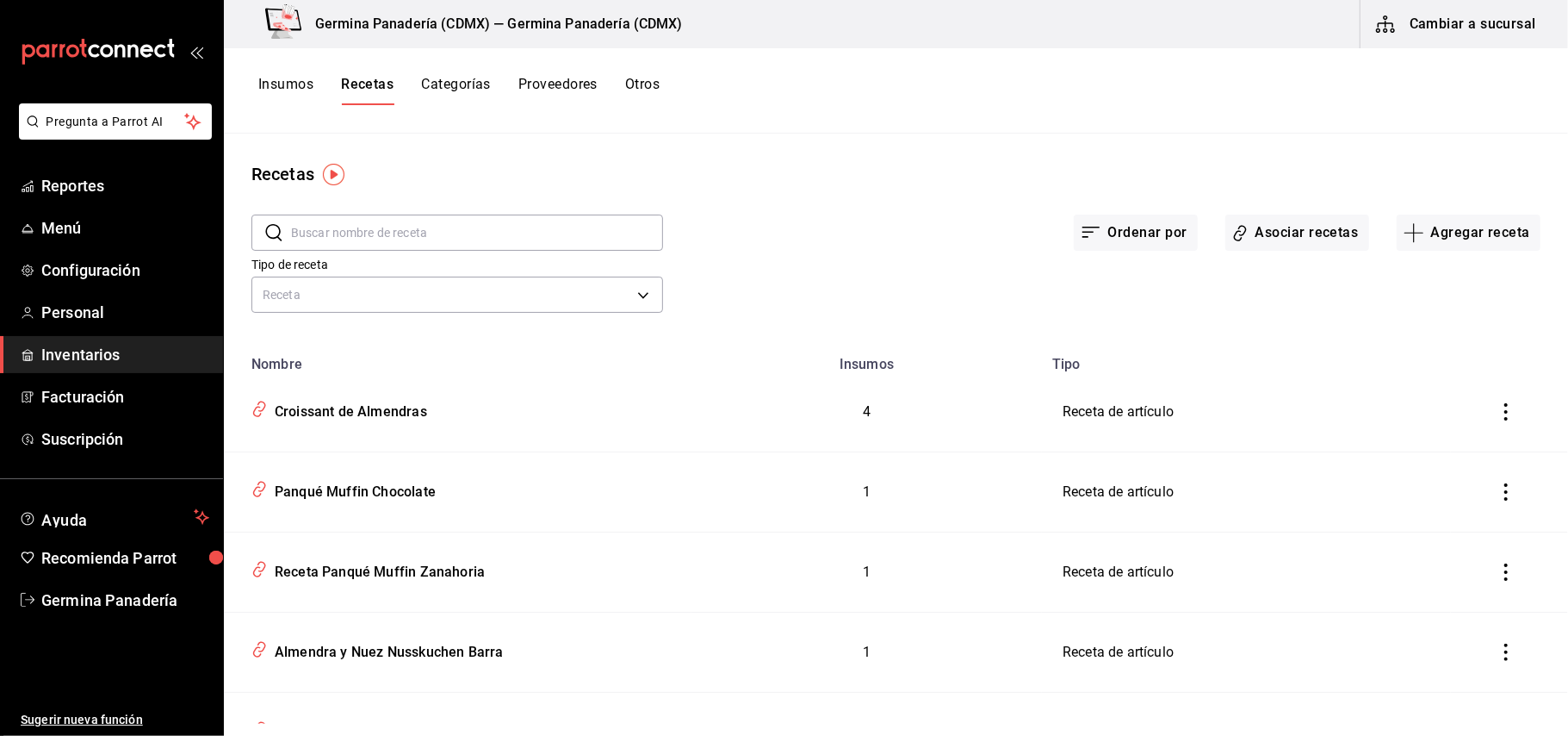
click at [493, 242] on input "text" at bounding box center [477, 232] width 372 height 34
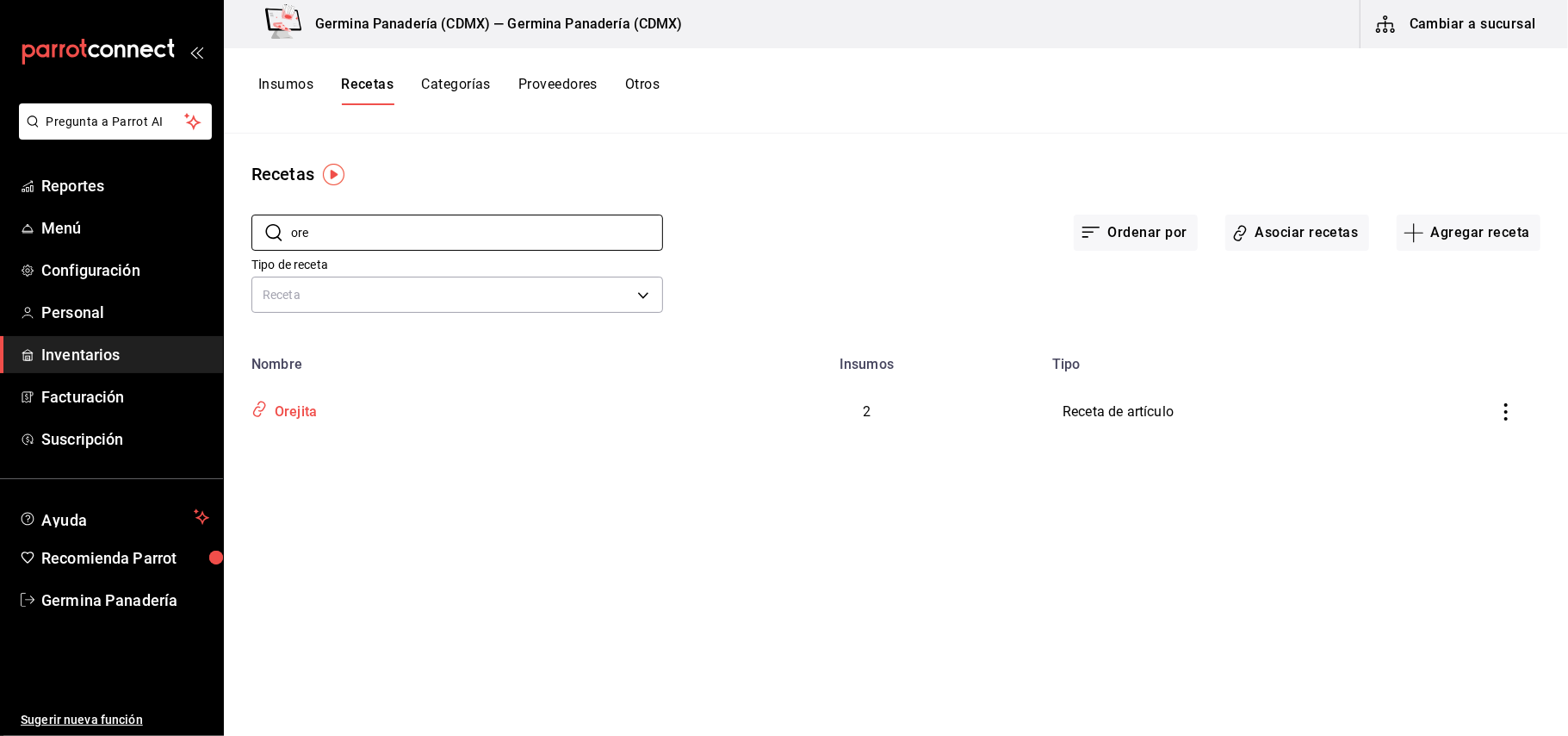
type input "ore"
click at [406, 415] on div "Orejita" at bounding box center [458, 408] width 426 height 33
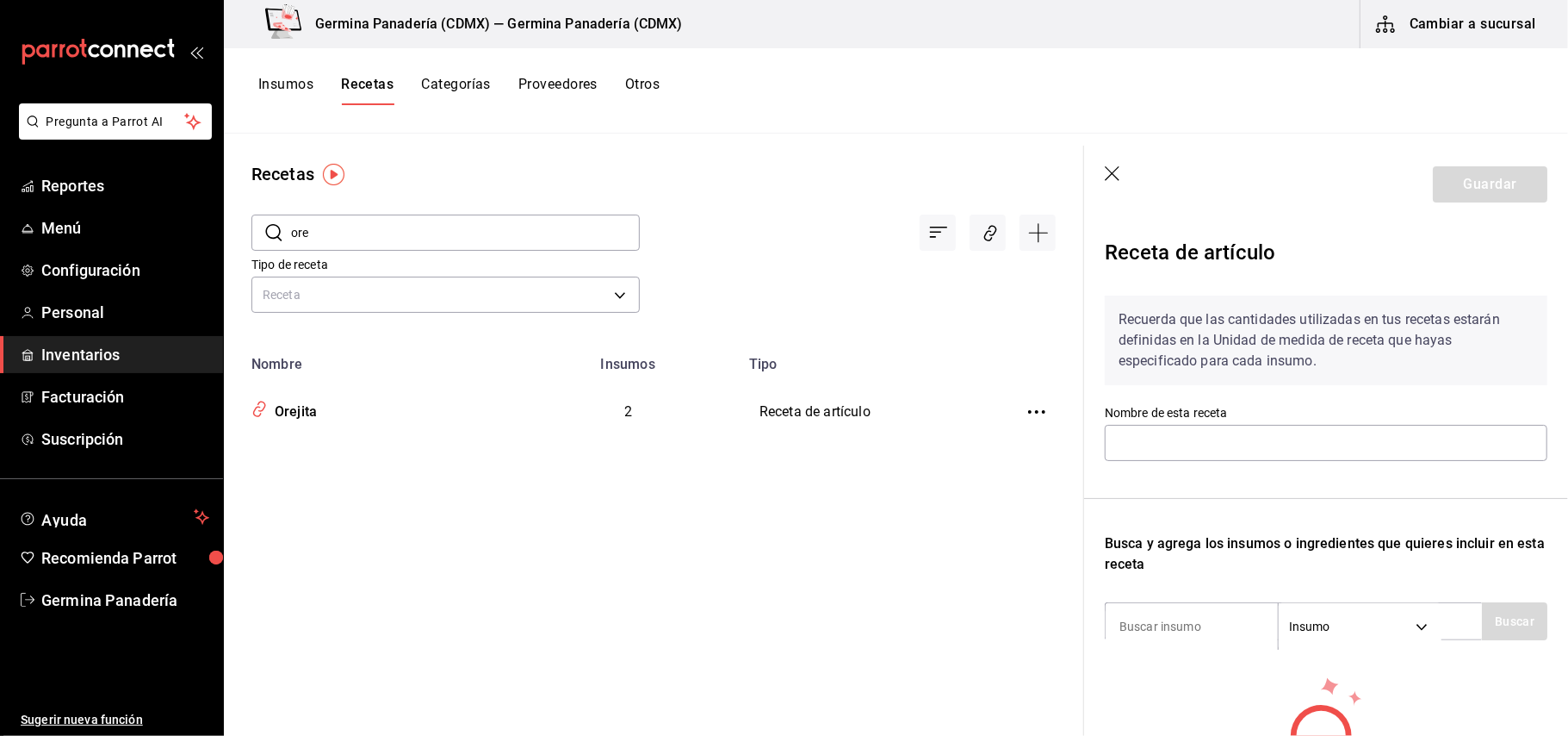
type input "Orejita"
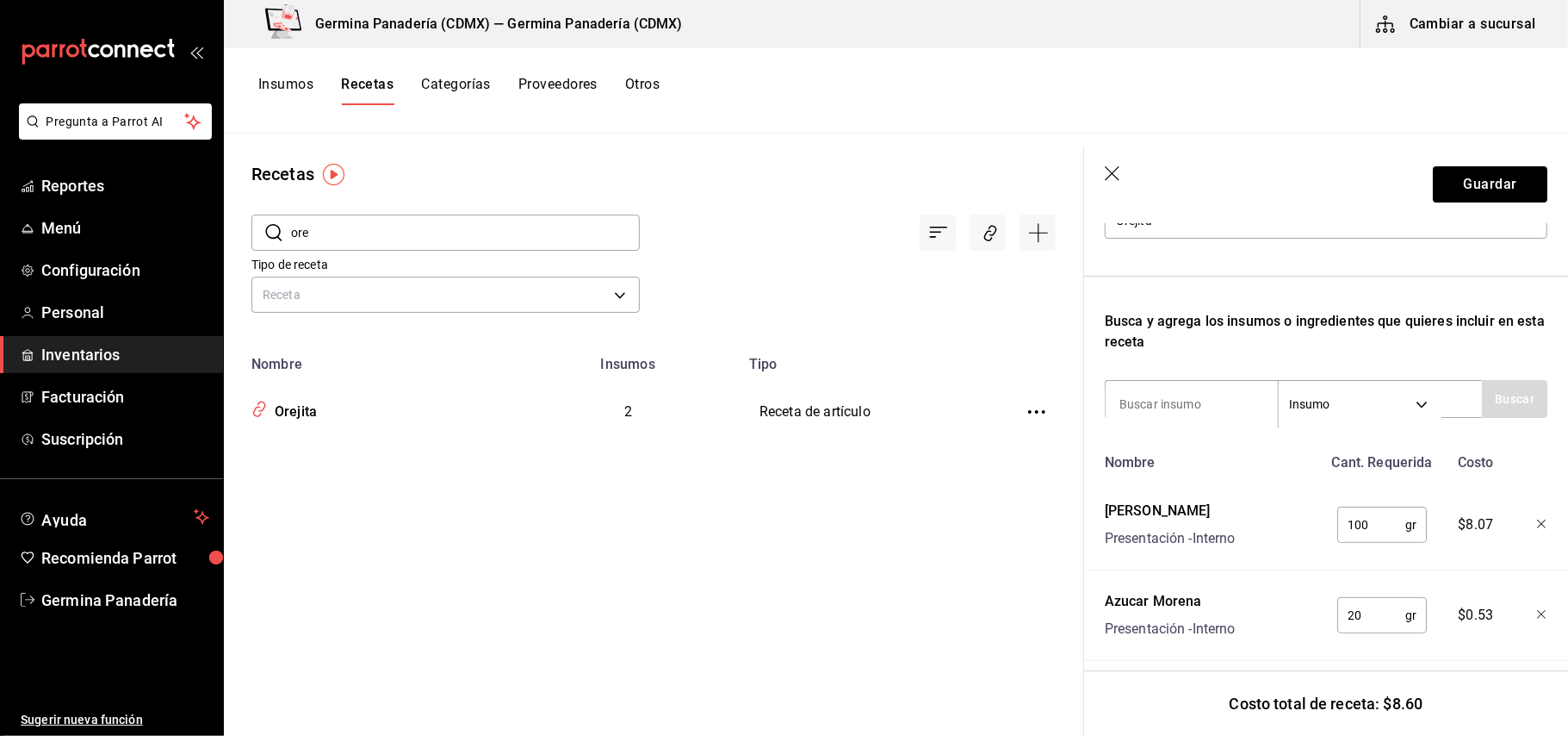
scroll to position [229, 0]
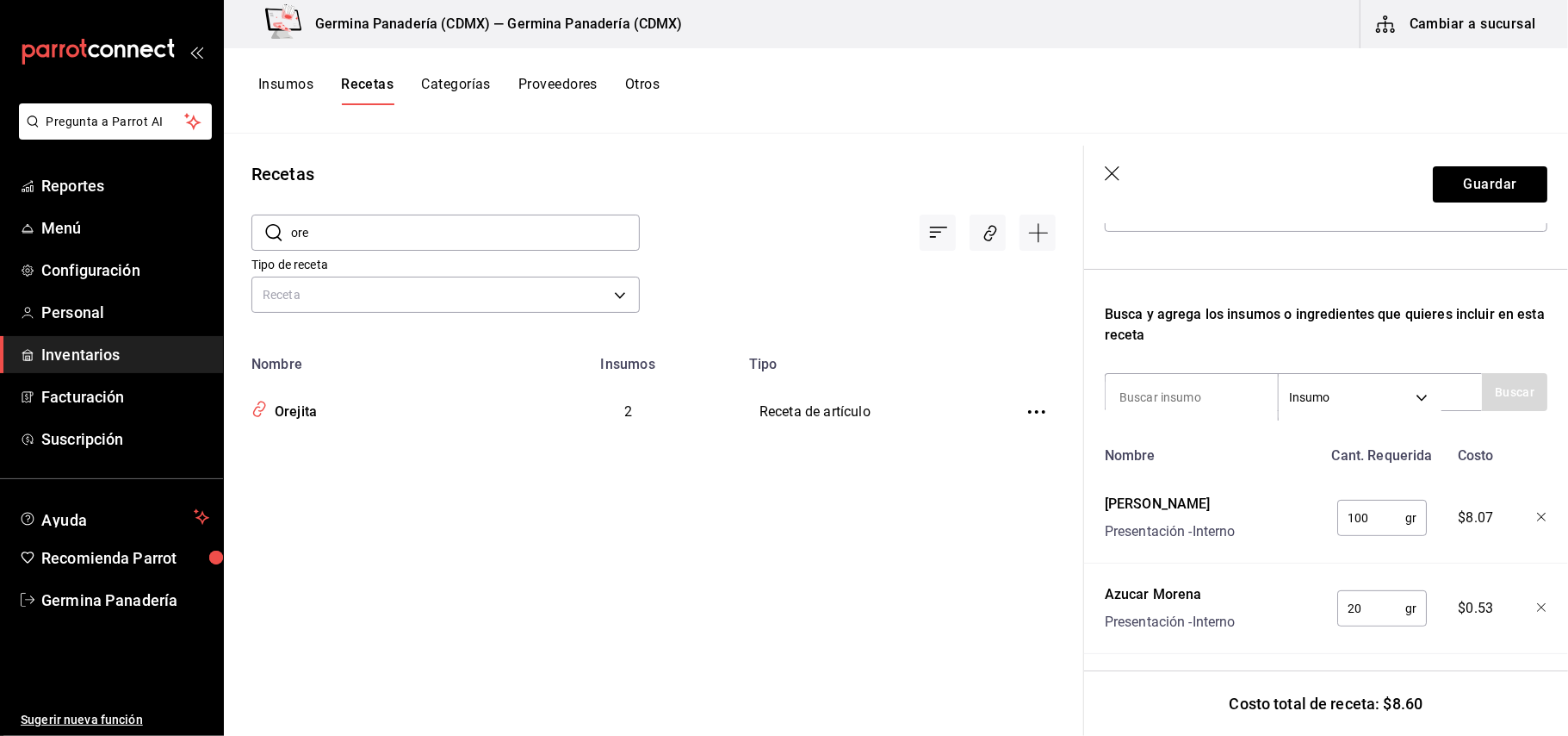
click at [1358, 519] on input "100" at bounding box center [1371, 517] width 68 height 34
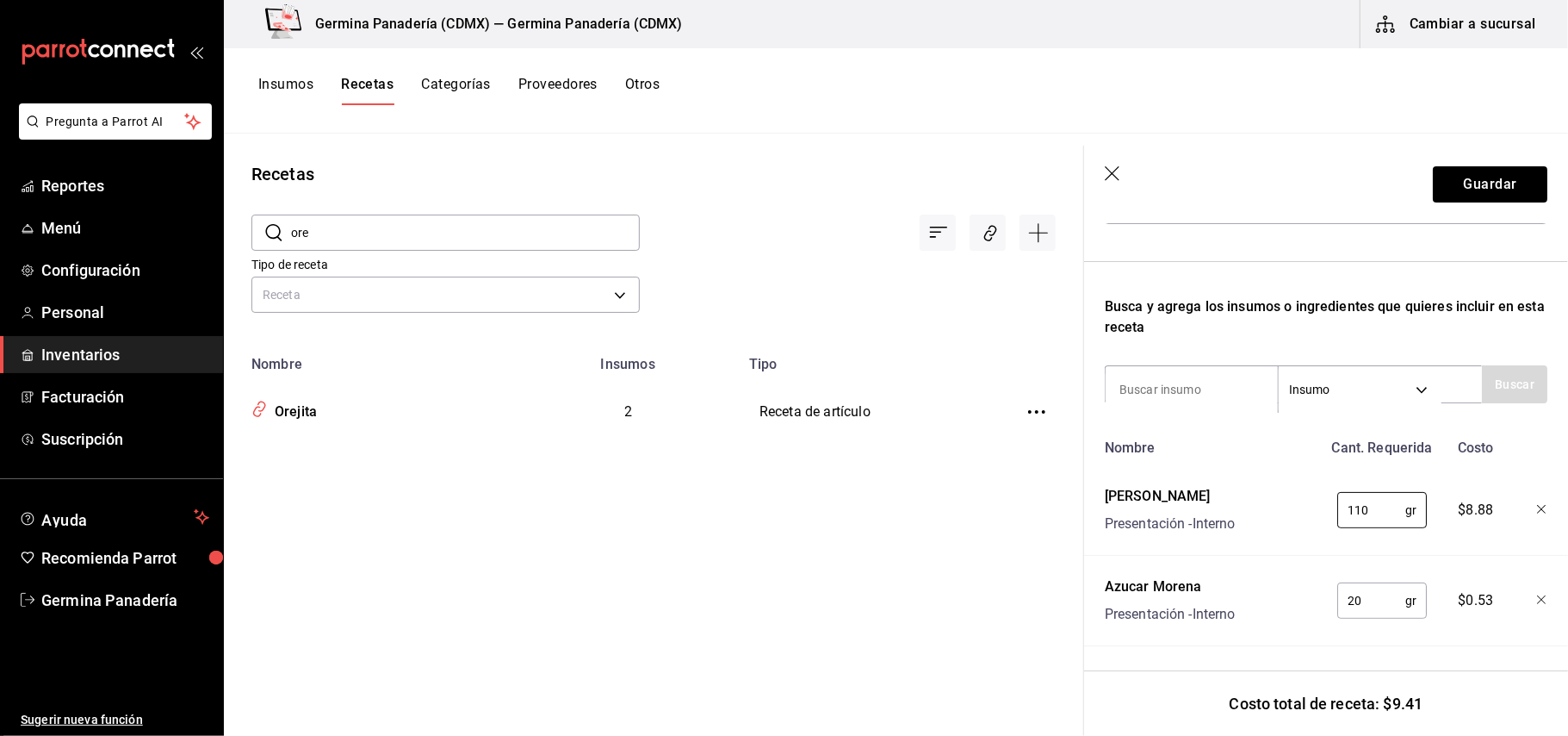
type input "110"
click at [1358, 583] on input "20" at bounding box center [1371, 600] width 68 height 34
type input "2"
type input "1"
type input "20"
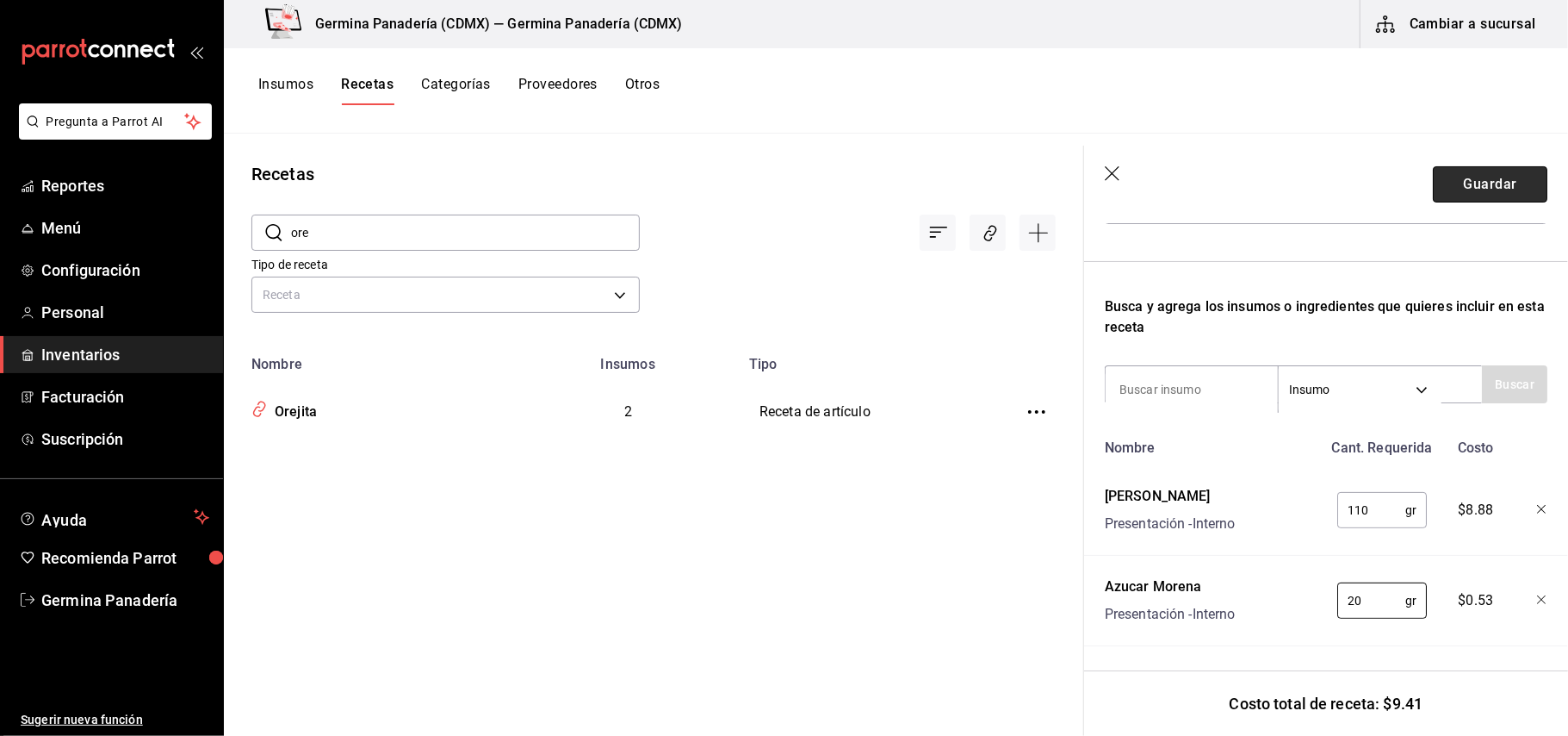
click at [1477, 193] on button "Guardar" at bounding box center [1490, 183] width 114 height 36
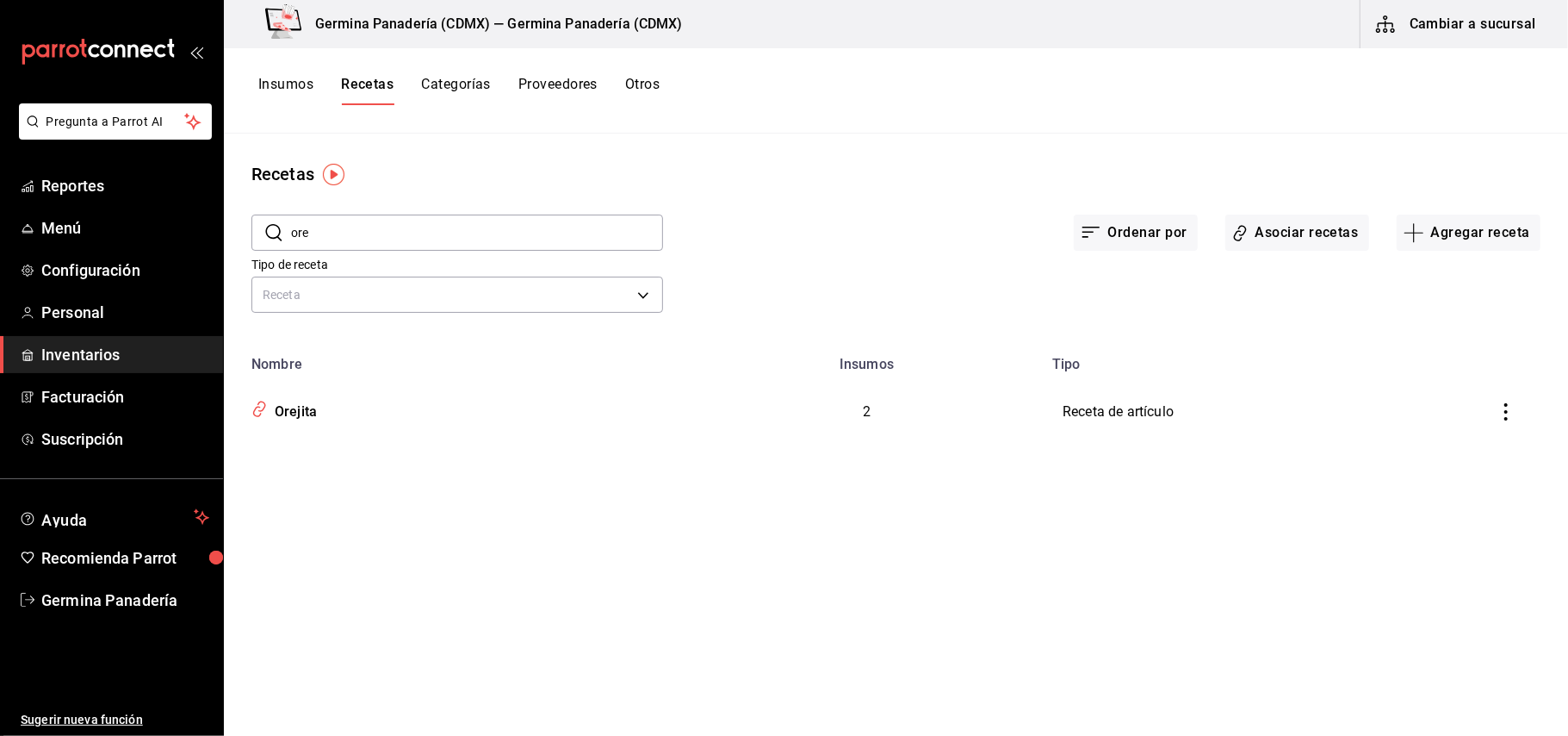
click at [496, 238] on input "ore" at bounding box center [477, 232] width 372 height 34
type input "o"
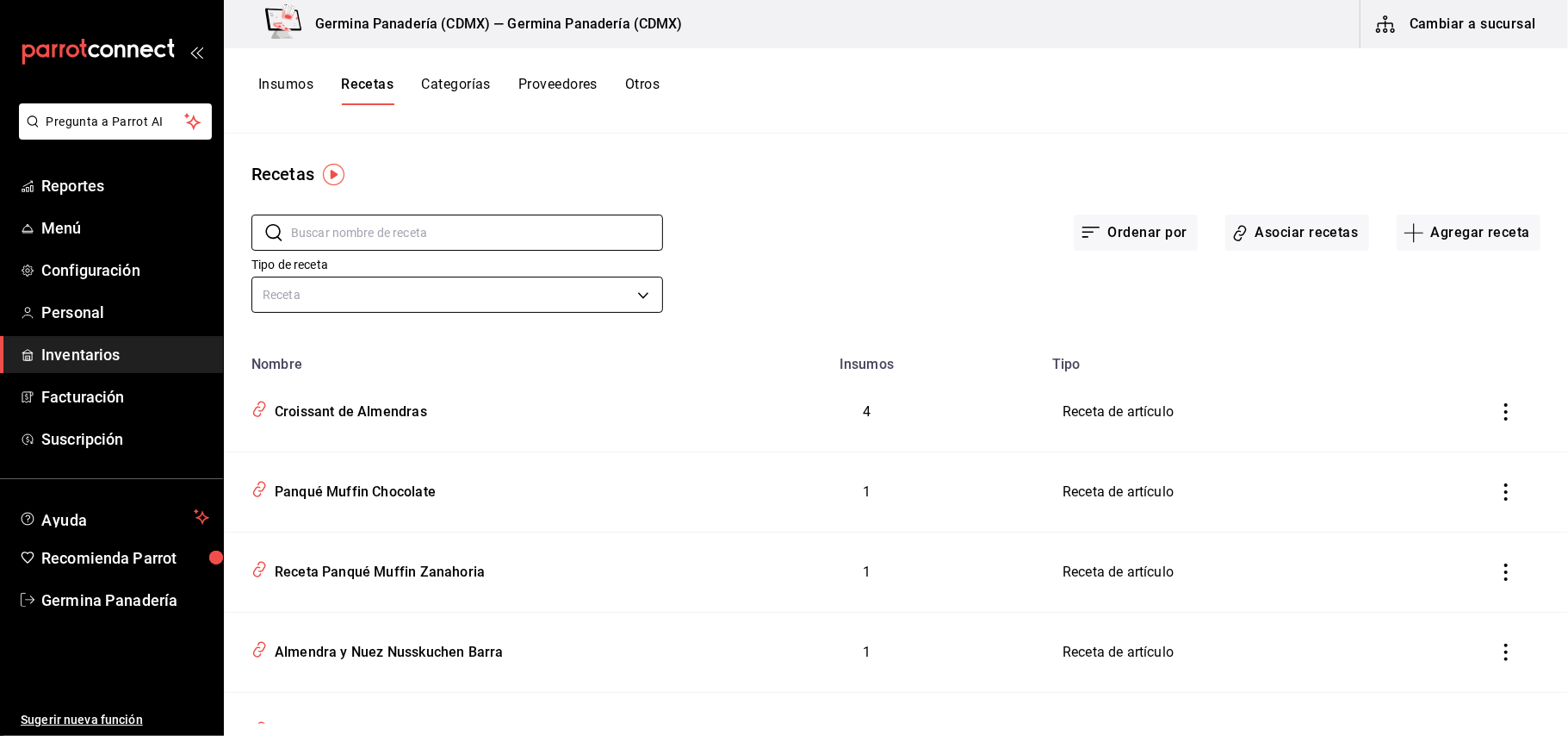
click at [634, 303] on body "Pregunta a Parrot AI Reportes Menú Configuración Personal Inventarios Facturaci…" at bounding box center [784, 361] width 1568 height 723
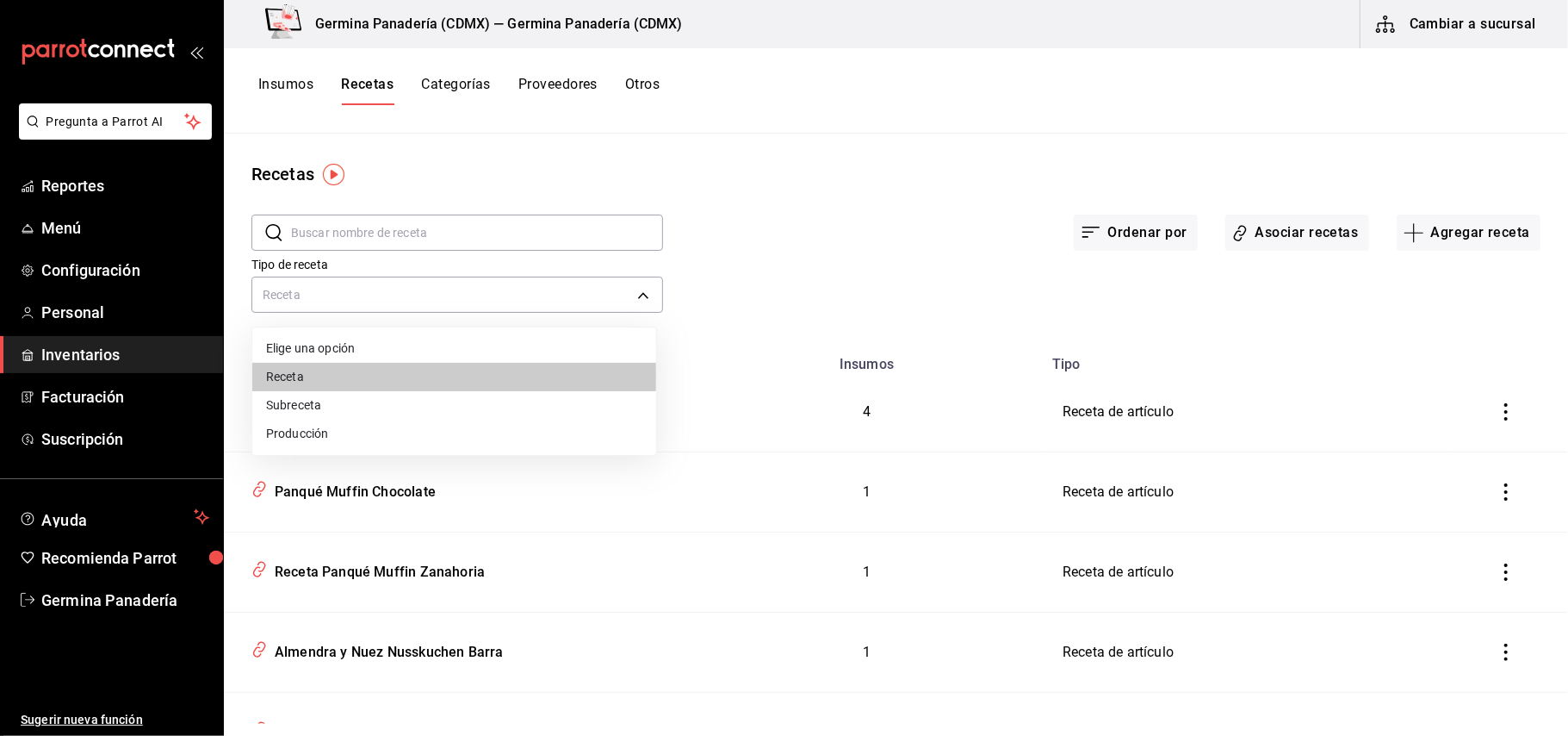
click at [768, 286] on div at bounding box center [784, 368] width 1568 height 736
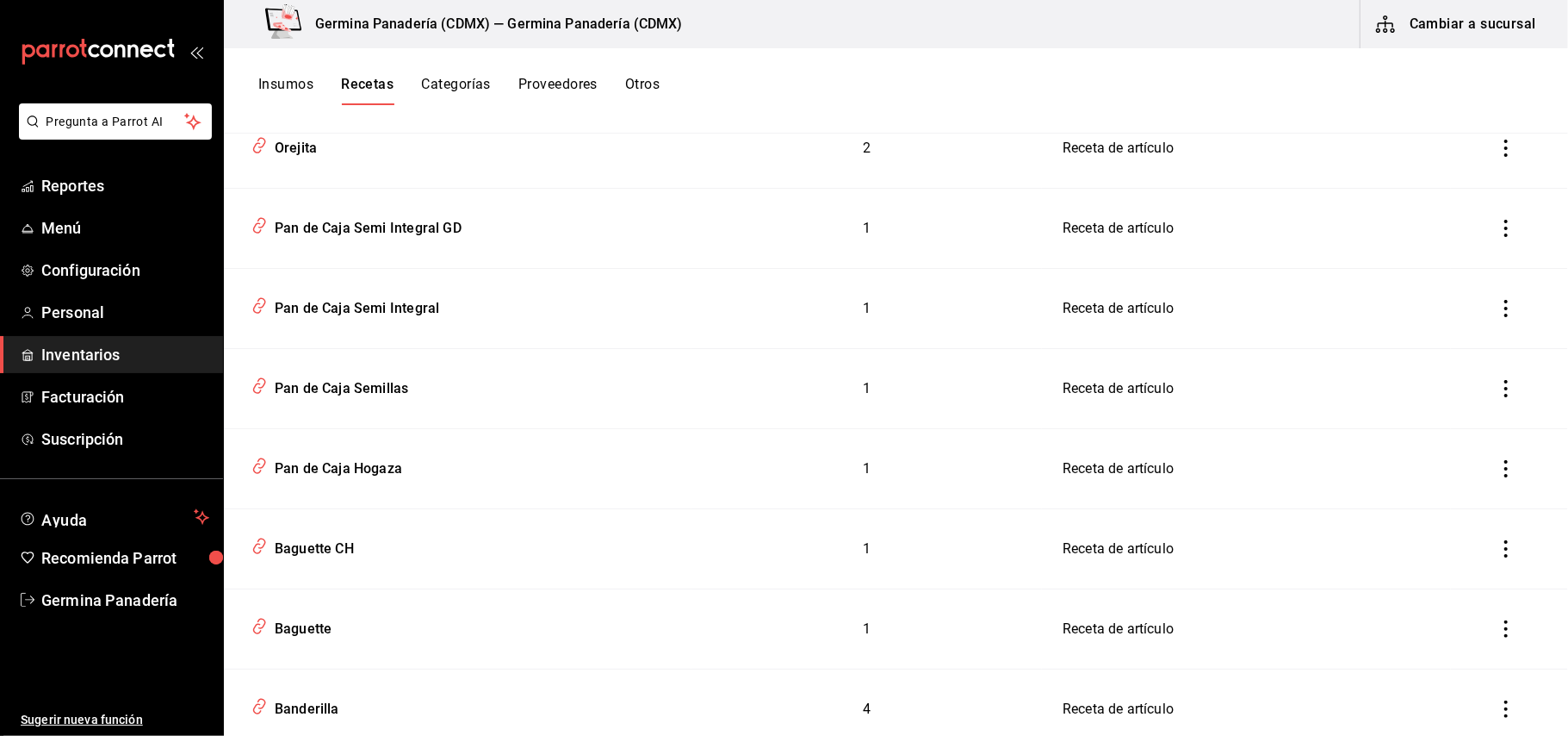
scroll to position [1531, 0]
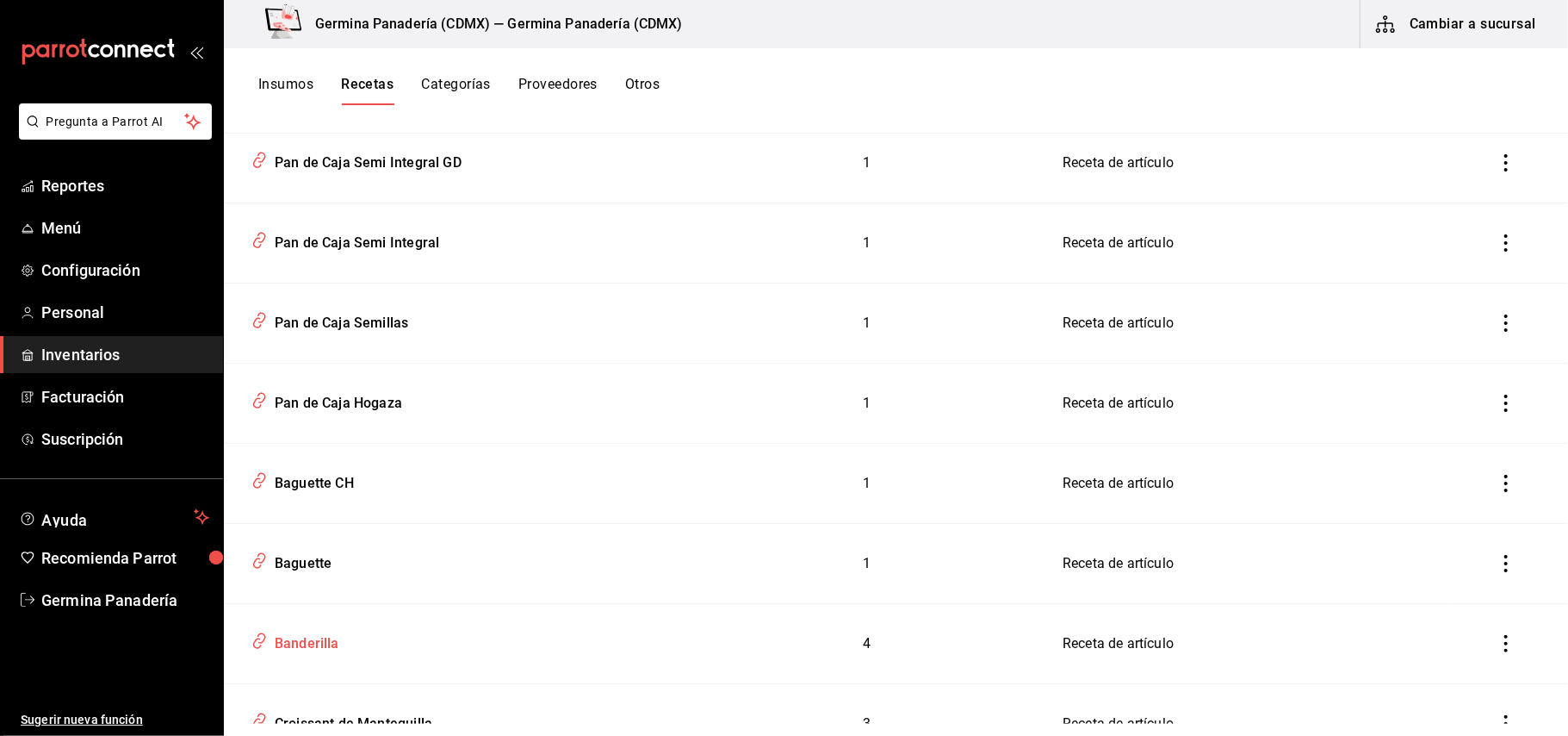
click at [299, 642] on div "Banderilla" at bounding box center [304, 640] width 72 height 27
type input "Banderilla"
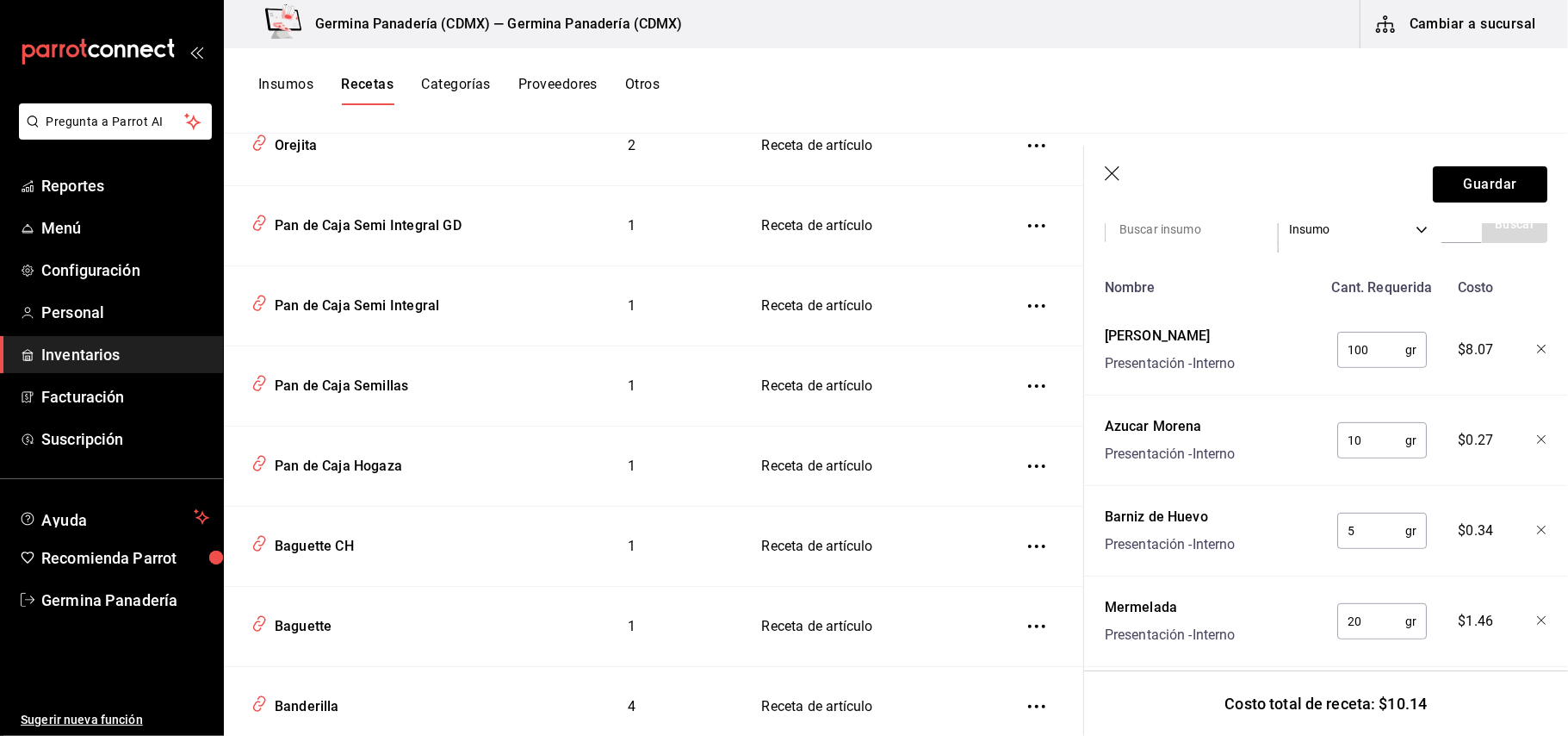
scroll to position [434, 0]
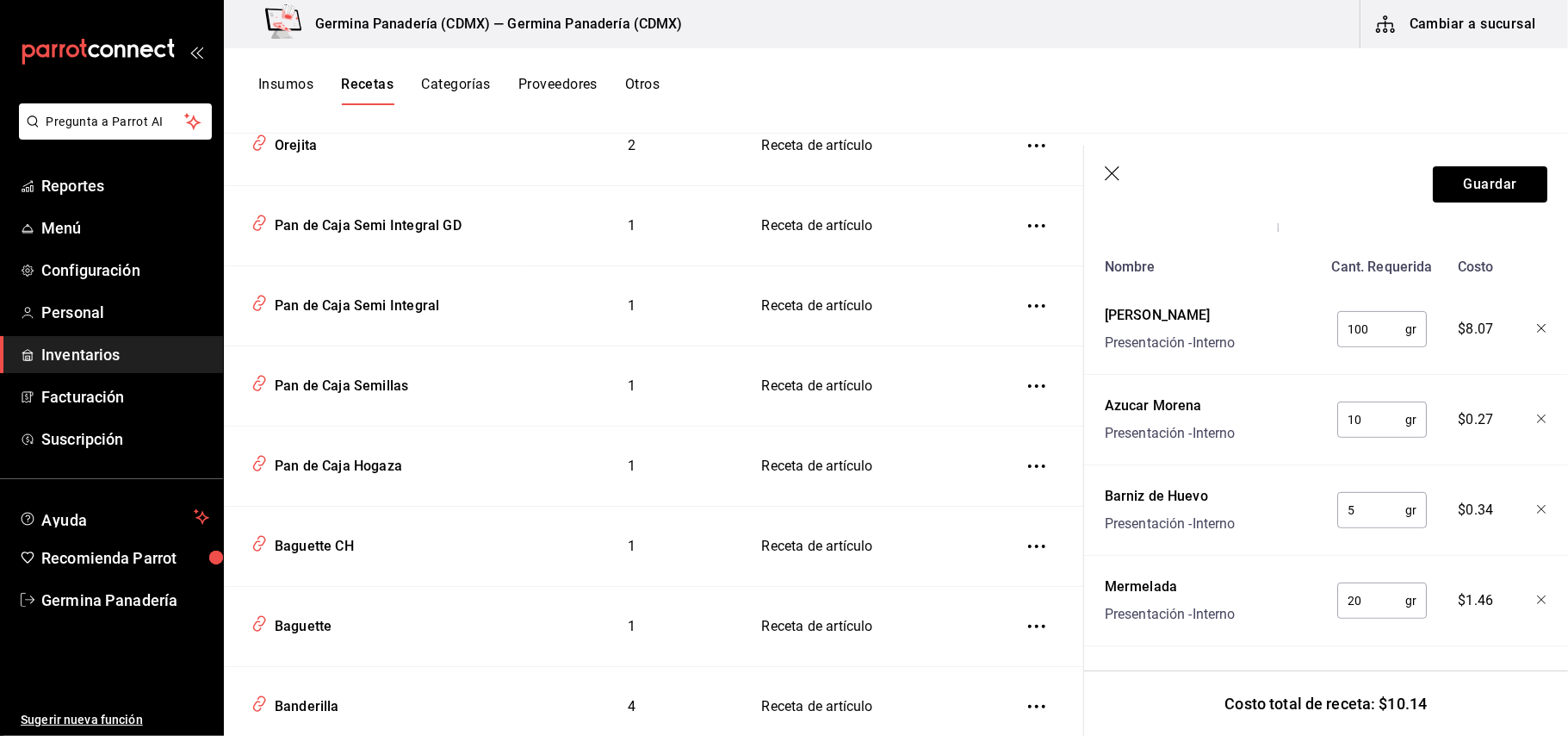
click at [1112, 177] on icon "button" at bounding box center [1113, 174] width 17 height 18
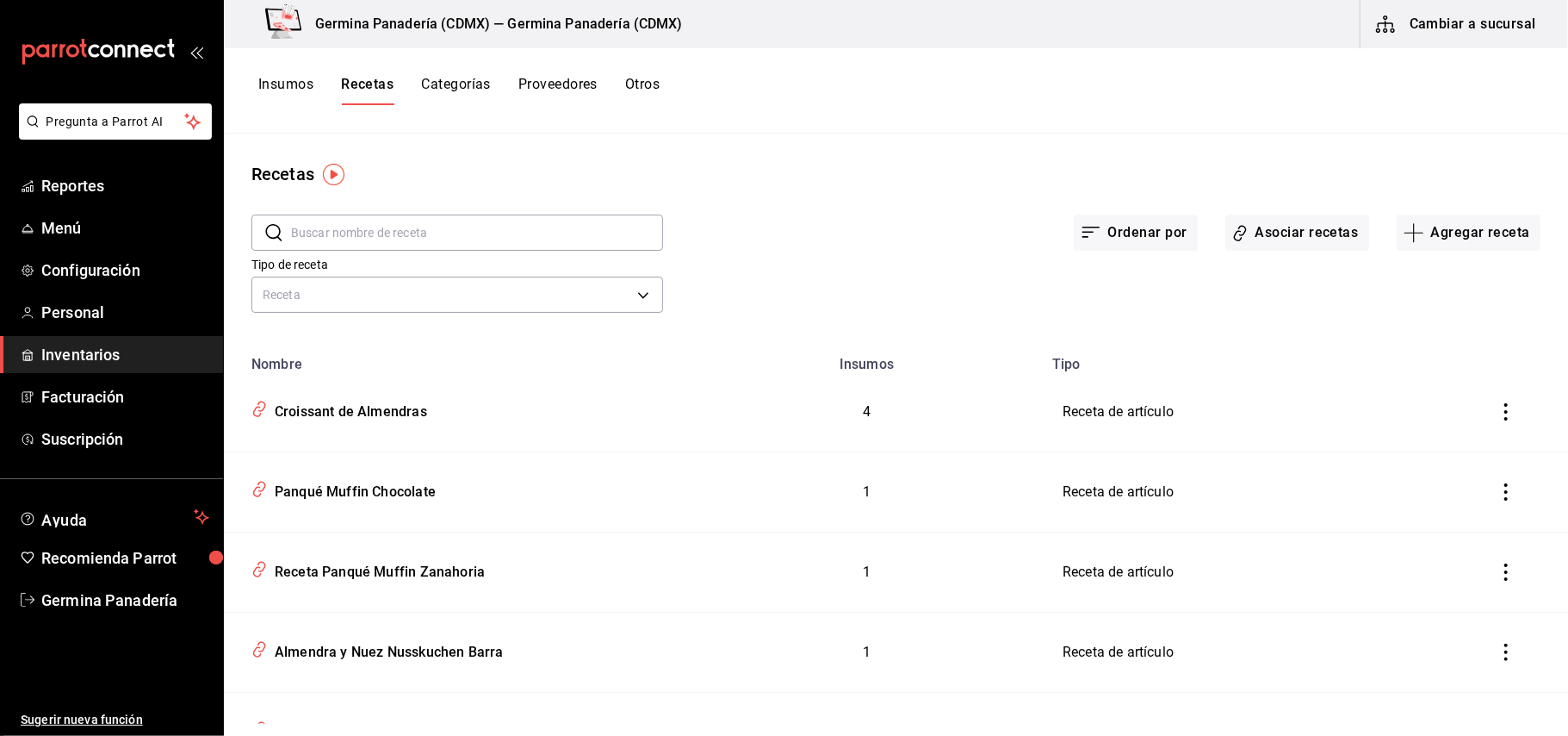
click at [523, 236] on input "text" at bounding box center [477, 232] width 372 height 34
type input "rollo"
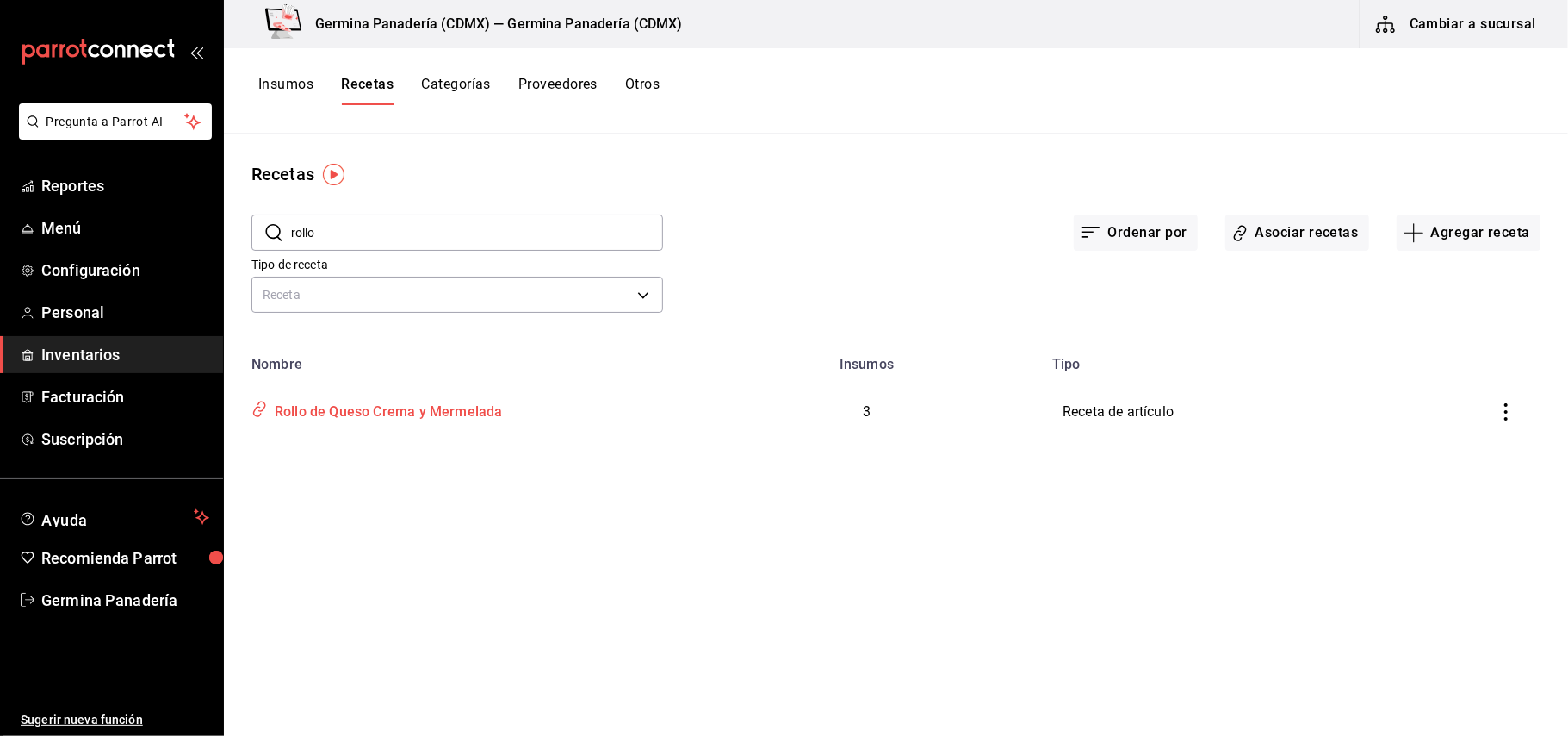
click at [485, 401] on div "Rollo de Queso Crema y Mermelada" at bounding box center [385, 408] width 234 height 27
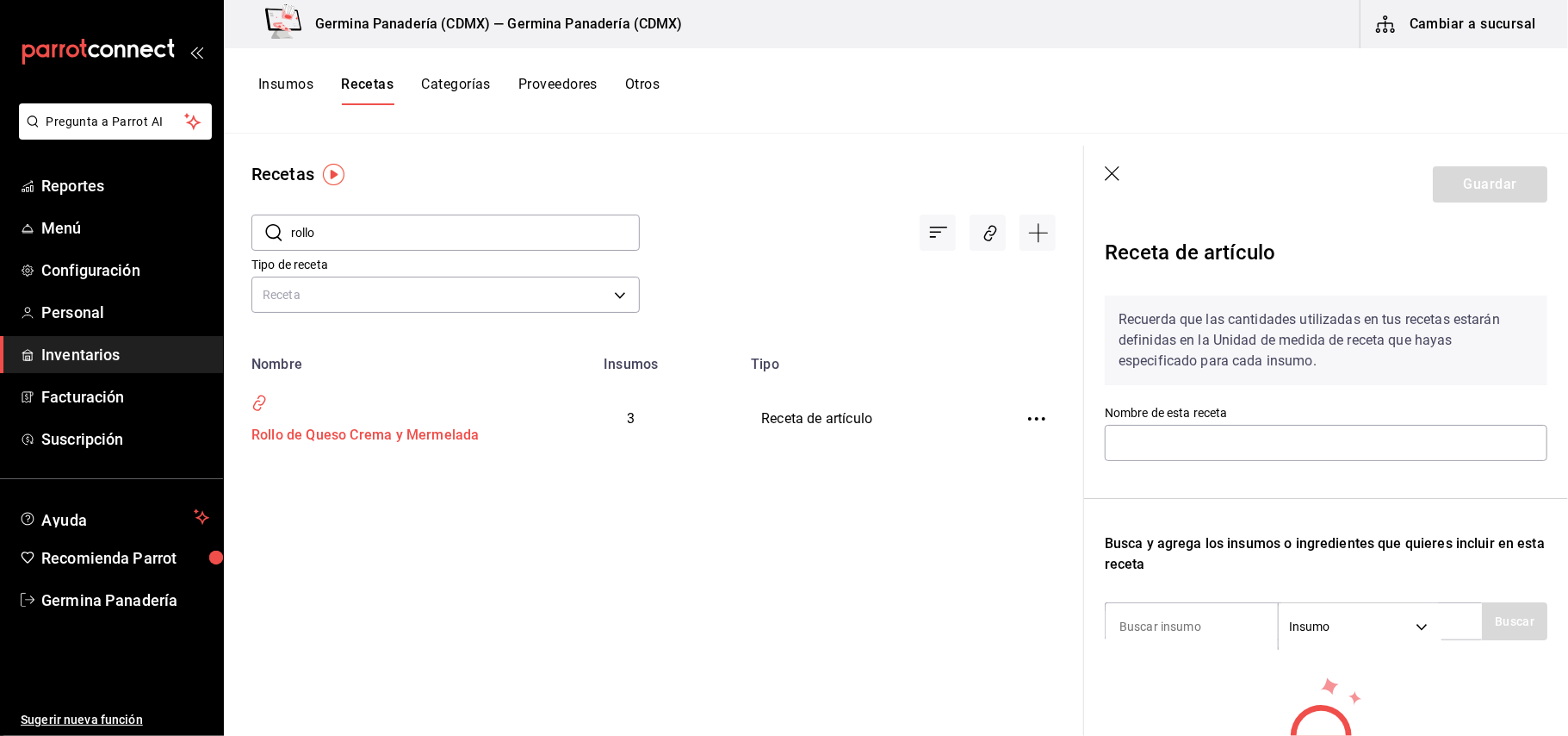
type input "Rollo de Queso Crema y Mermelada"
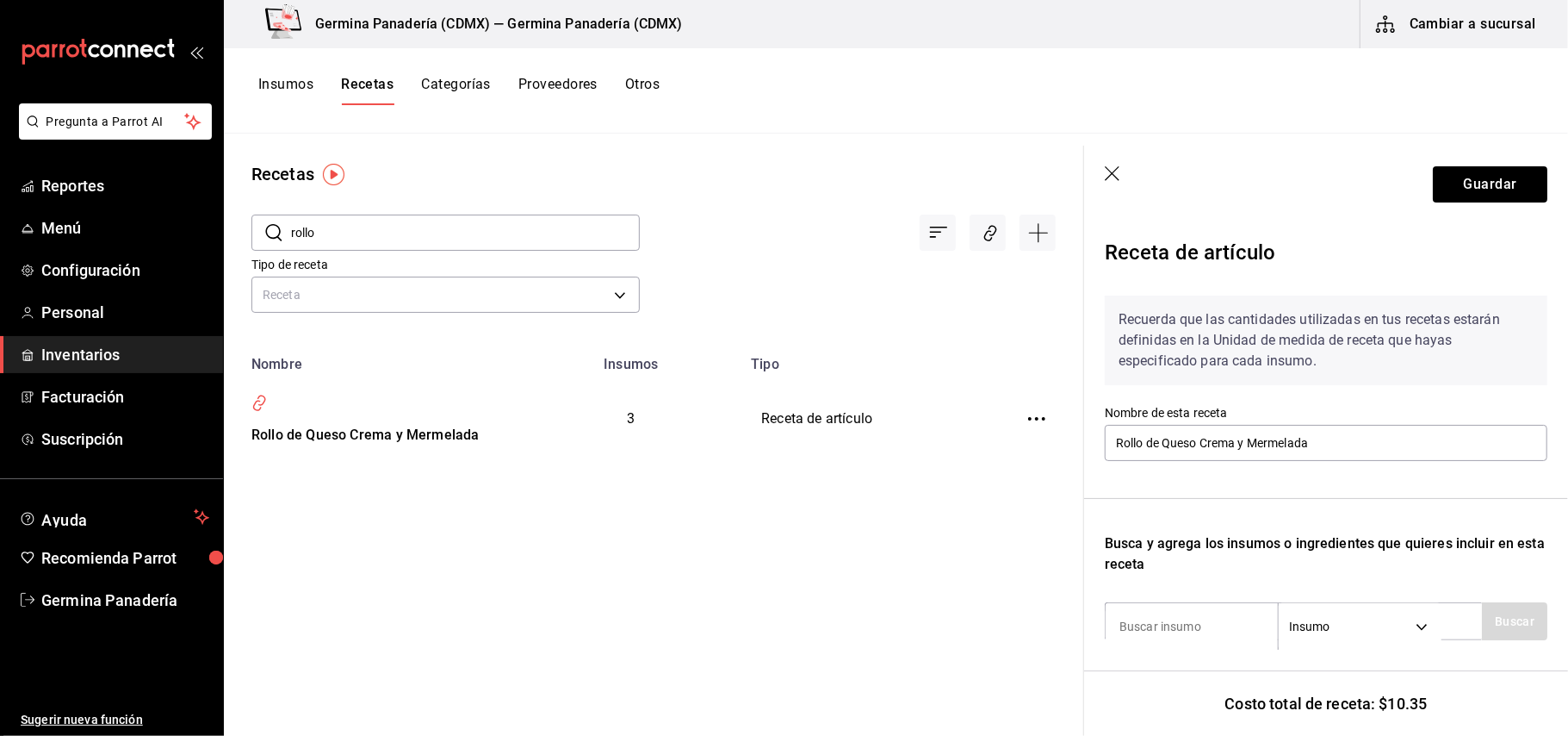
scroll to position [345, 0]
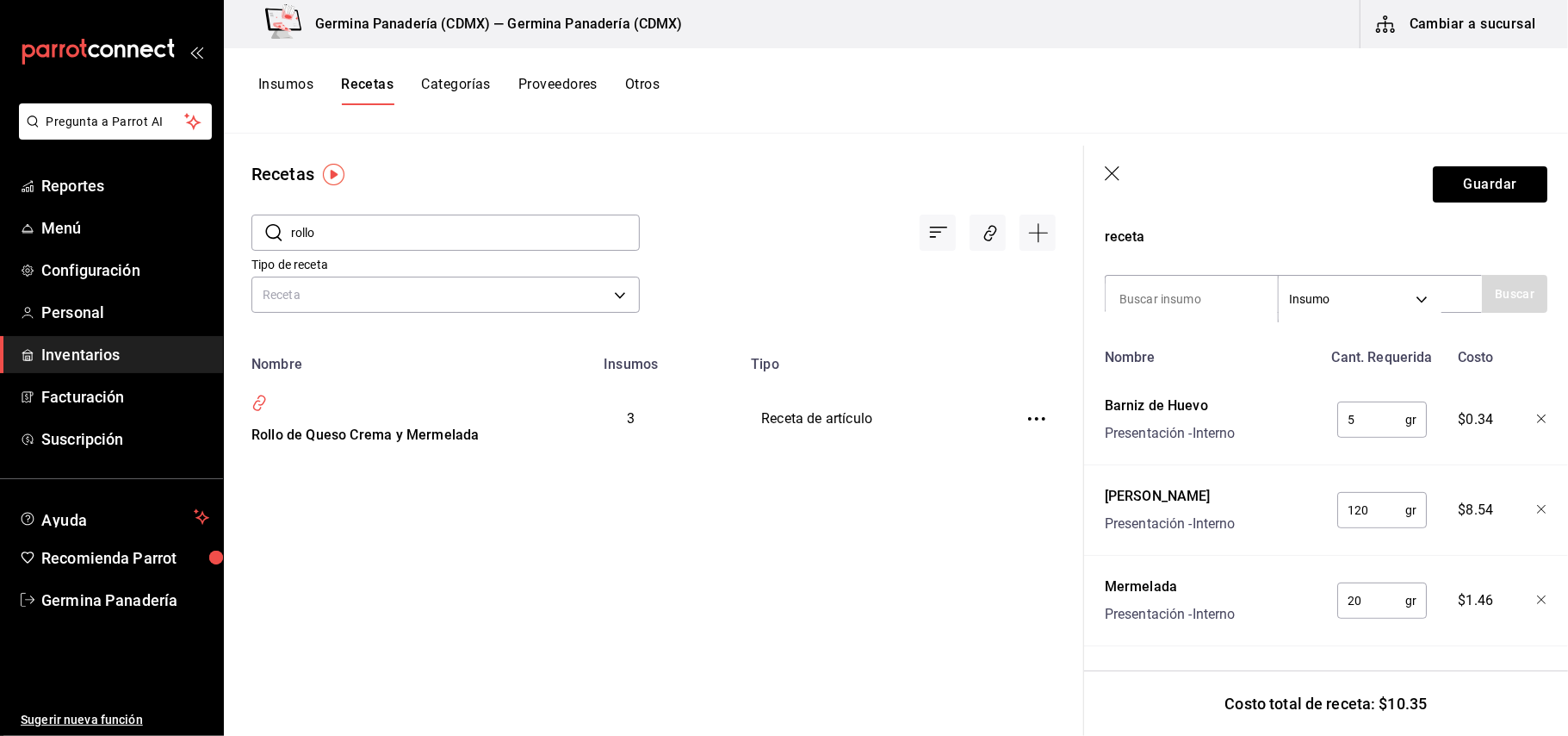
click at [365, 232] on input "rollo" at bounding box center [465, 232] width 349 height 34
type input "r"
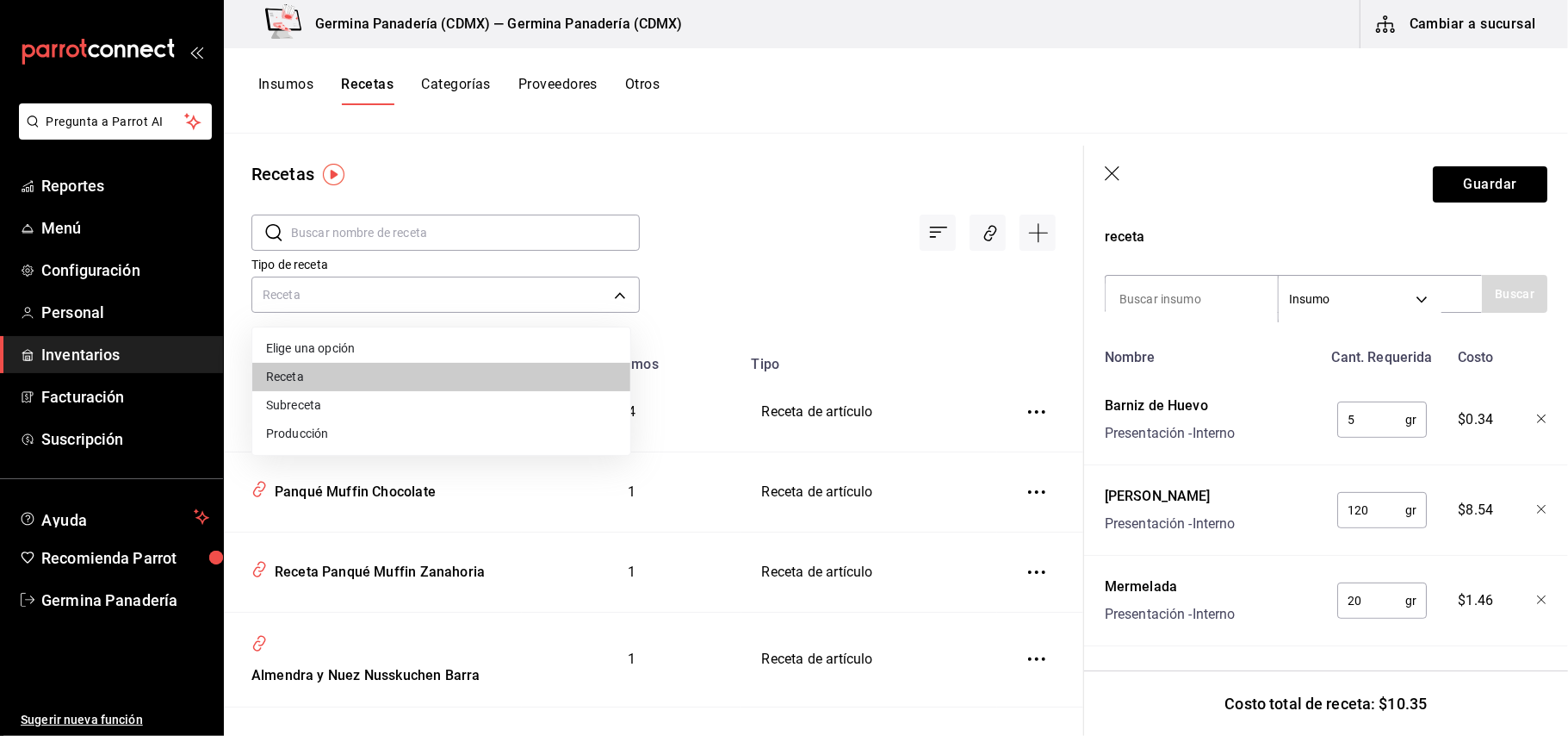
click at [515, 299] on body "Pregunta a Parrot AI Reportes Menú Configuración Personal Inventarios Facturaci…" at bounding box center [784, 361] width 1568 height 723
click at [384, 431] on li "Producción" at bounding box center [441, 433] width 377 height 29
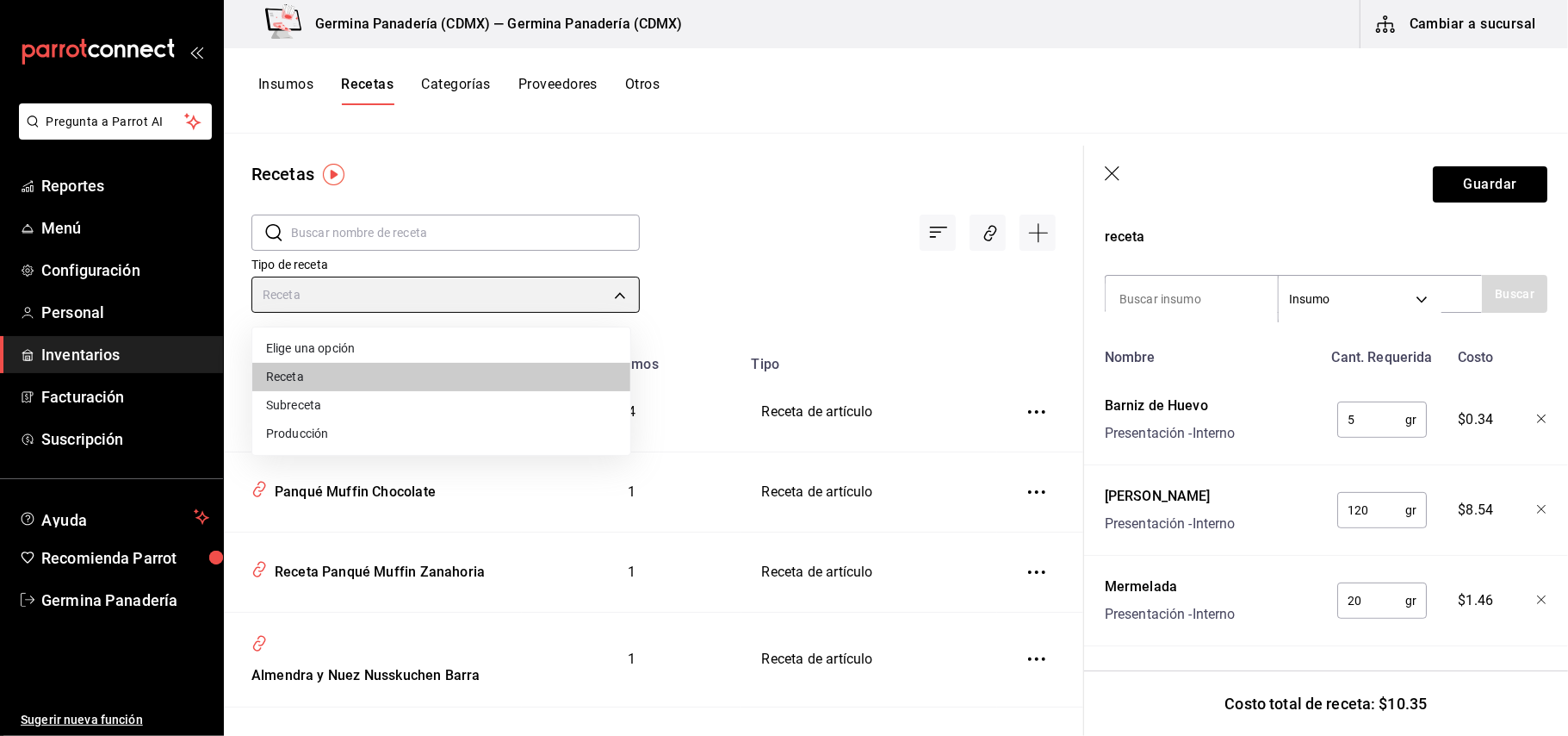
type input "PREPARATION"
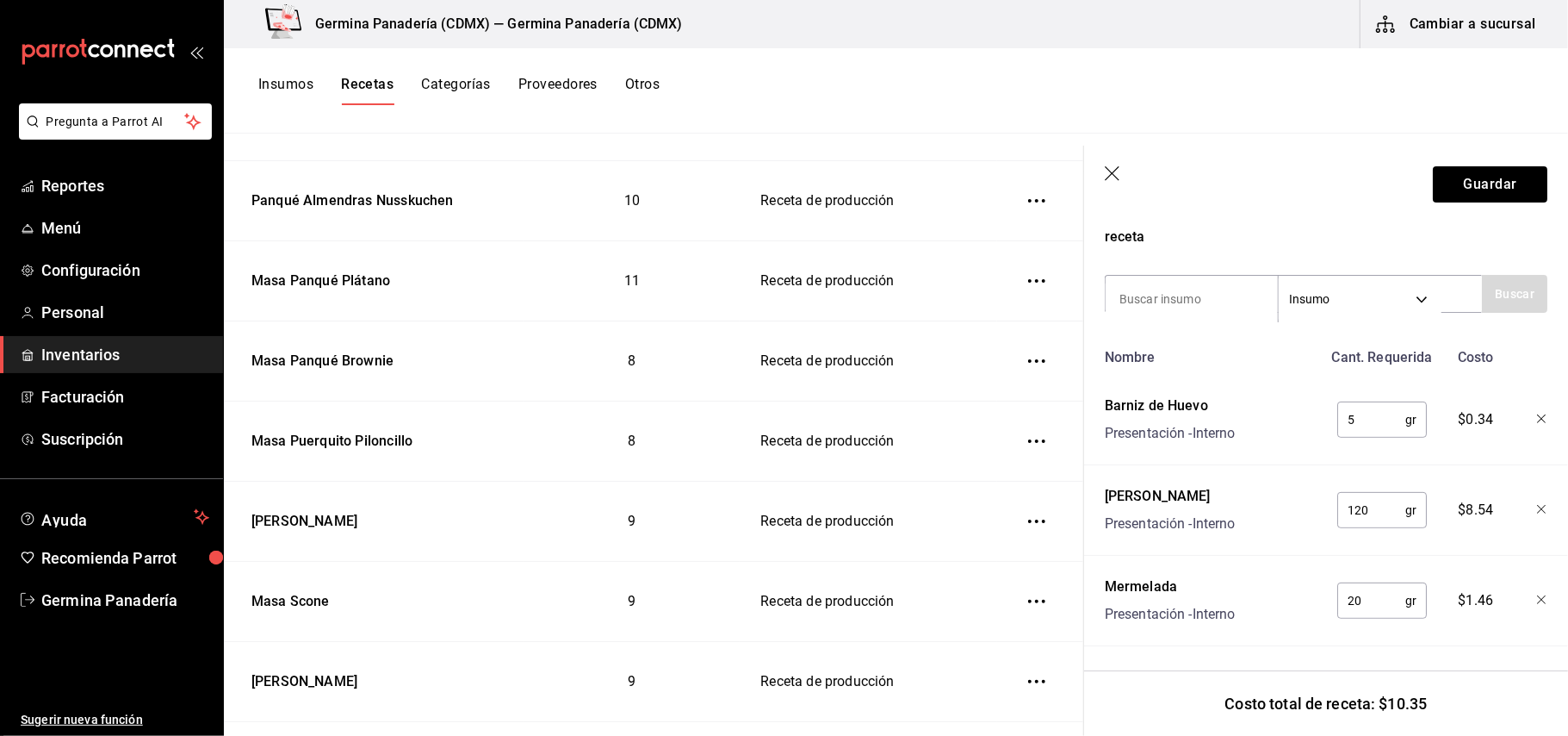
scroll to position [455, 0]
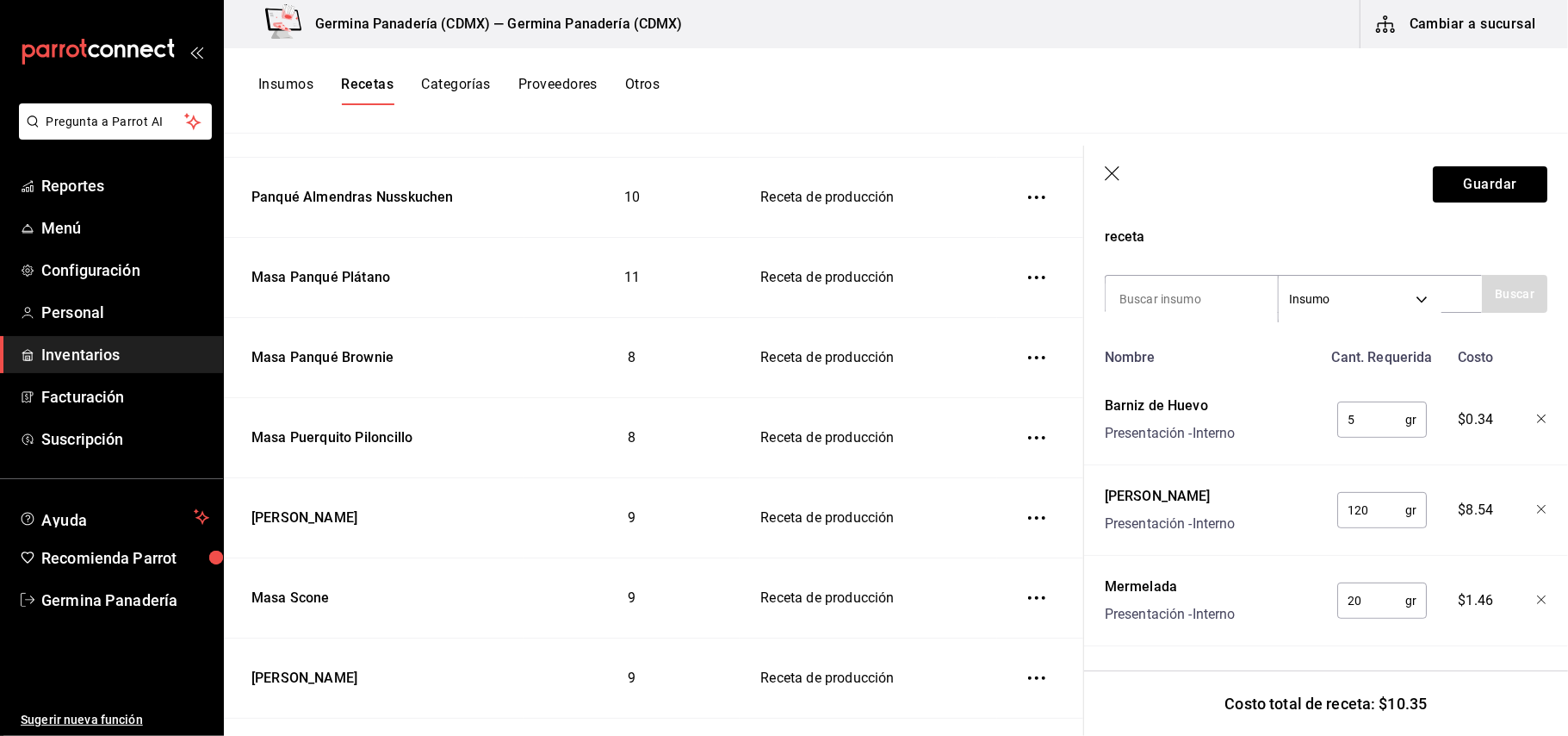
click at [1120, 178] on icon "button" at bounding box center [1113, 174] width 17 height 18
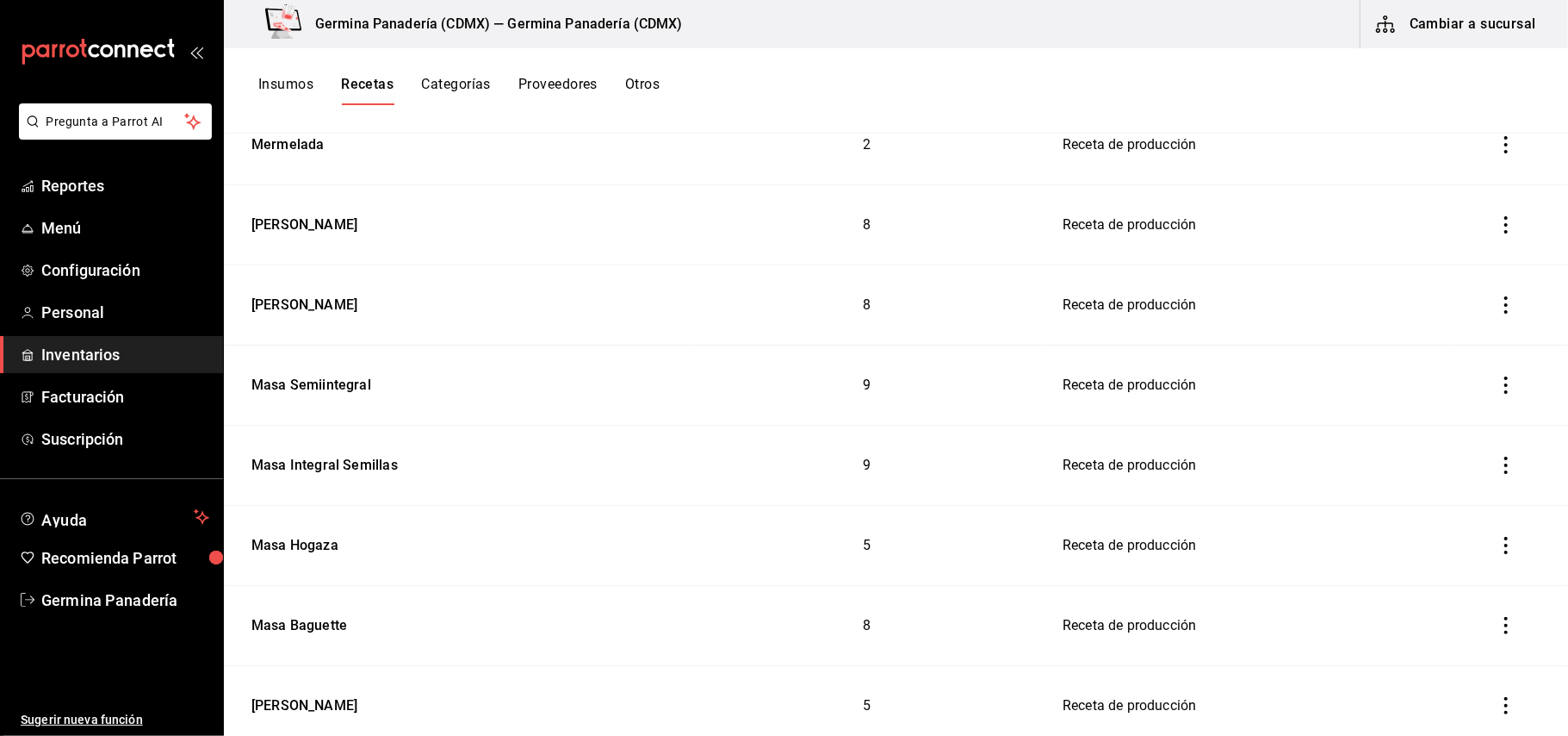
scroll to position [1080, 0]
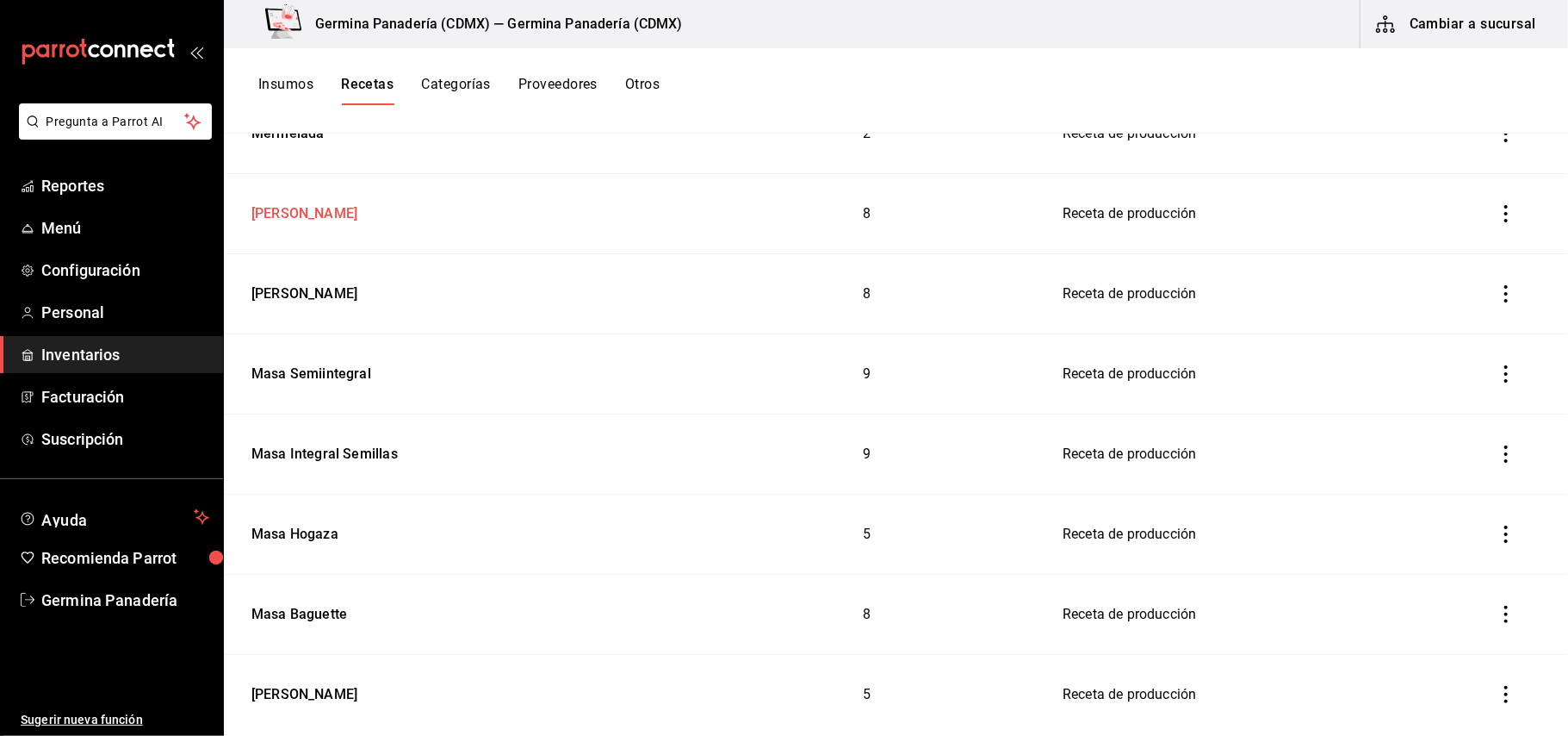
click at [269, 218] on div "[PERSON_NAME]" at bounding box center [301, 210] width 112 height 27
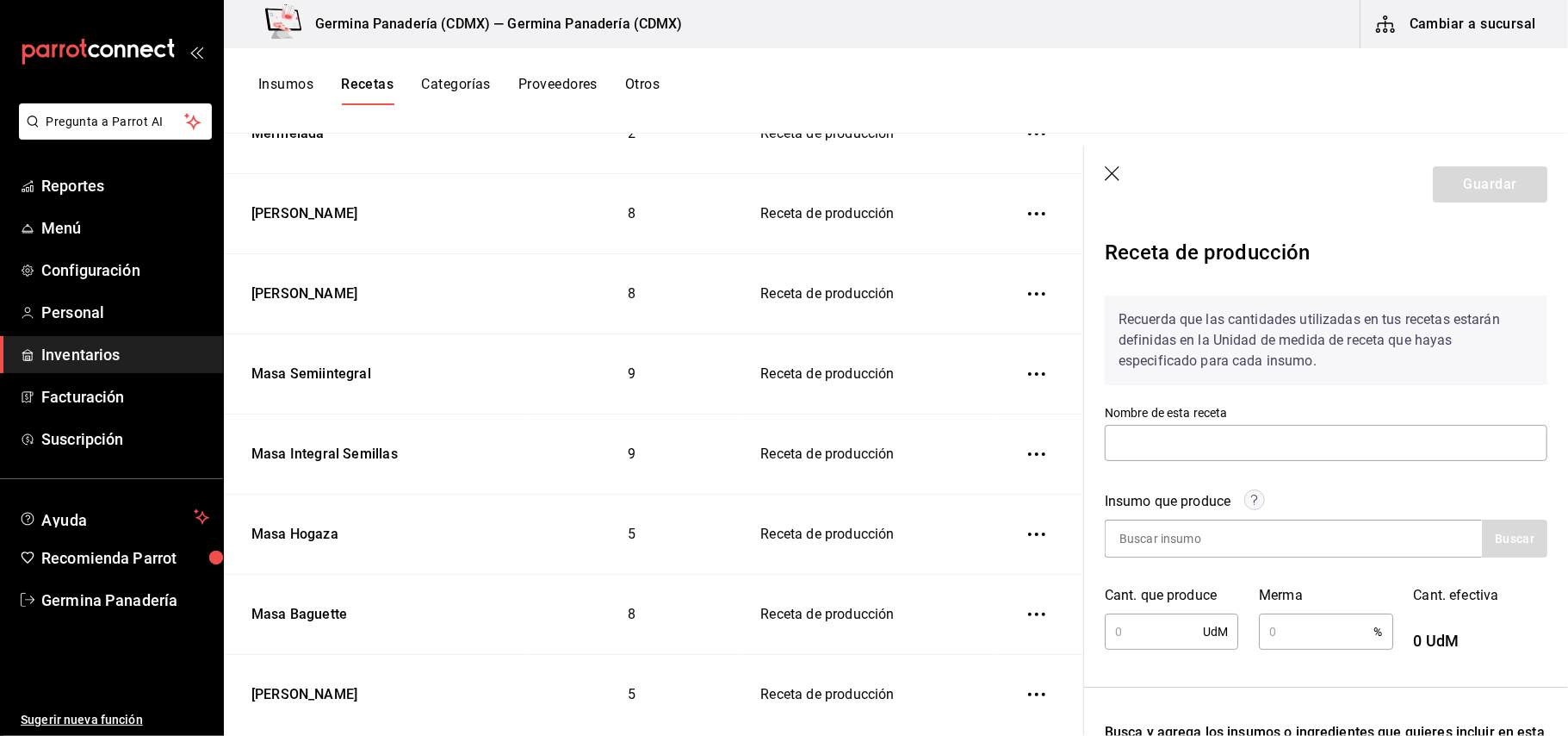
type input "[PERSON_NAME]"
type input "1.41"
type input "0.1"
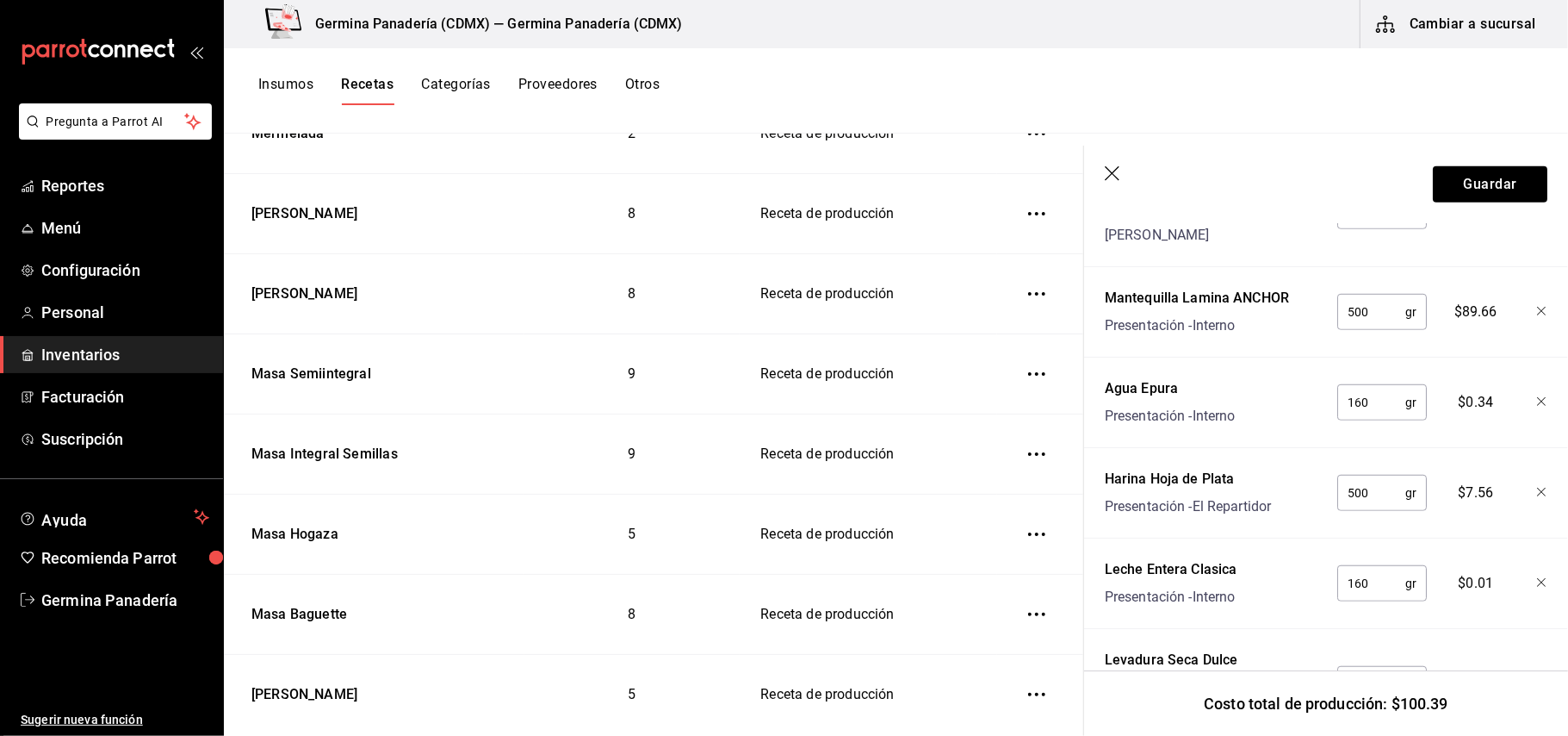
scroll to position [863, 0]
click at [1376, 479] on input "500" at bounding box center [1371, 496] width 68 height 34
type input "5"
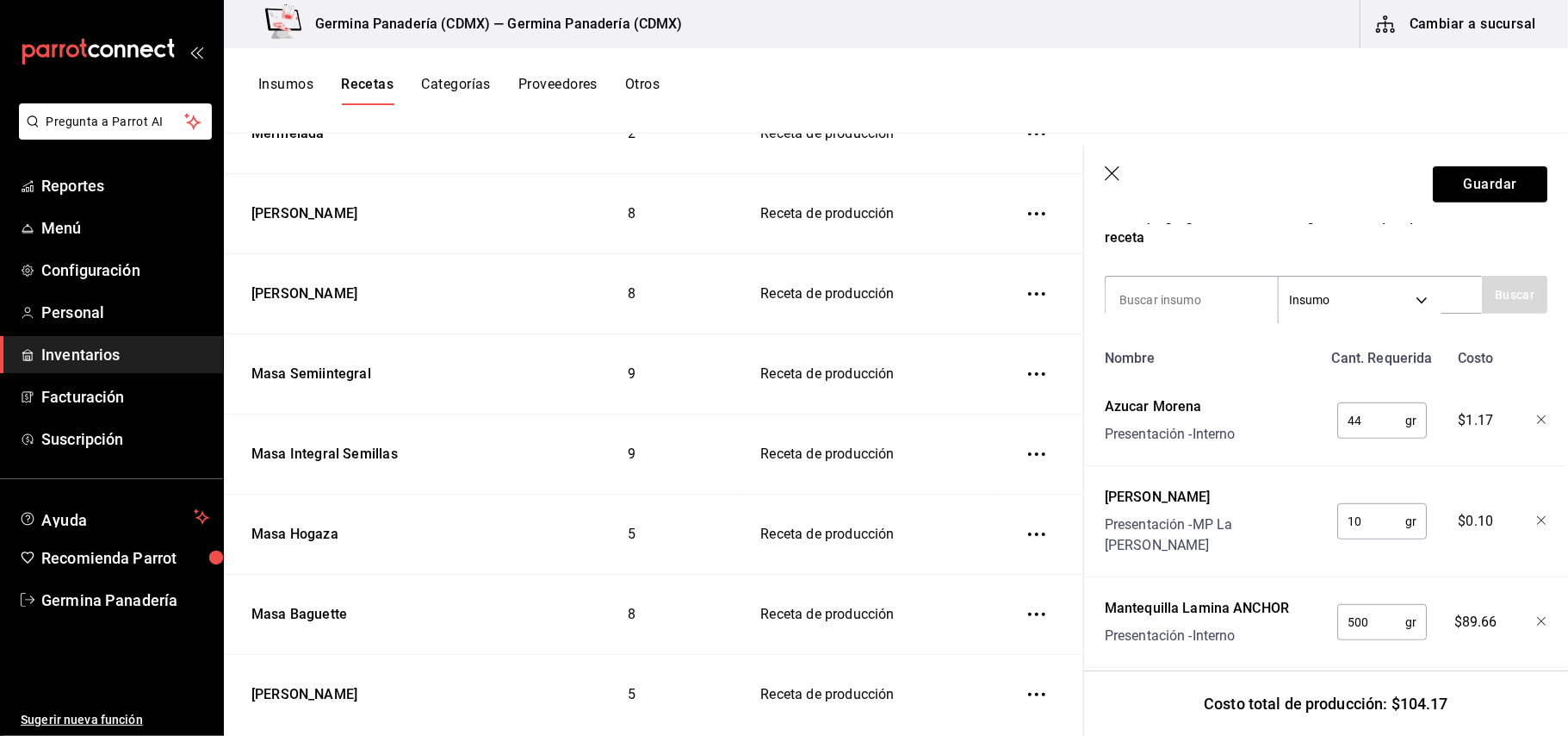
scroll to position [555, 0]
type input "750"
click at [1371, 428] on input "44" at bounding box center [1371, 421] width 68 height 34
type input "4"
type input "66"
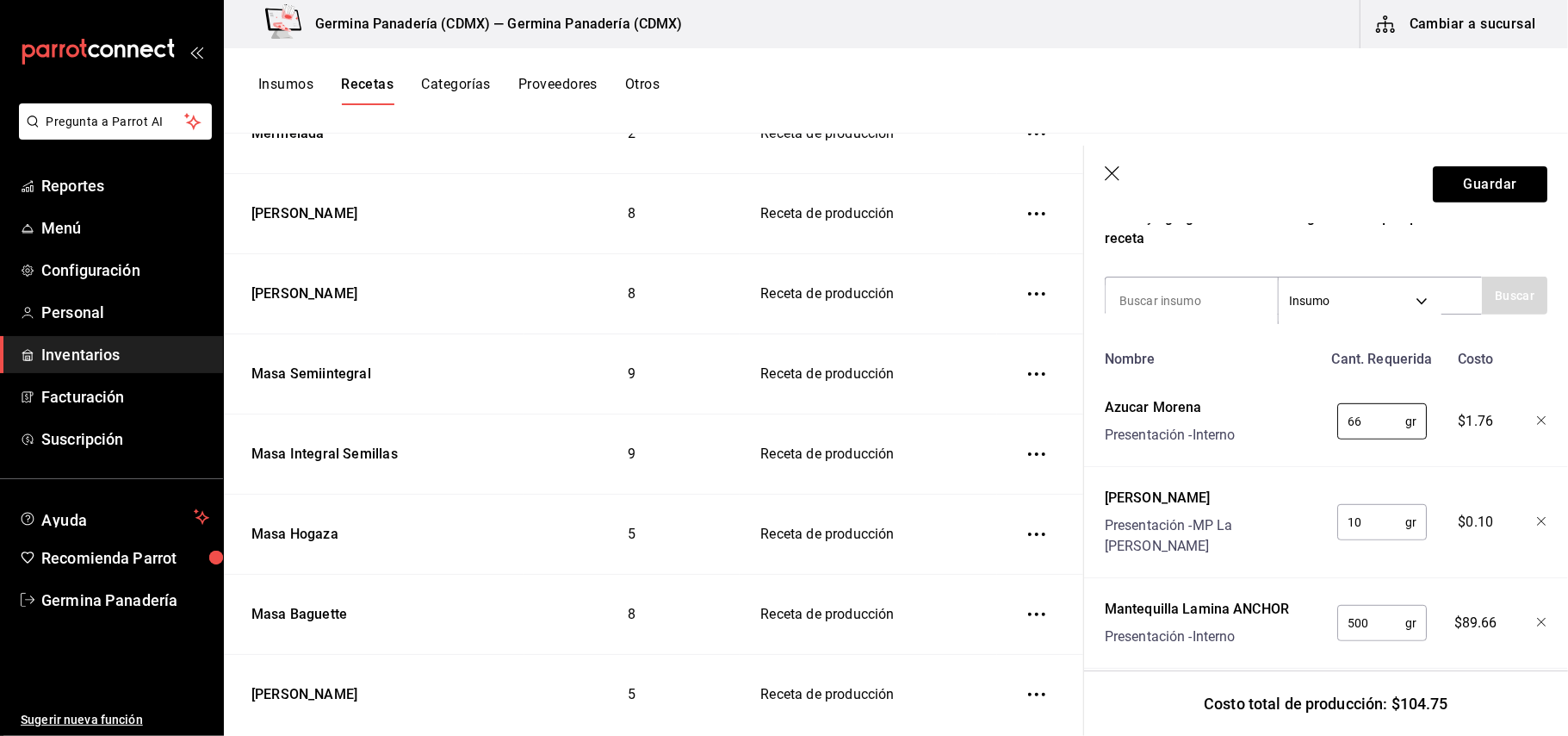
click at [1374, 511] on input "10" at bounding box center [1371, 521] width 68 height 34
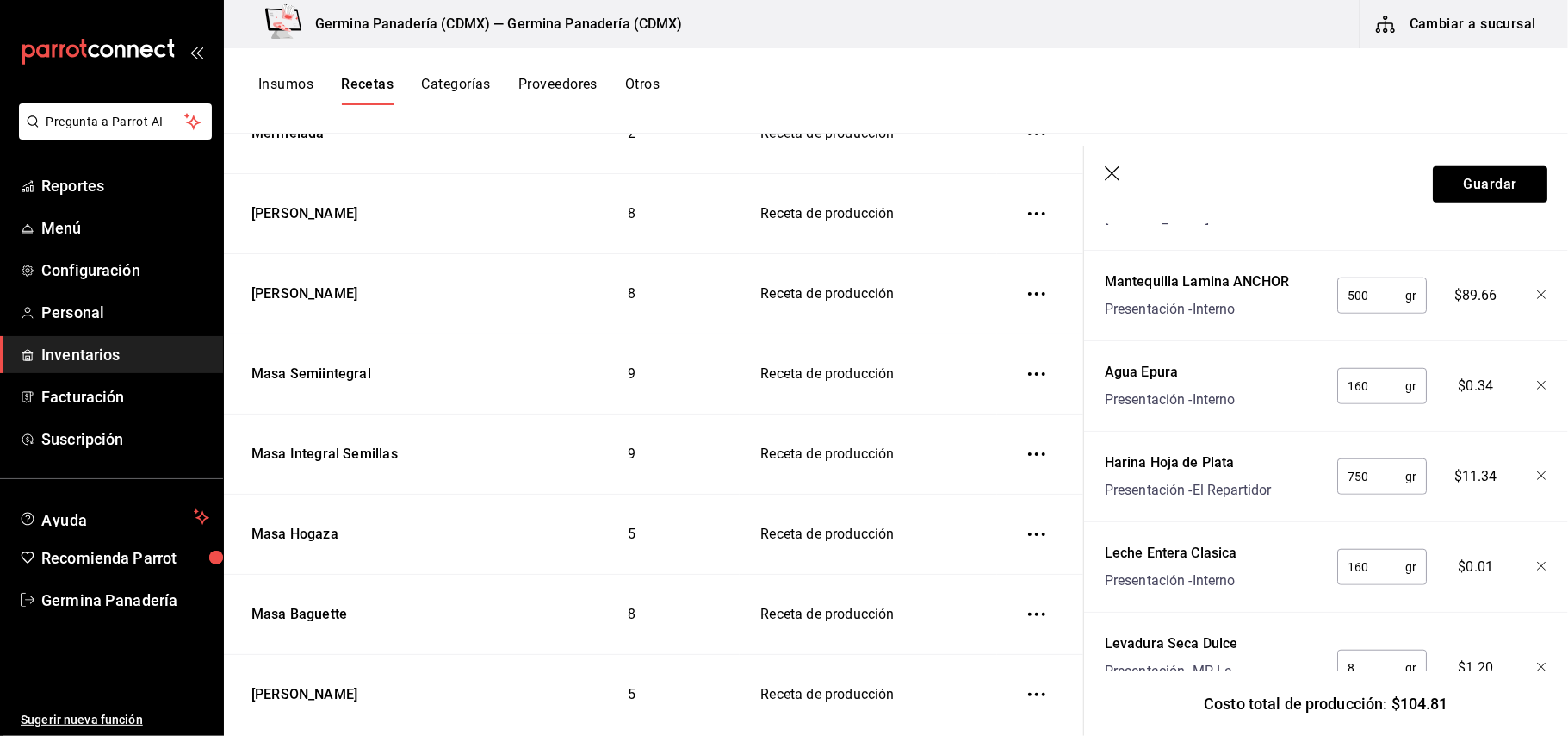
scroll to position [1027, 0]
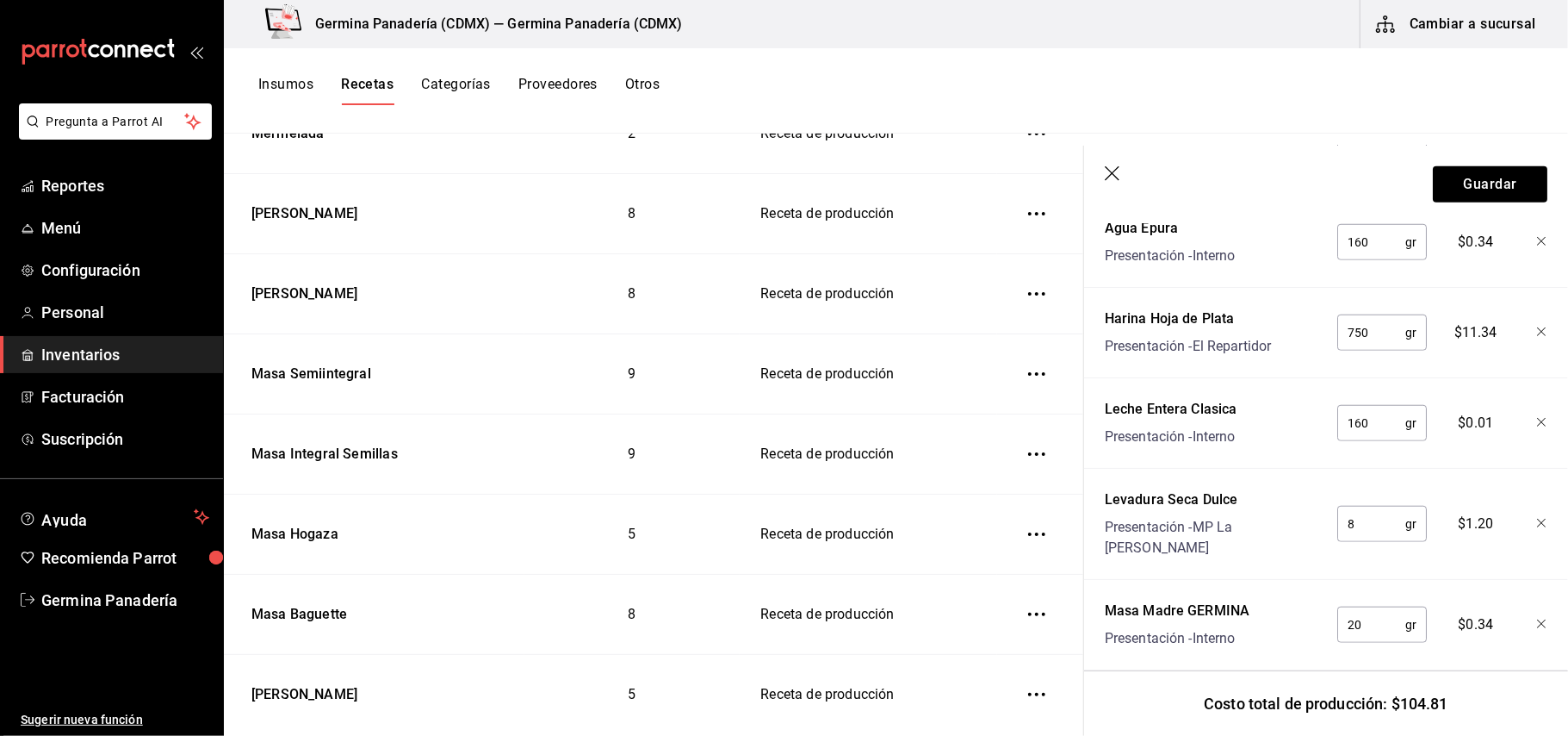
type input "15"
click at [1368, 507] on input "8" at bounding box center [1371, 523] width 68 height 34
type input "10"
click at [1371, 607] on input "20" at bounding box center [1371, 624] width 68 height 34
type input "2"
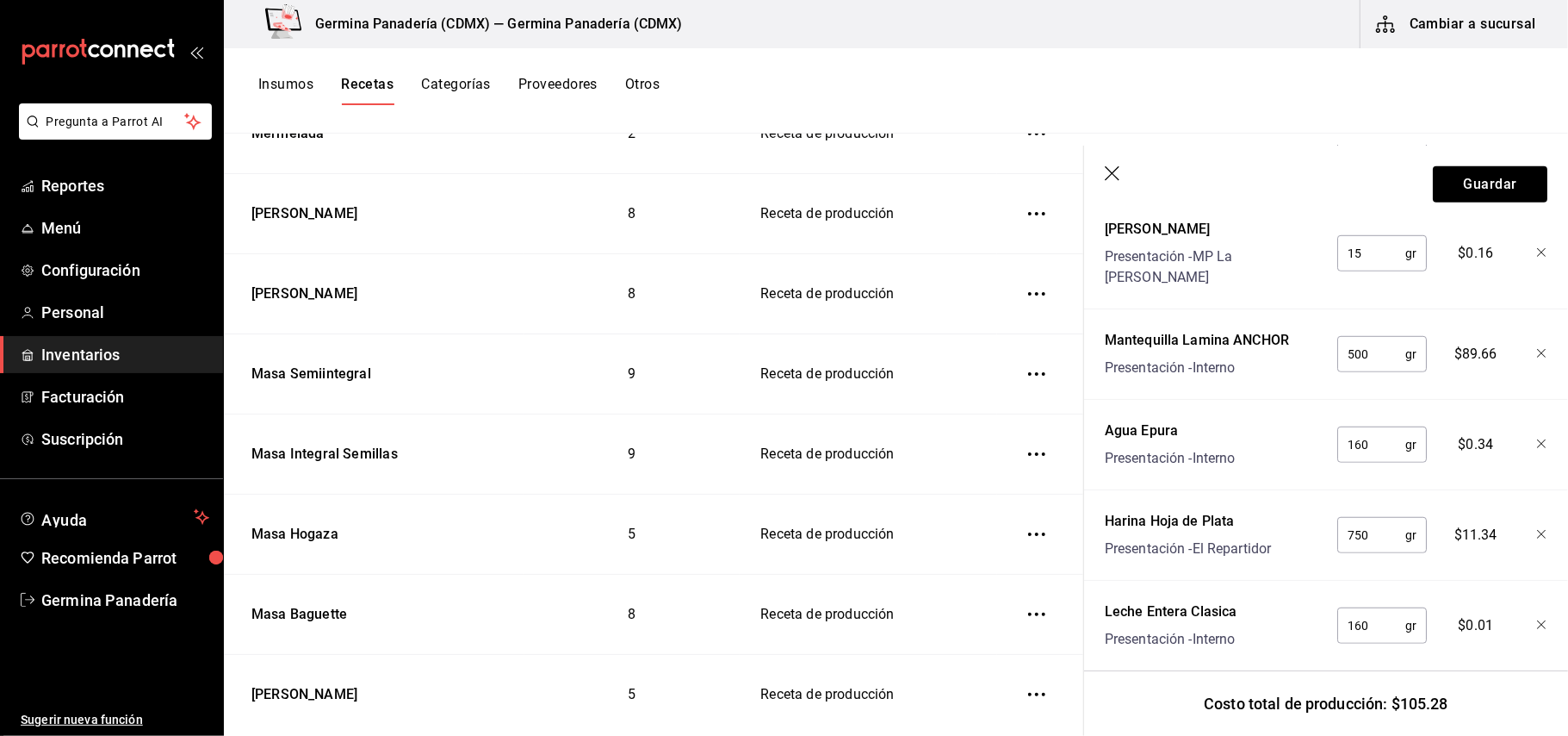
scroll to position [820, 0]
type input "30"
click at [1379, 431] on input "160" at bounding box center [1371, 448] width 68 height 34
type input "1"
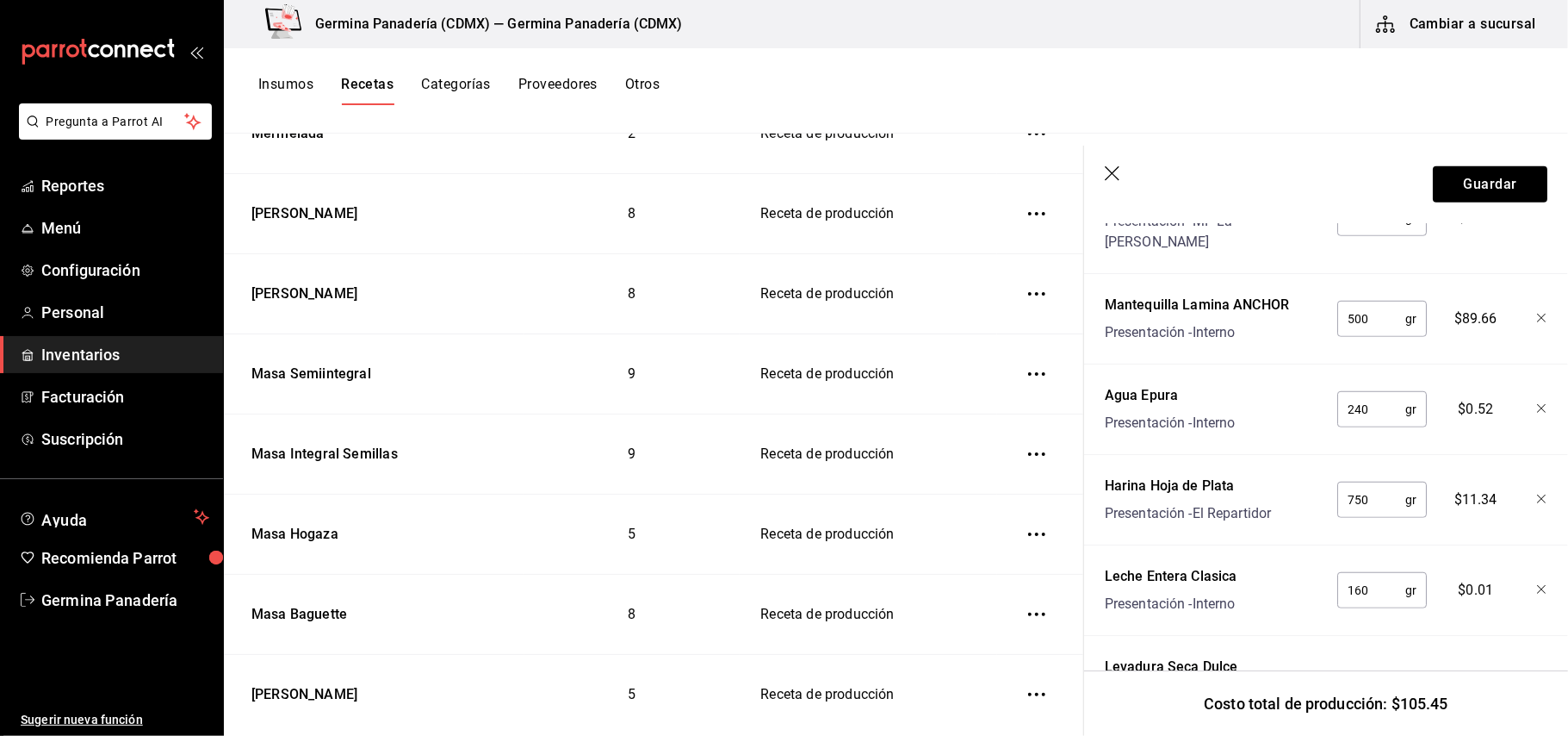
scroll to position [875, 0]
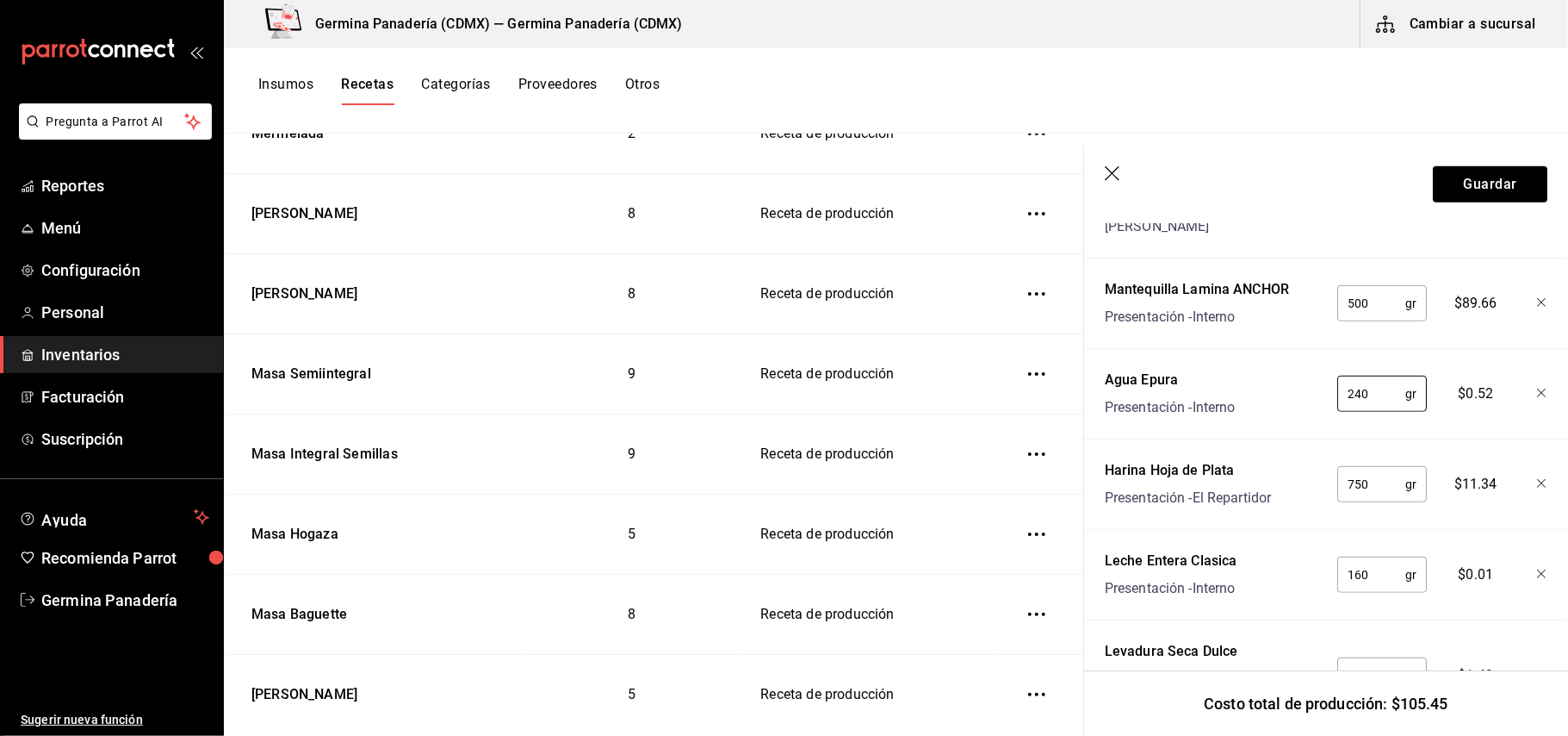
type input "240"
click at [1385, 557] on input "160" at bounding box center [1371, 574] width 68 height 34
type input "1"
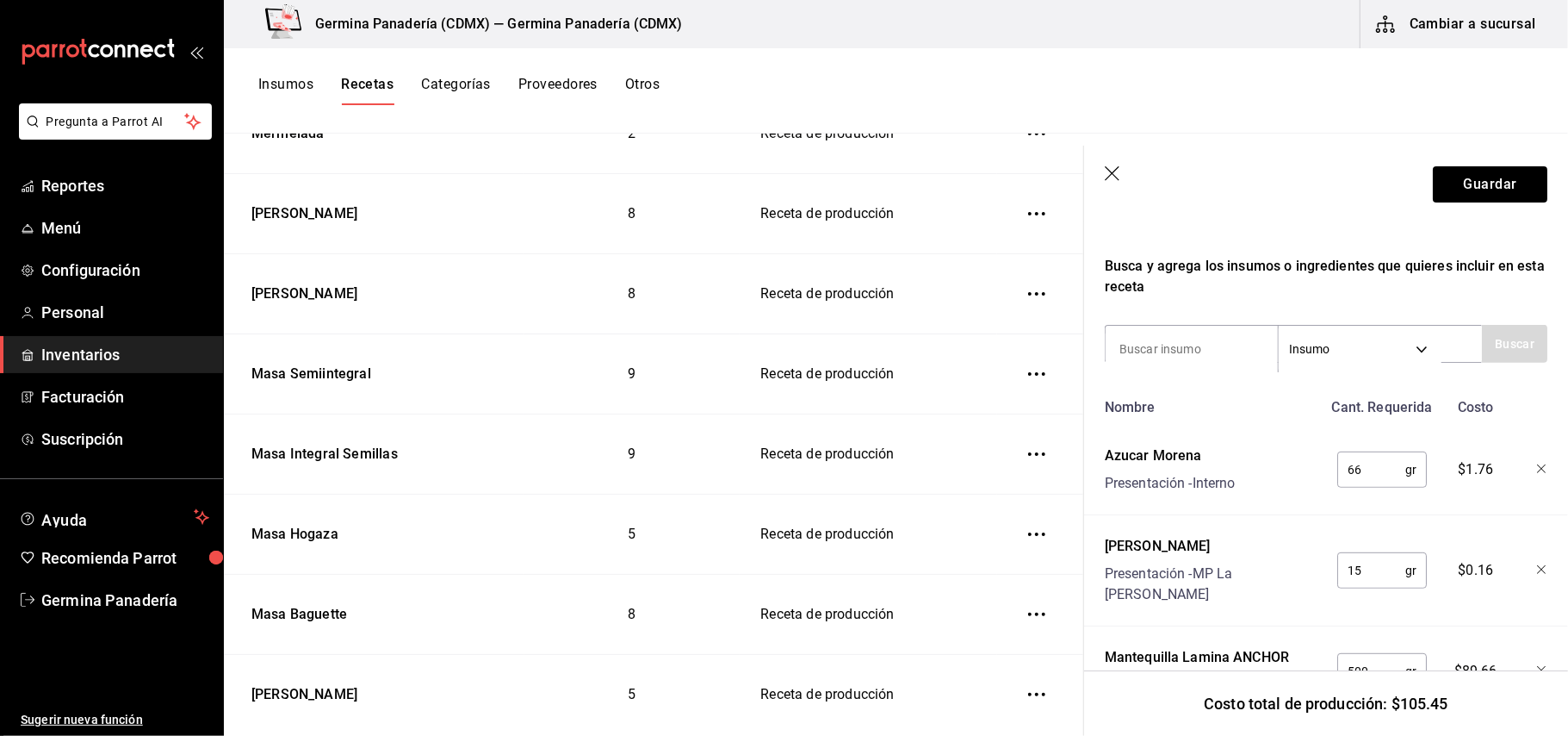
scroll to position [481, 0]
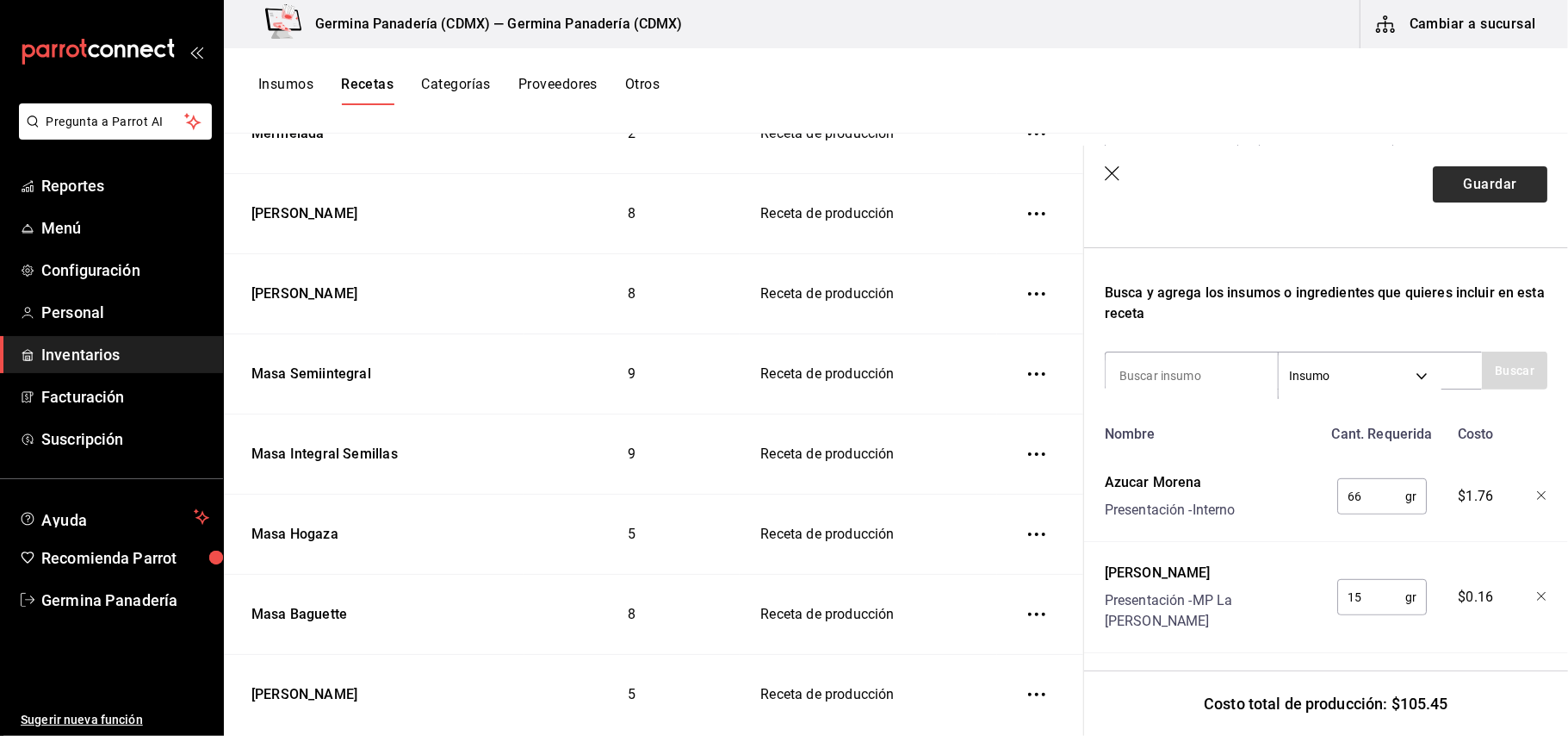
type input "240"
click at [1477, 188] on button "Guardar" at bounding box center [1490, 183] width 114 height 36
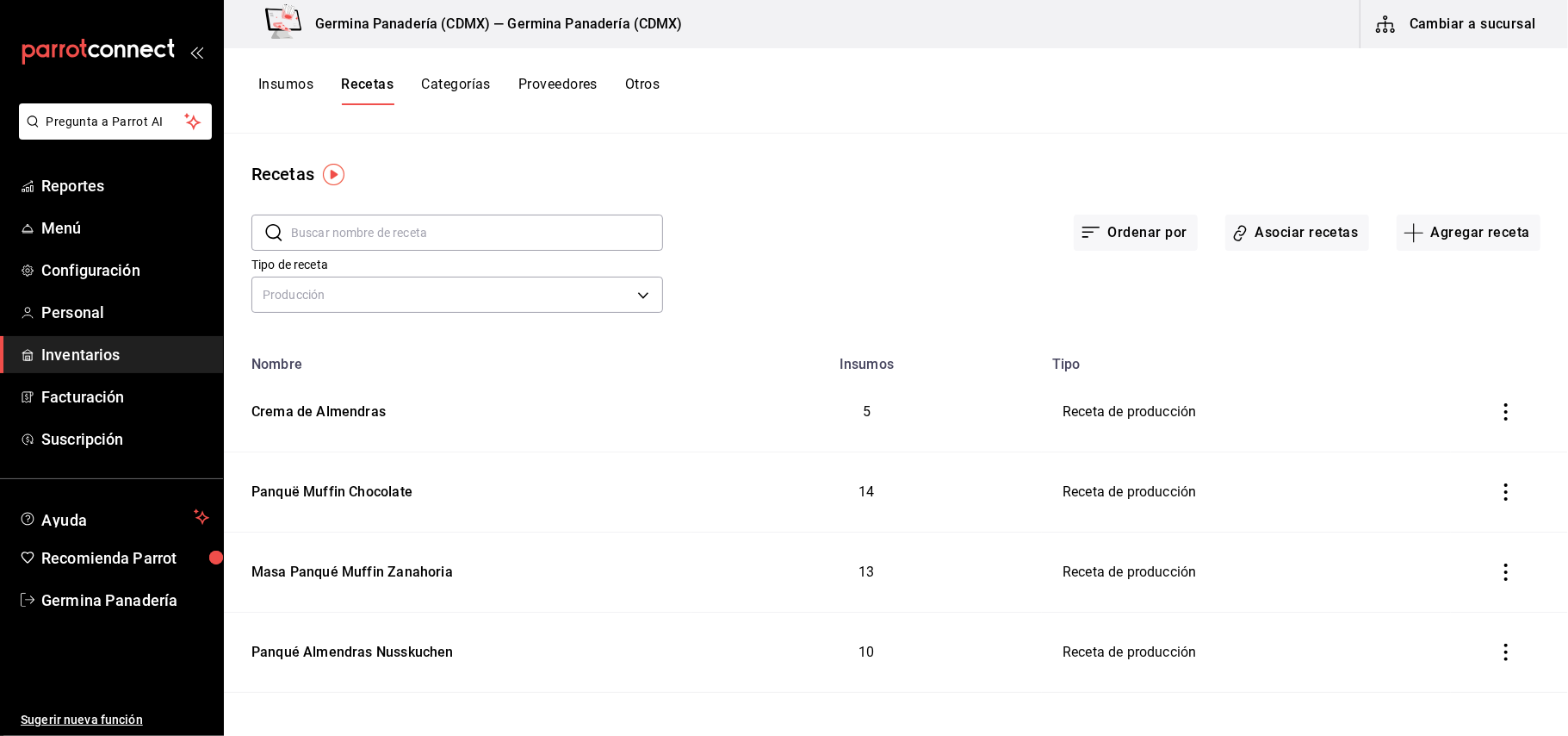
click at [368, 87] on button "Recetas" at bounding box center [366, 90] width 52 height 29
